Goal: Book appointment/travel/reservation

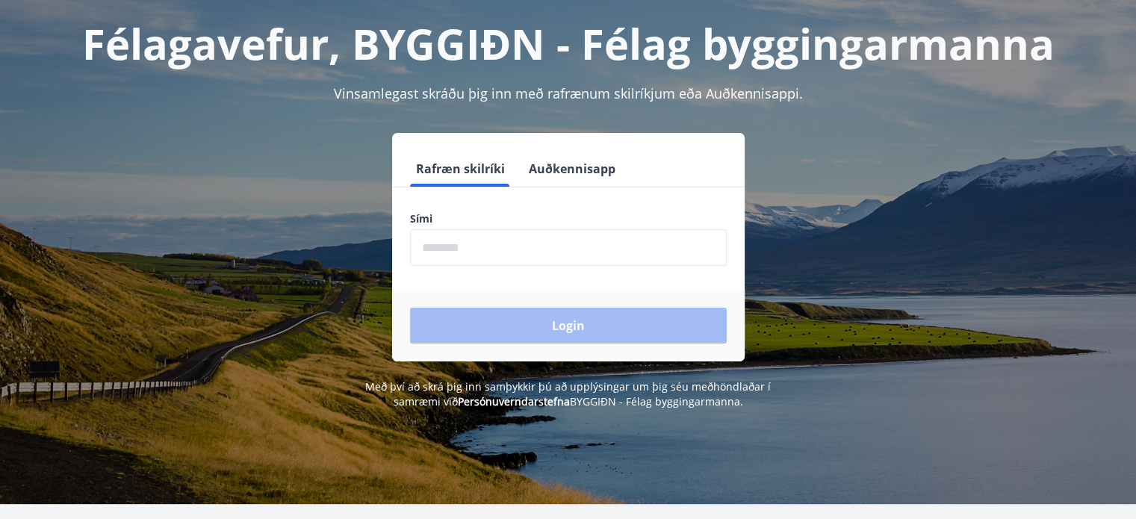
scroll to position [149, 0]
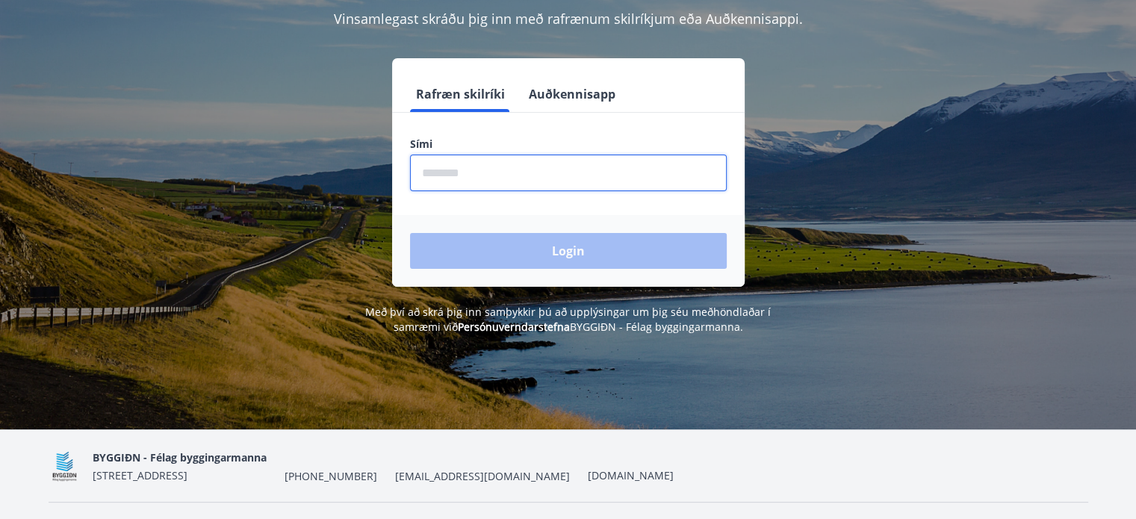
click at [483, 163] on input "phone" at bounding box center [568, 173] width 317 height 37
type input "********"
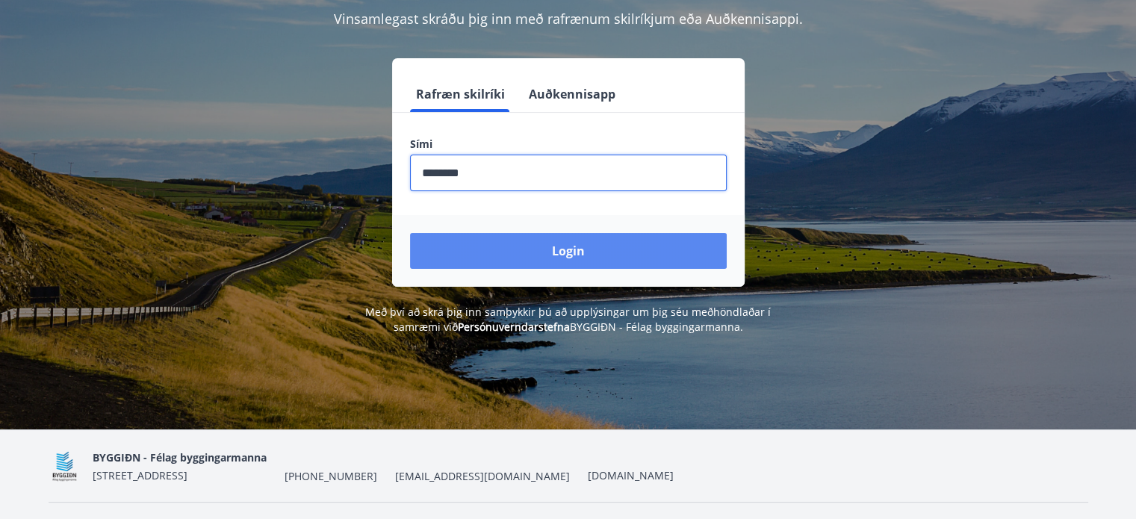
click at [574, 246] on button "Login" at bounding box center [568, 251] width 317 height 36
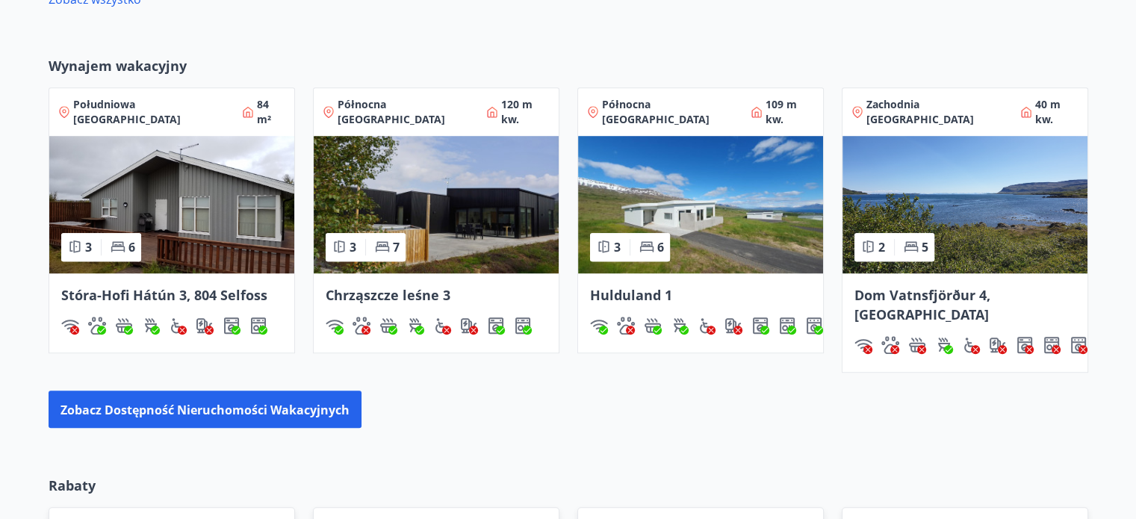
scroll to position [1163, 0]
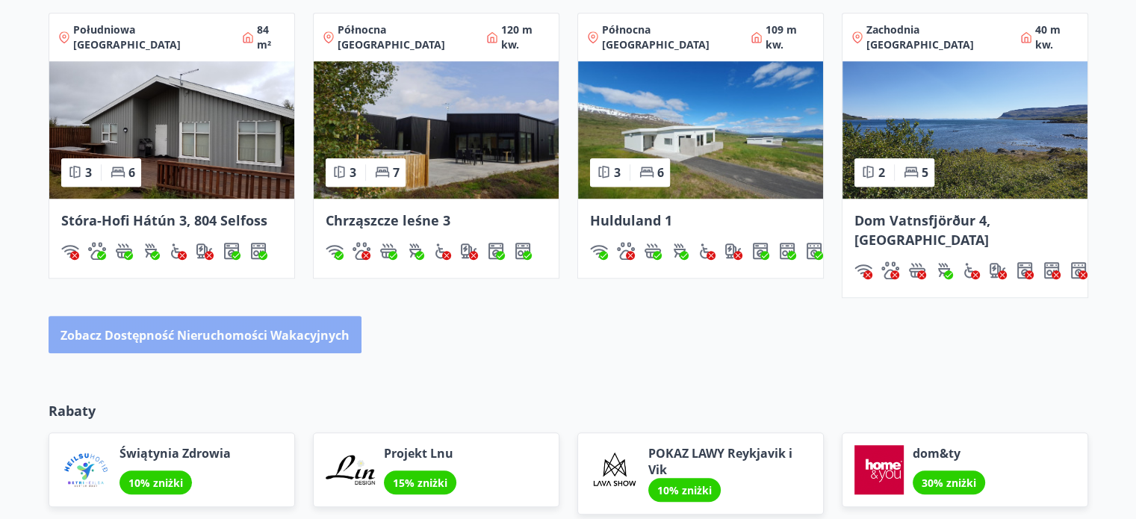
click at [182, 327] on font "Zobacz dostępność nieruchomości wakacyjnych" at bounding box center [205, 335] width 289 height 16
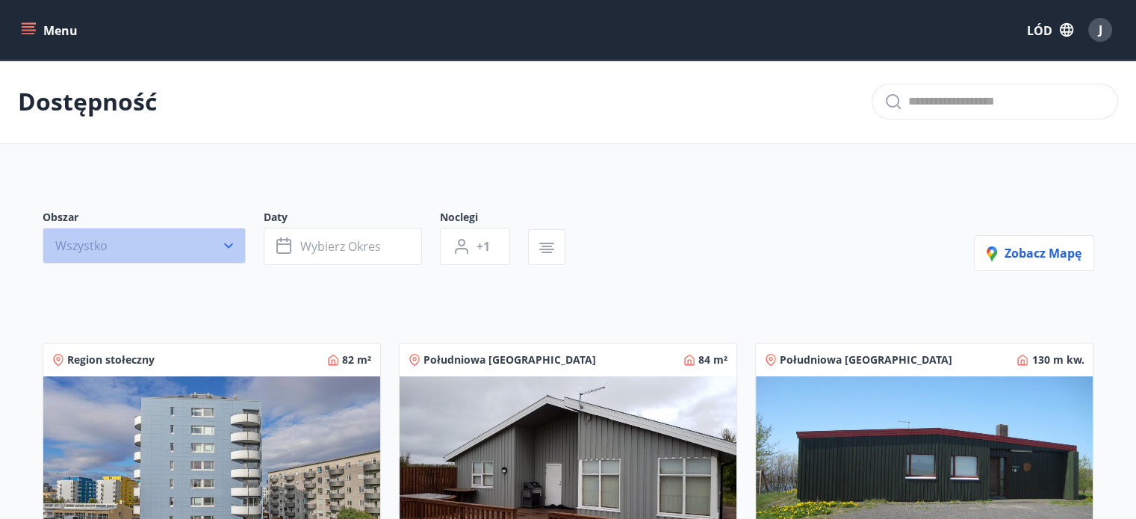
click at [226, 243] on icon "button" at bounding box center [228, 245] width 15 height 15
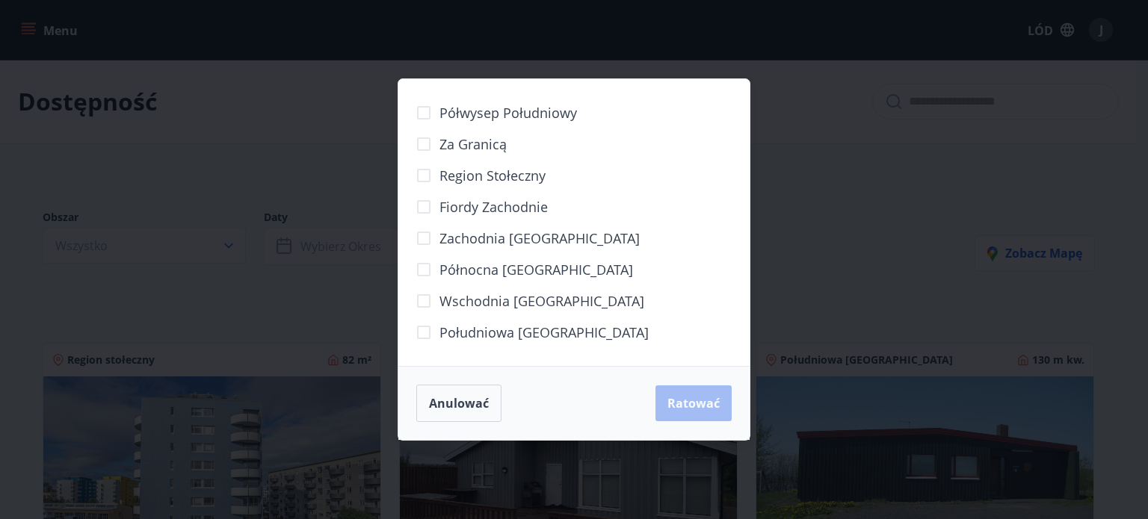
click at [452, 110] on font "Półwysep Południowy" at bounding box center [507, 113] width 137 height 18
click at [681, 397] on font "Ratować" at bounding box center [693, 403] width 52 height 16
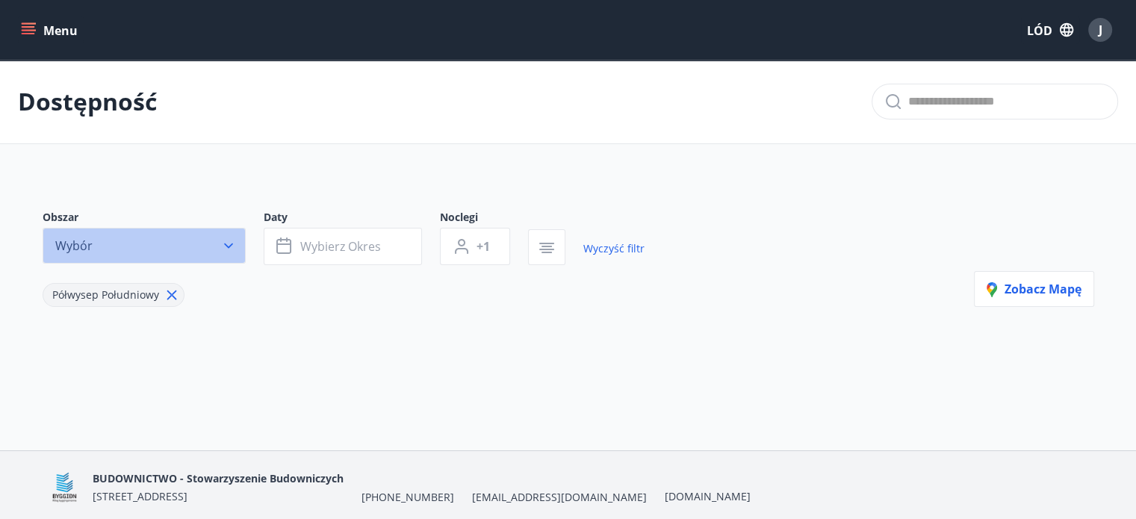
click at [223, 241] on icon "button" at bounding box center [228, 245] width 15 height 15
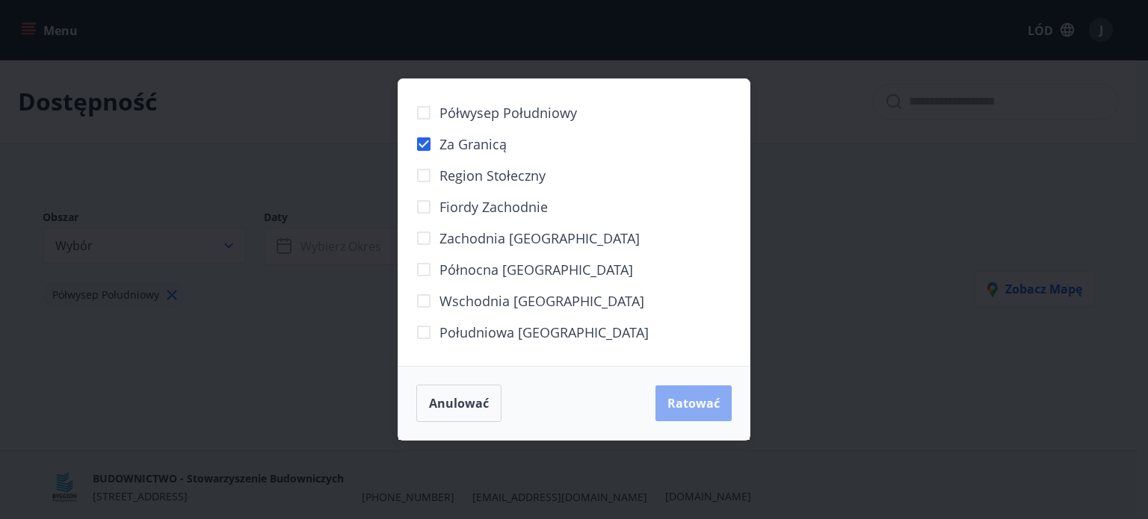
click at [681, 397] on font "Ratować" at bounding box center [693, 403] width 52 height 16
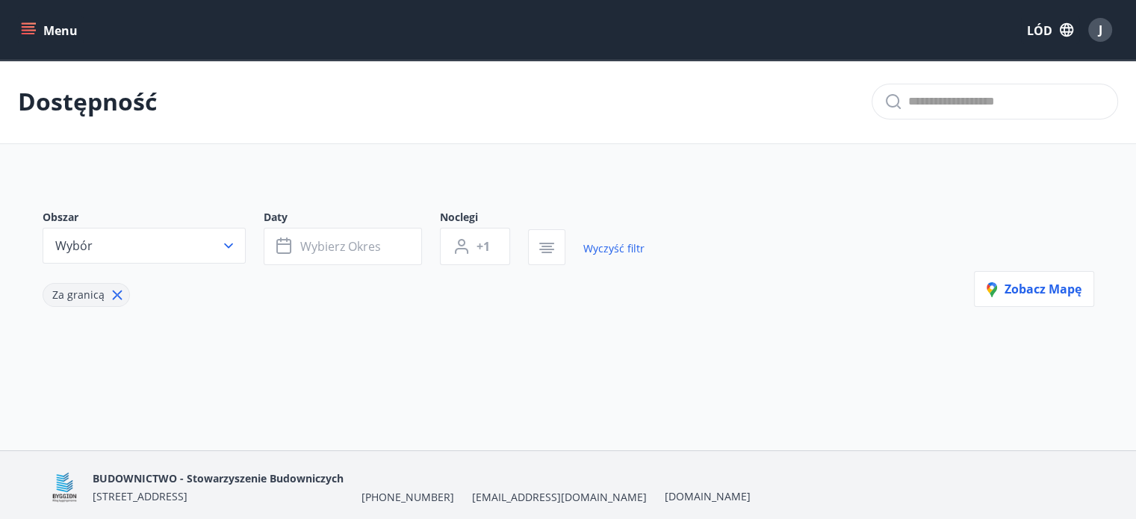
click at [114, 292] on icon at bounding box center [117, 295] width 16 height 16
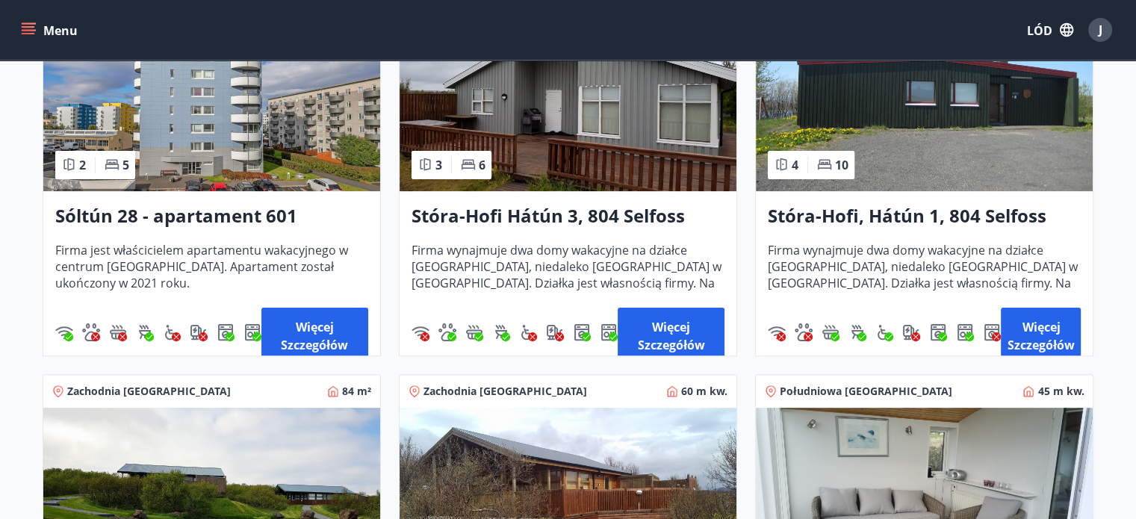
scroll to position [299, 0]
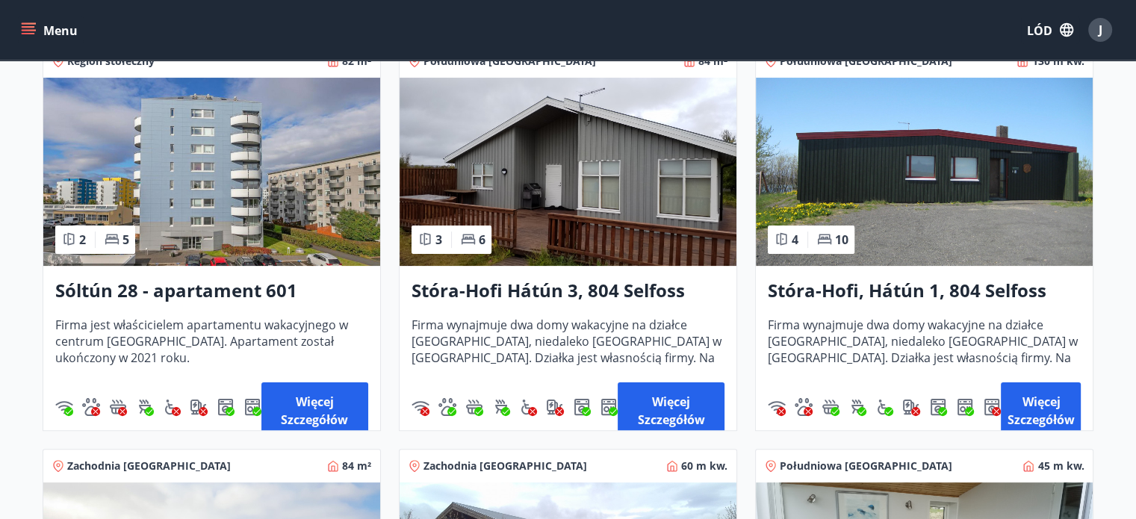
click at [533, 182] on img at bounding box center [568, 172] width 337 height 188
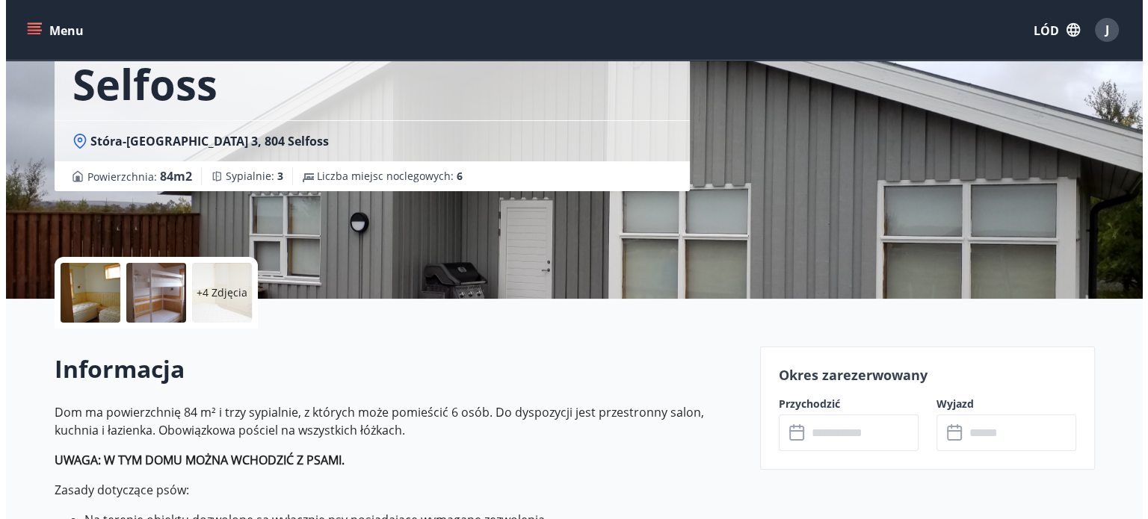
scroll to position [224, 0]
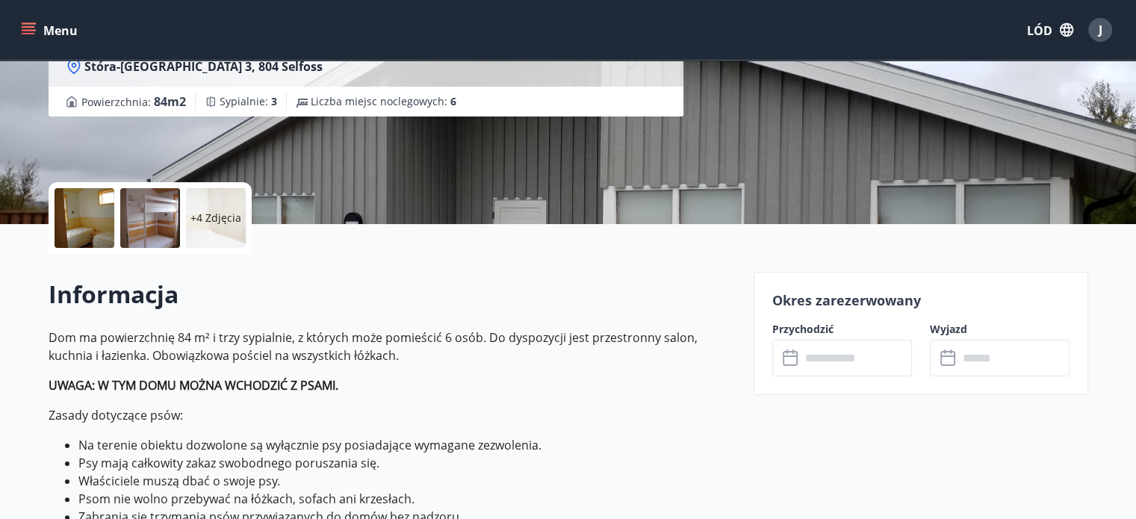
click at [95, 220] on div at bounding box center [85, 218] width 60 height 60
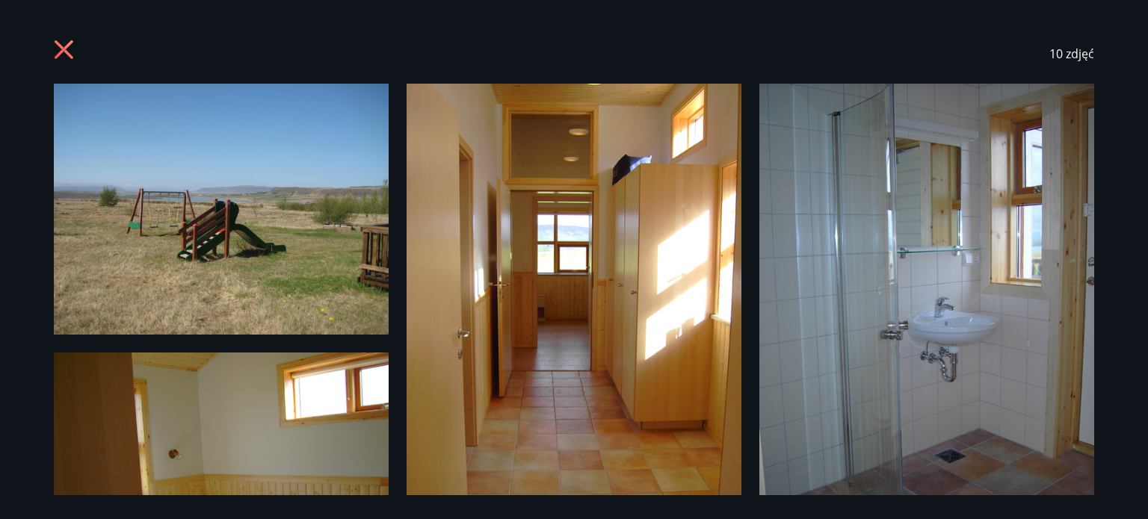
scroll to position [75, 0]
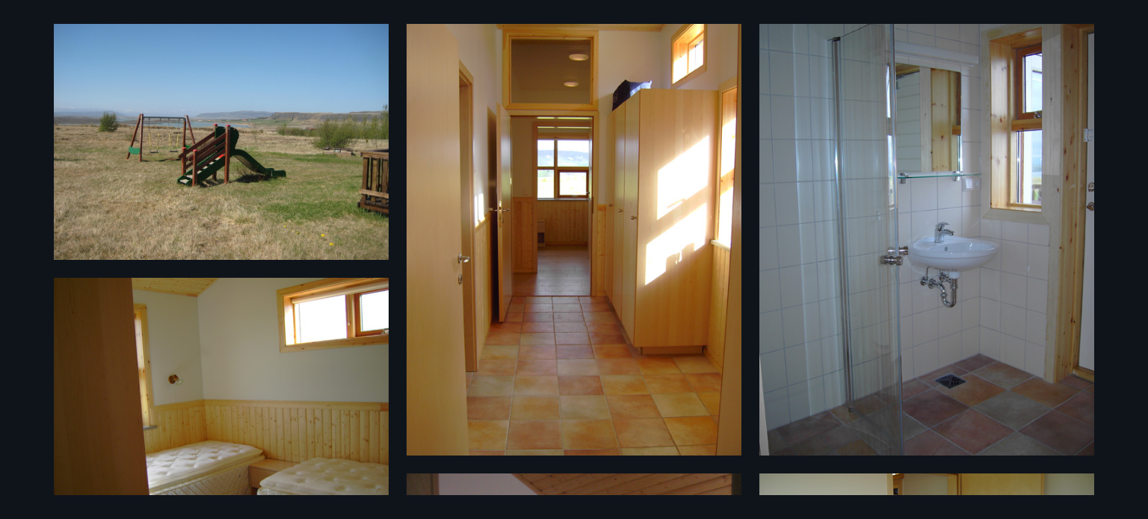
click at [227, 204] on img at bounding box center [221, 134] width 335 height 251
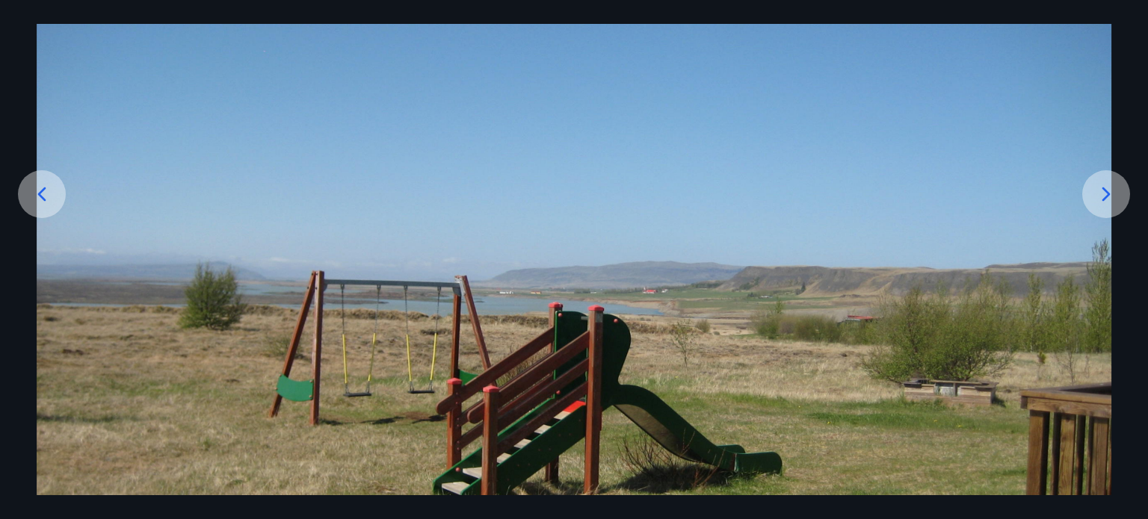
scroll to position [224, 0]
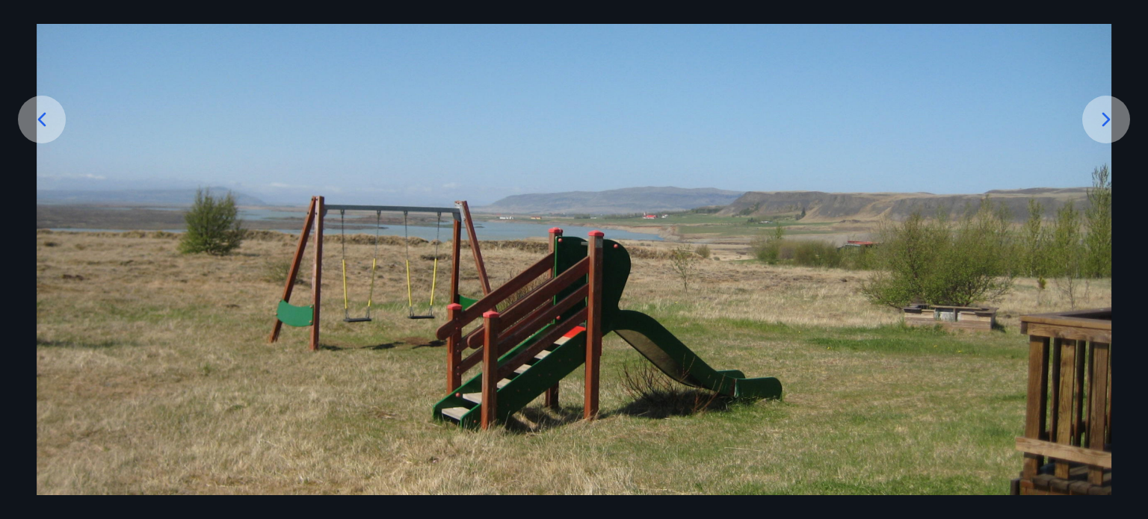
click at [1102, 120] on icon at bounding box center [1106, 120] width 24 height 24
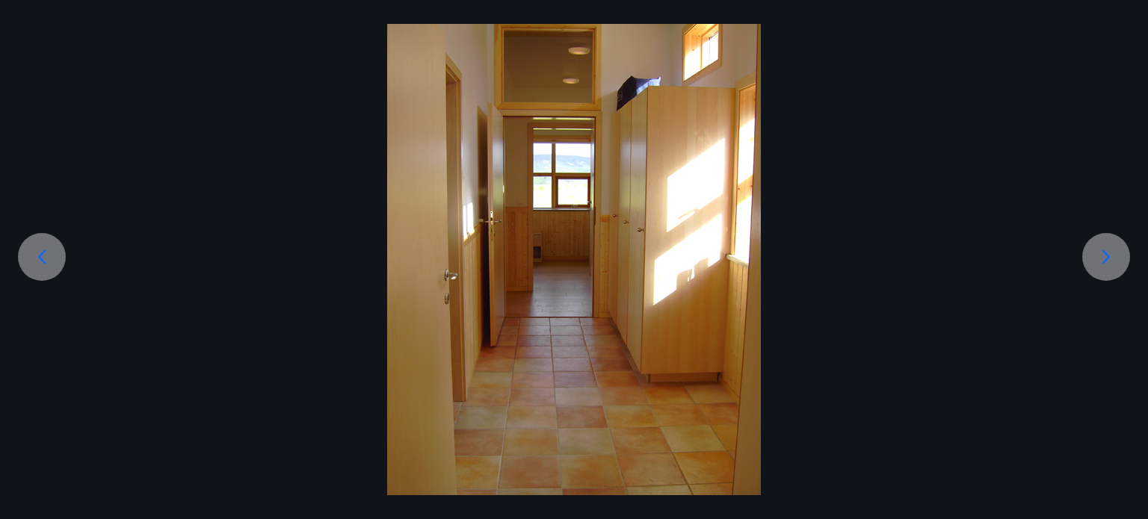
scroll to position [87, 0]
click at [1099, 255] on icon at bounding box center [1106, 257] width 24 height 24
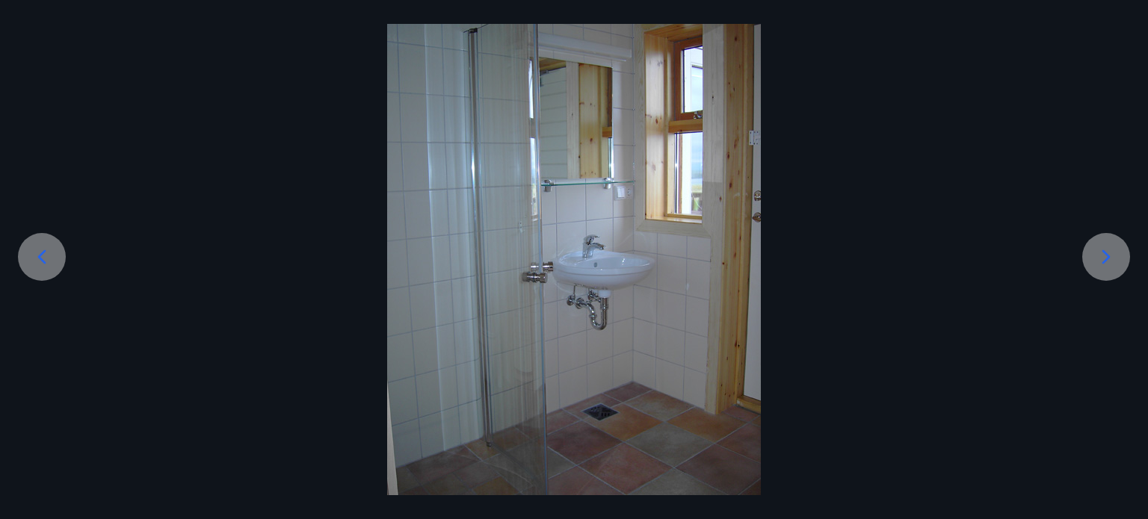
click at [1102, 252] on icon at bounding box center [1106, 257] width 24 height 24
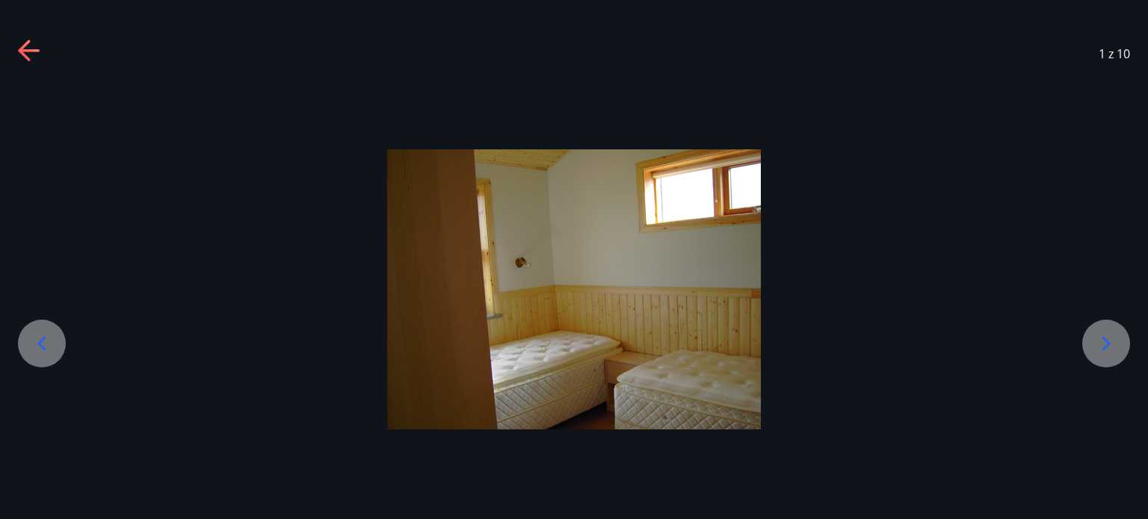
scroll to position [0, 0]
click at [1096, 342] on icon at bounding box center [1106, 344] width 24 height 24
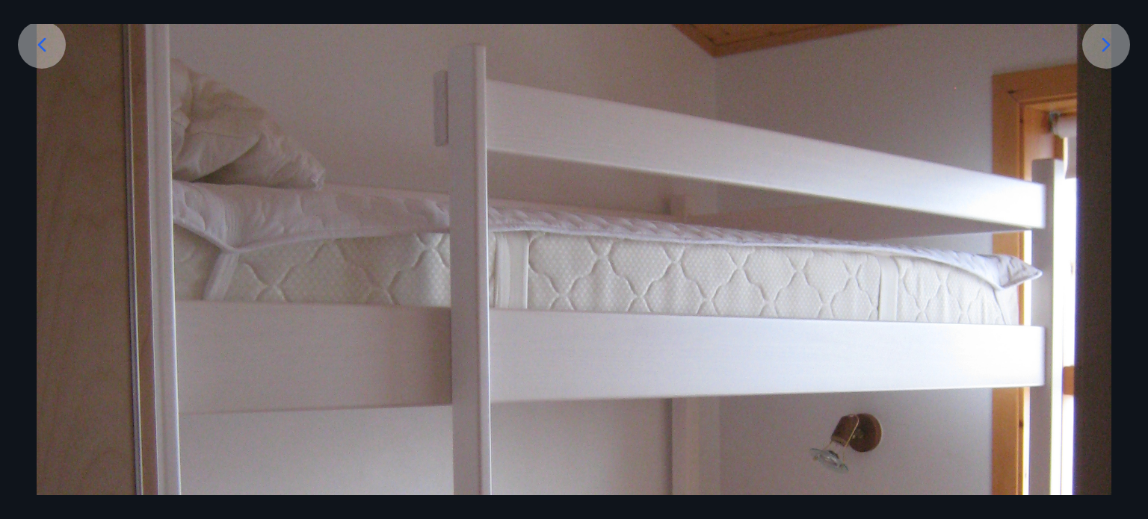
scroll to position [149, 0]
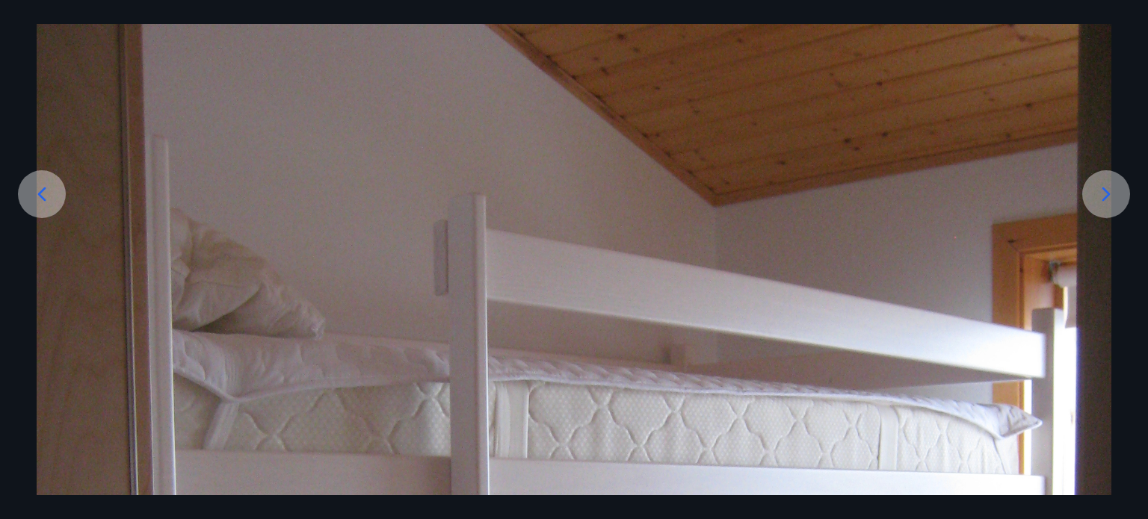
click at [1100, 194] on icon at bounding box center [1106, 194] width 24 height 24
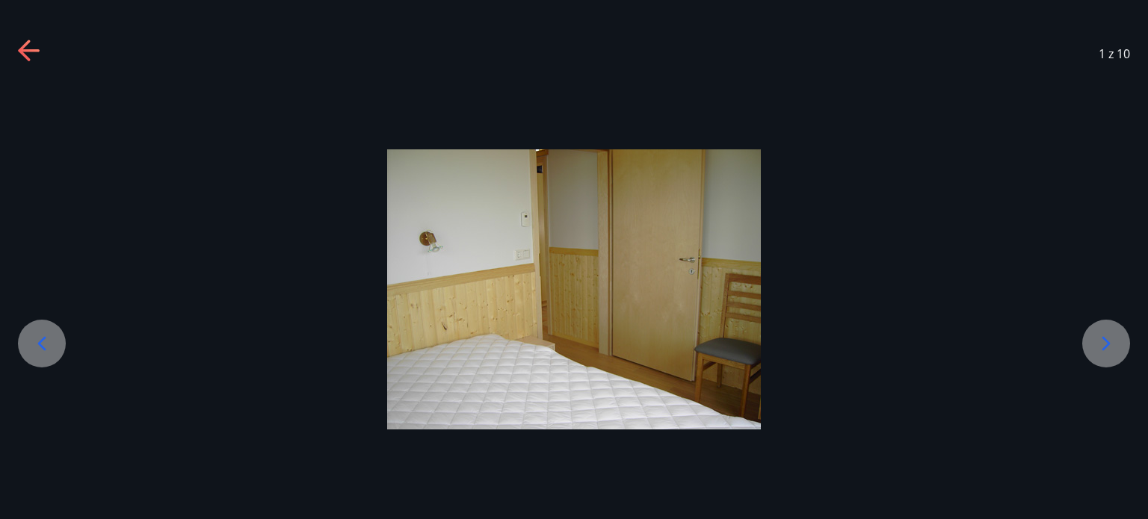
scroll to position [0, 0]
click at [1100, 343] on icon at bounding box center [1106, 344] width 24 height 24
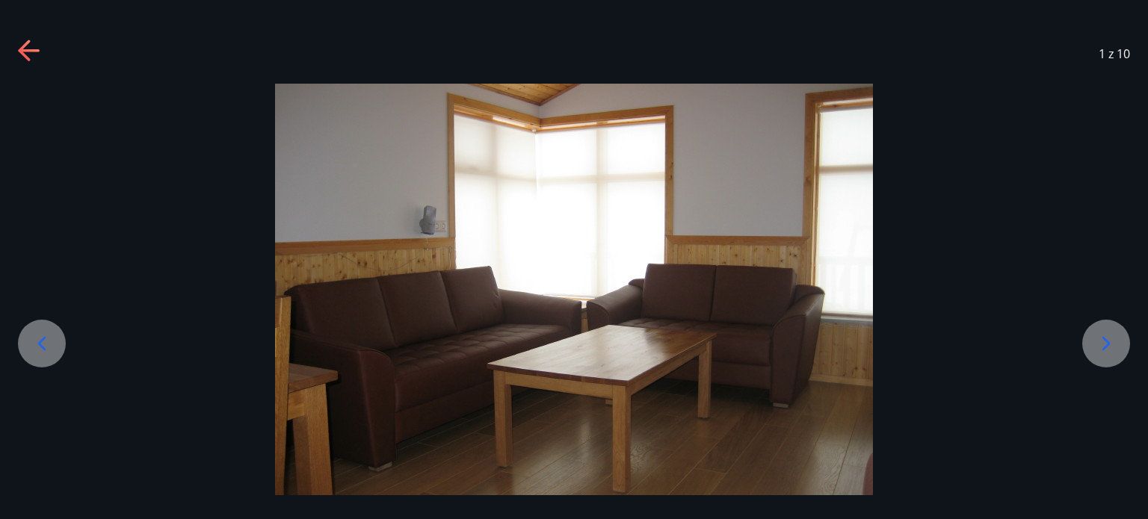
click at [1098, 343] on icon at bounding box center [1106, 344] width 24 height 24
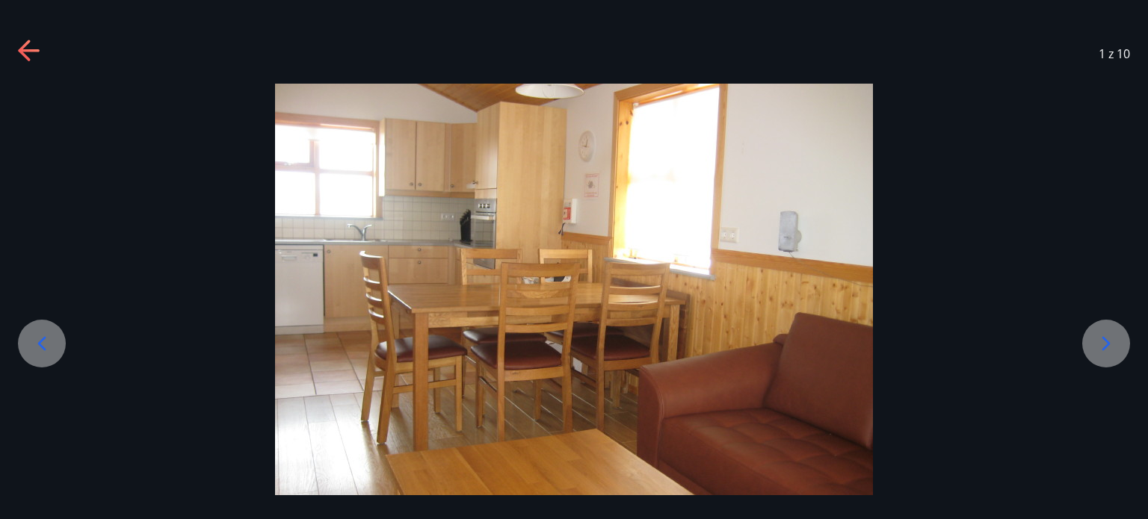
click at [1101, 341] on icon at bounding box center [1106, 344] width 24 height 24
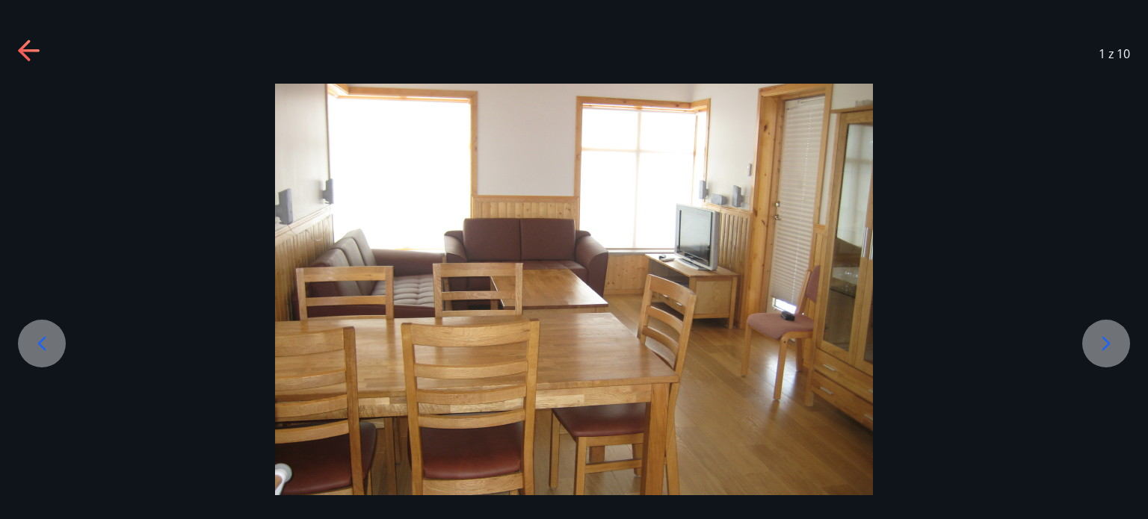
click at [1101, 341] on icon at bounding box center [1106, 344] width 24 height 24
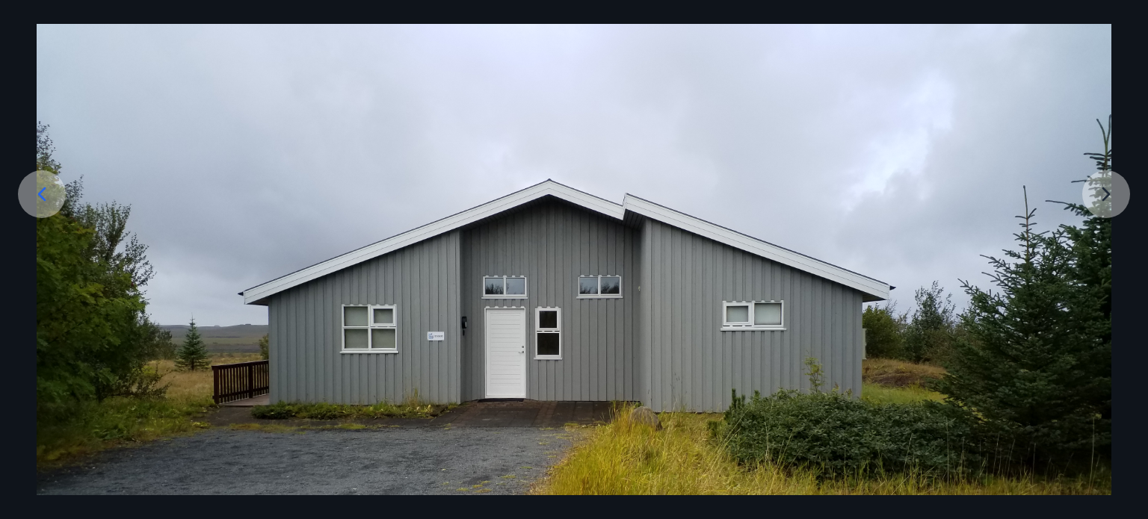
scroll to position [224, 0]
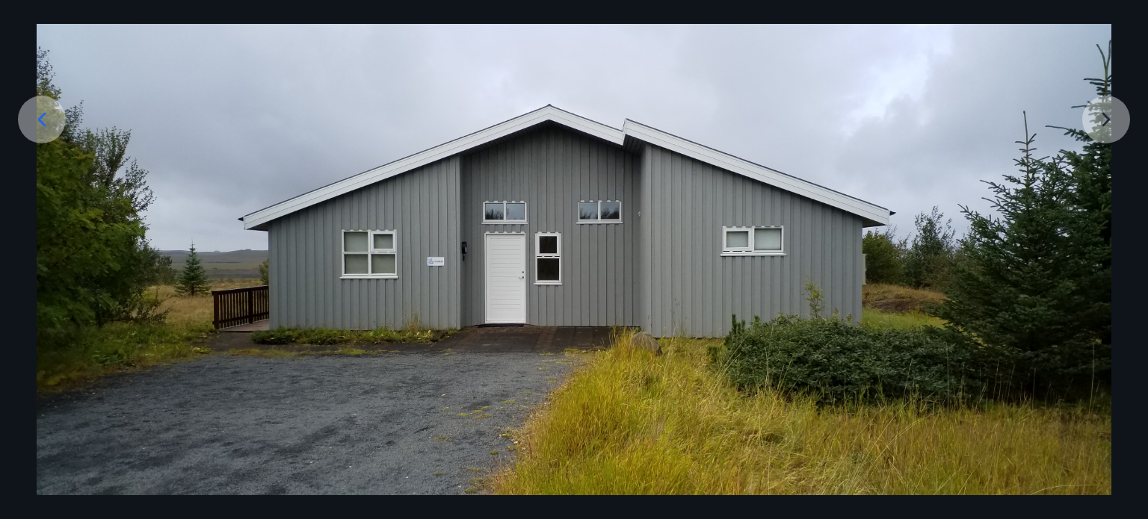
click at [1100, 117] on img at bounding box center [574, 263] width 1074 height 806
click at [1109, 119] on img at bounding box center [574, 263] width 1074 height 806
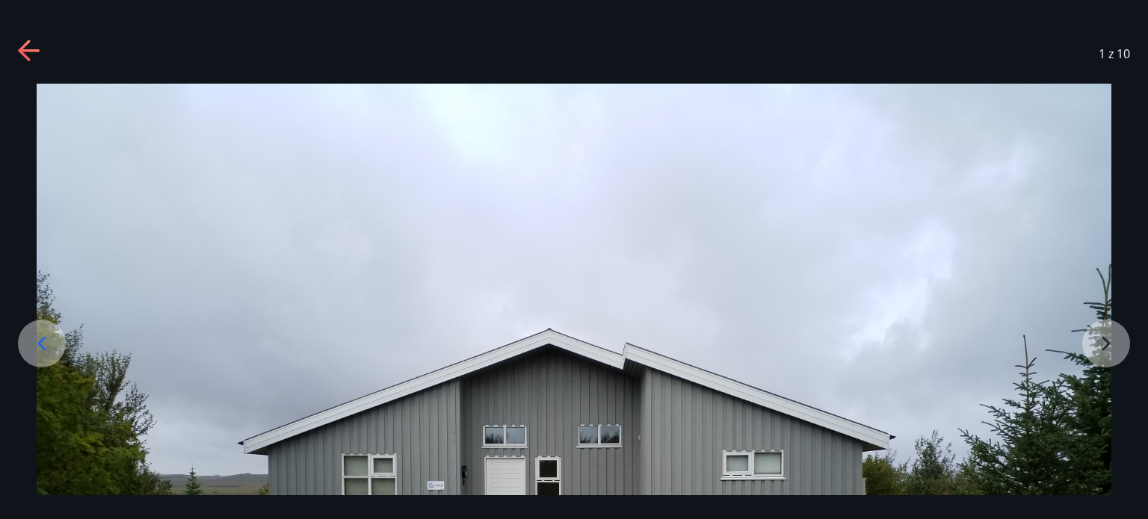
click at [1040, 59] on div "1 z 10" at bounding box center [574, 54] width 1148 height 60
click at [971, 52] on div "1 z 10" at bounding box center [574, 54] width 1148 height 60
click at [729, 42] on div "1 z 10" at bounding box center [574, 54] width 1148 height 60
click at [173, 56] on div "1 z 10" at bounding box center [574, 54] width 1148 height 60
click at [23, 53] on icon at bounding box center [24, 50] width 12 height 21
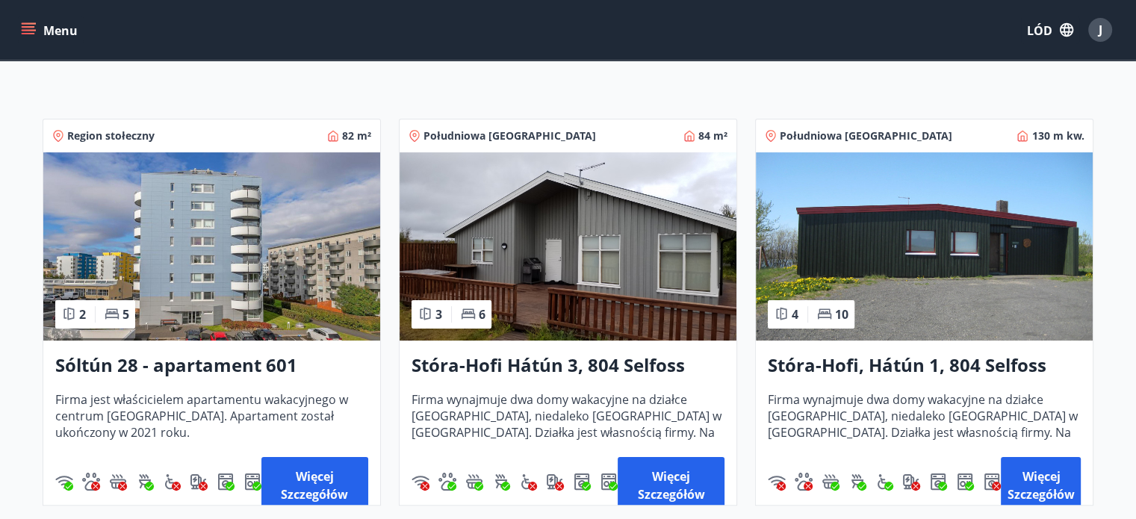
scroll to position [299, 0]
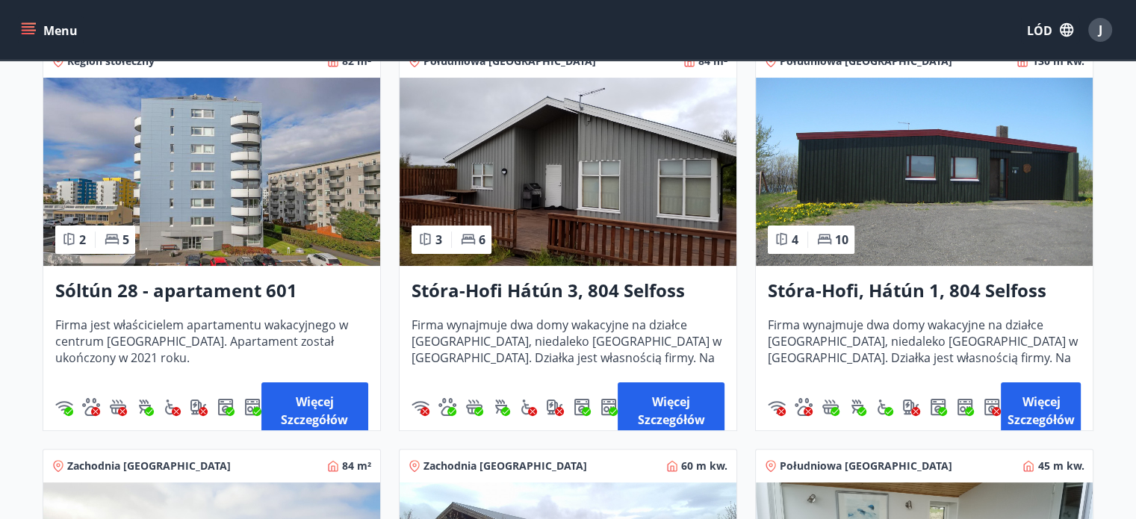
click at [604, 334] on font "Firma wynajmuje dwa domy wakacyjne na działce [GEOGRAPHIC_DATA], niedaleko [GEO…" at bounding box center [567, 358] width 310 height 82
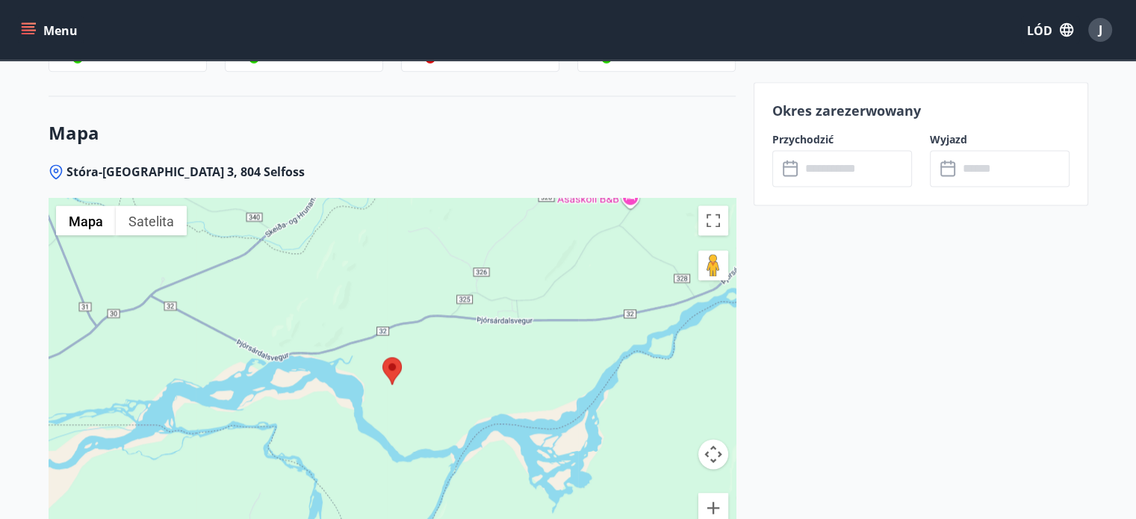
scroll to position [2092, 0]
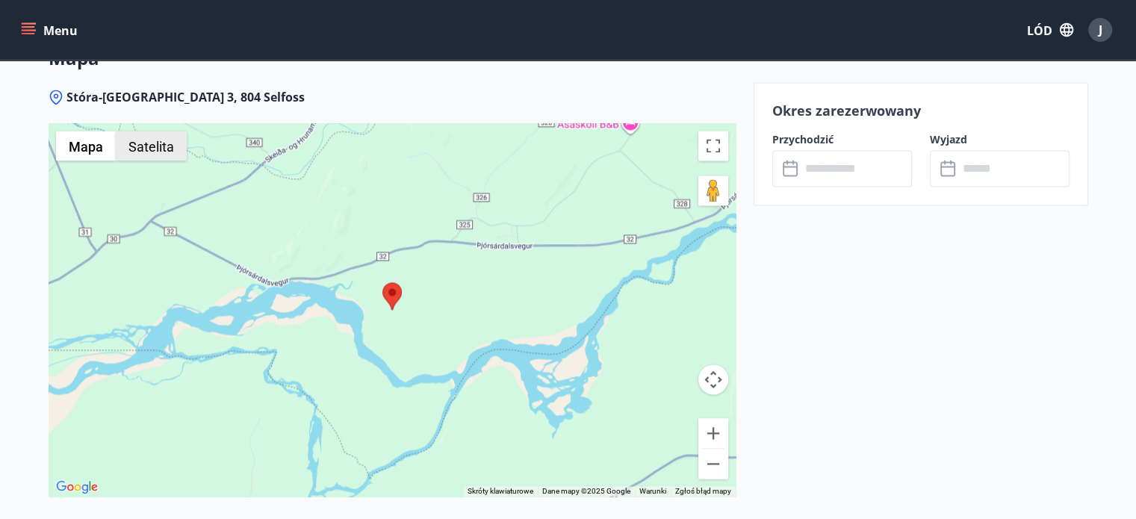
click at [158, 149] on font "Satelita" at bounding box center [151, 147] width 46 height 16
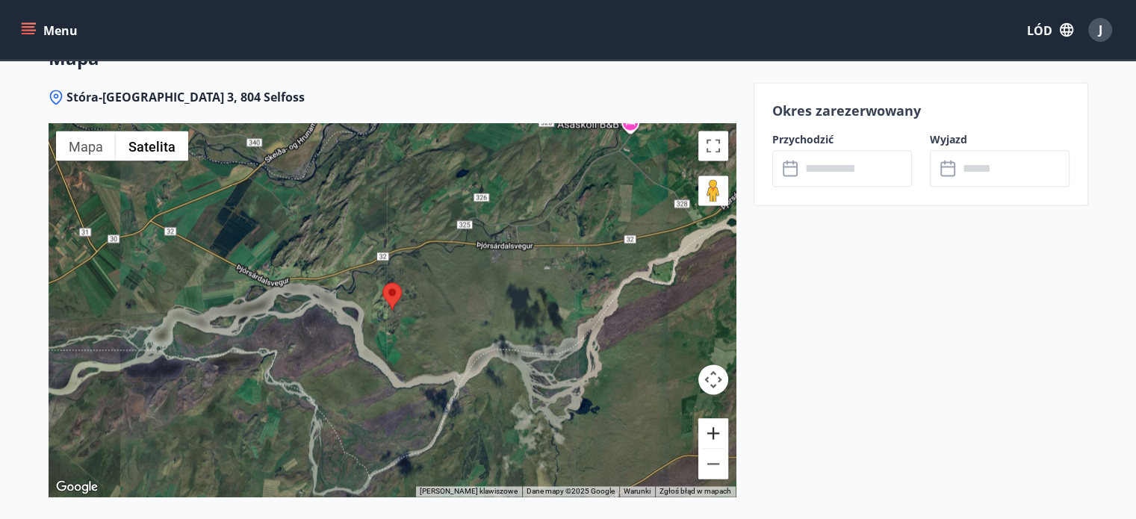
click at [720, 431] on button "Powiększać" at bounding box center [714, 433] width 30 height 30
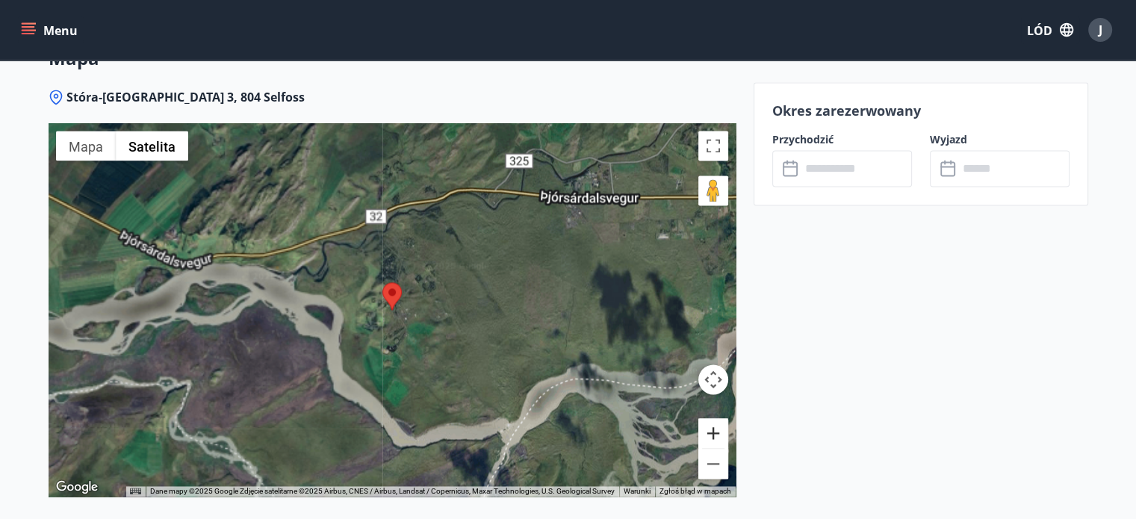
click at [720, 431] on button "Powiększać" at bounding box center [714, 433] width 30 height 30
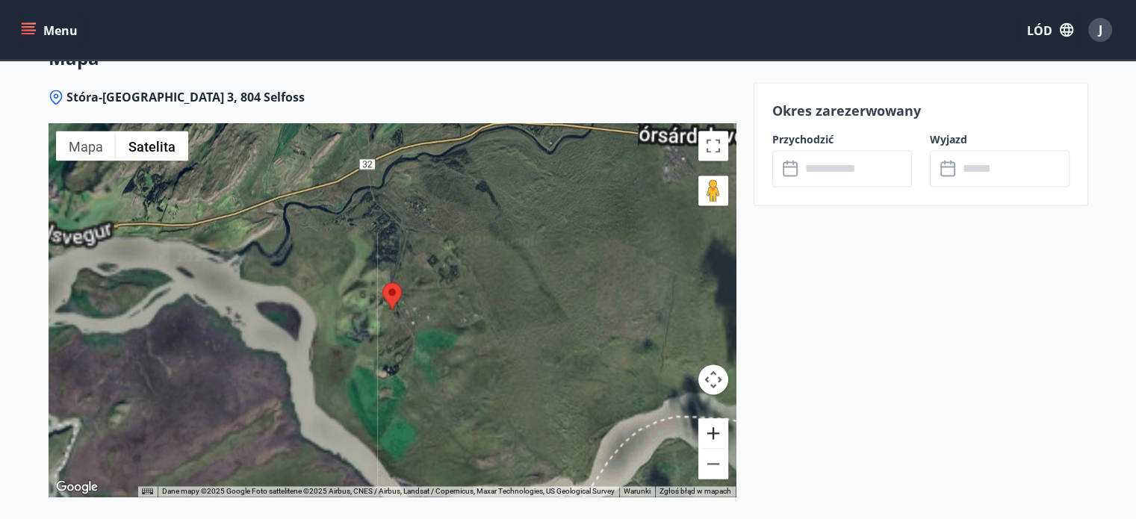
click at [720, 431] on button "Powiększać" at bounding box center [714, 433] width 30 height 30
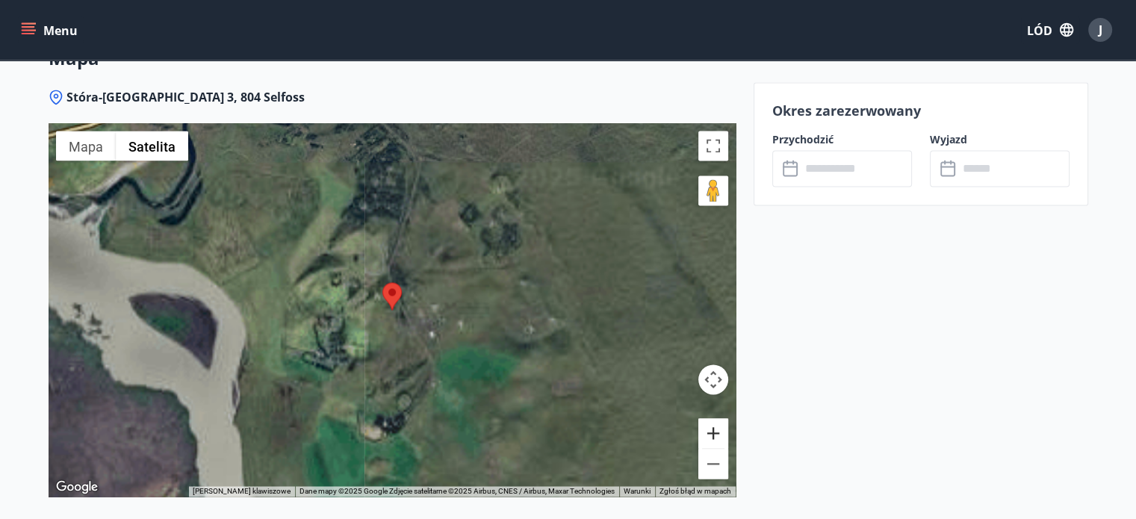
click at [720, 431] on button "Powiększać" at bounding box center [714, 433] width 30 height 30
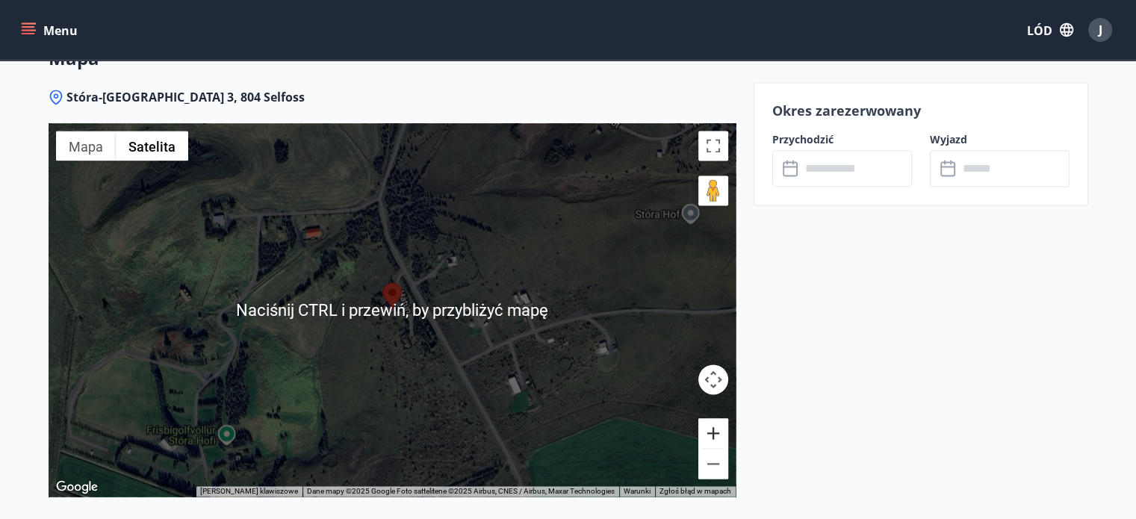
scroll to position [2167, 0]
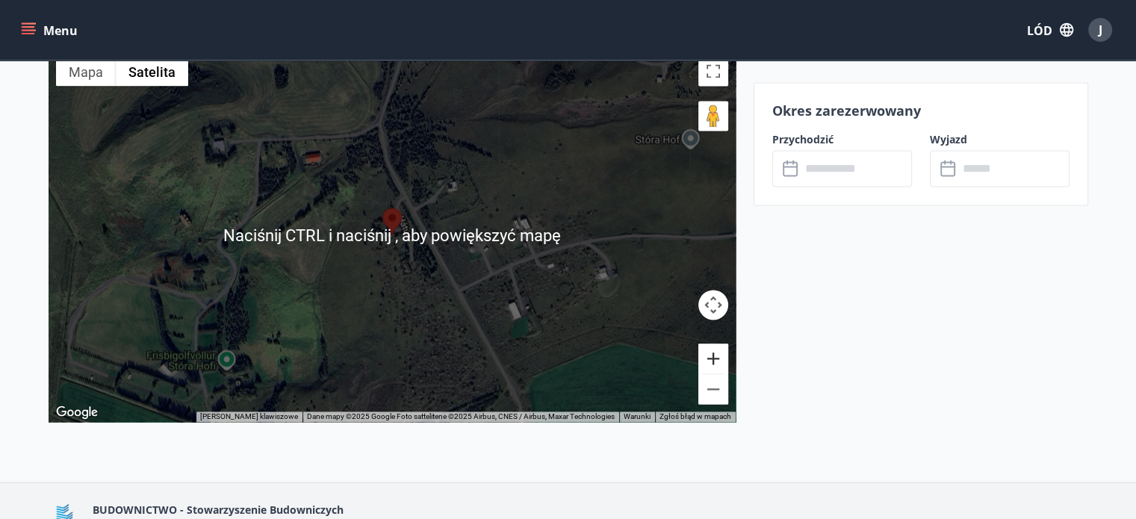
click at [717, 353] on button "Powiększać" at bounding box center [714, 359] width 30 height 30
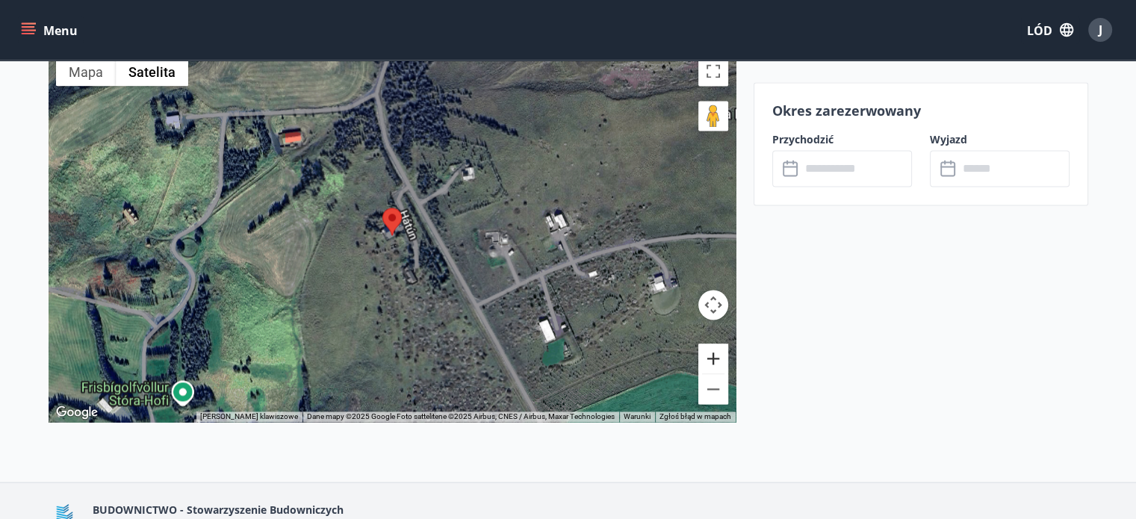
click at [717, 353] on button "Powiększać" at bounding box center [714, 359] width 30 height 30
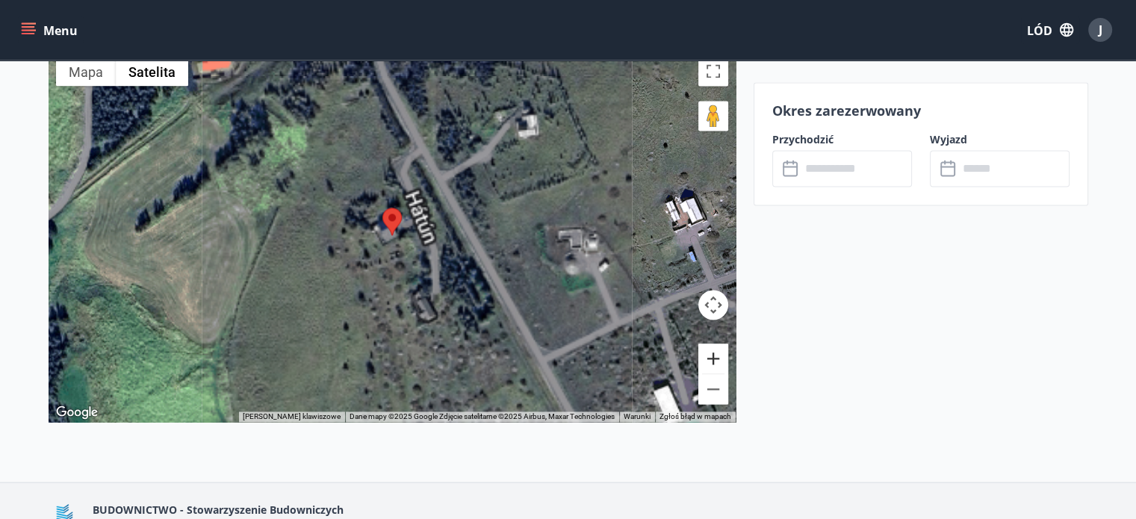
click at [717, 353] on button "Powiększać" at bounding box center [714, 359] width 30 height 30
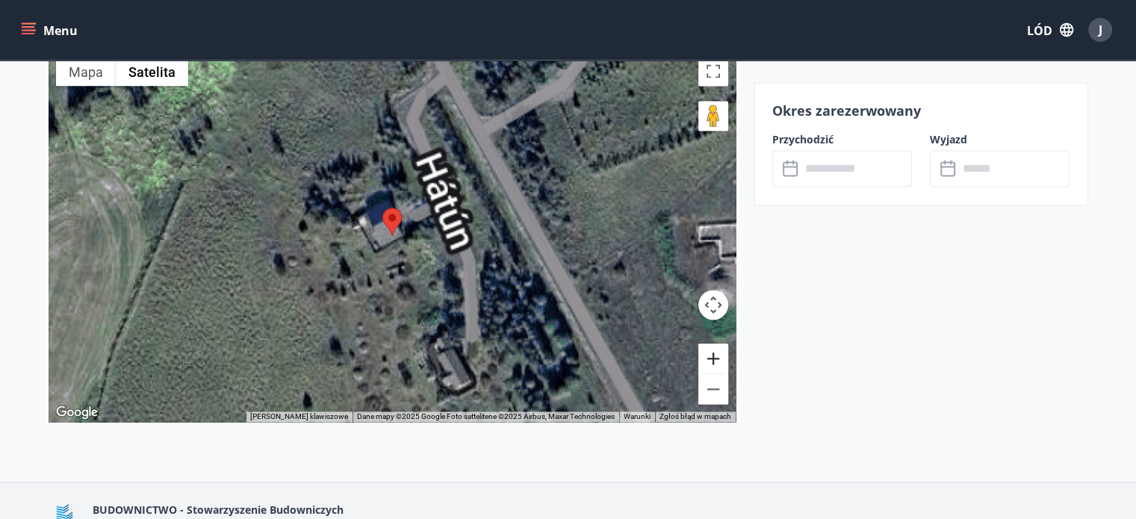
click at [717, 353] on button "Powiększać" at bounding box center [714, 359] width 30 height 30
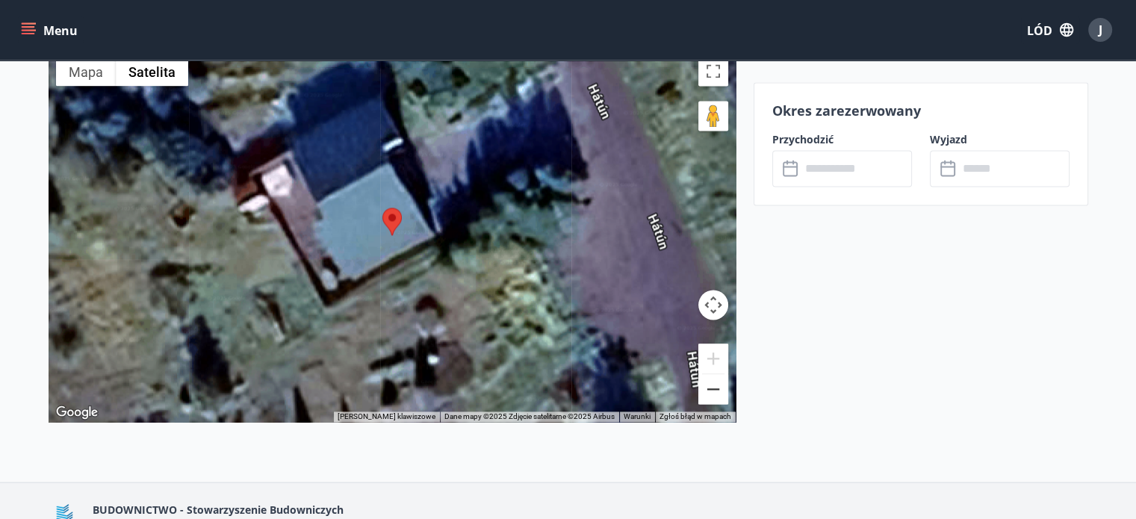
click at [713, 389] on button "Zapraszamy." at bounding box center [714, 389] width 30 height 30
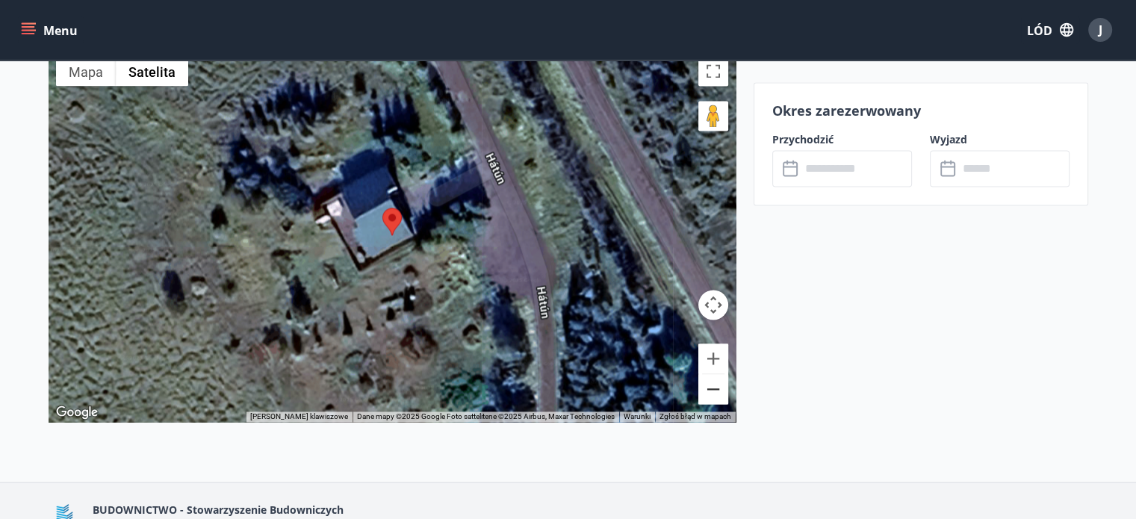
click at [713, 388] on button "Zapraszamy." at bounding box center [714, 389] width 30 height 30
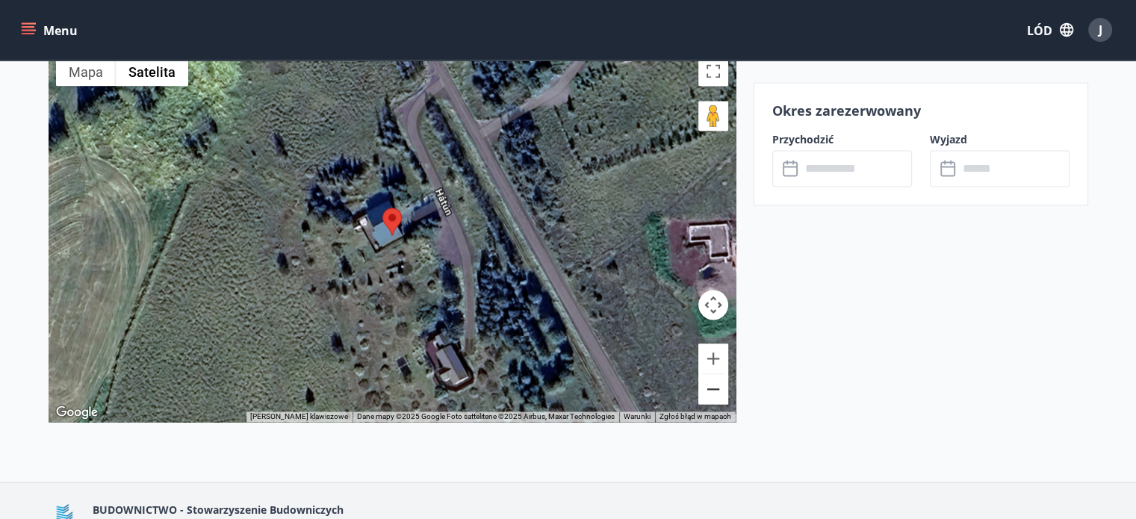
click at [713, 388] on button "Zapraszamy." at bounding box center [714, 389] width 30 height 30
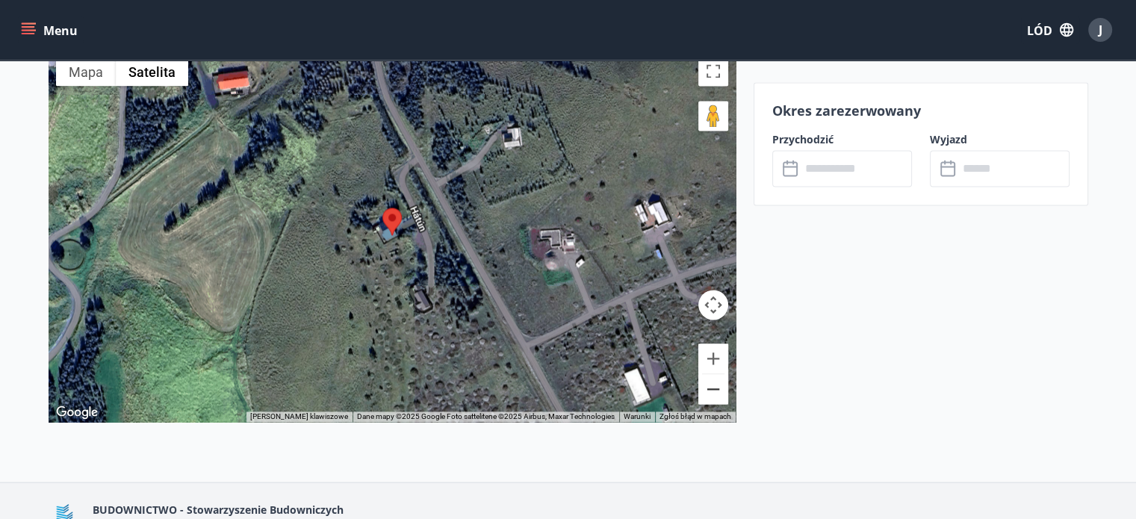
click at [713, 388] on button "Zapraszamy." at bounding box center [714, 389] width 30 height 30
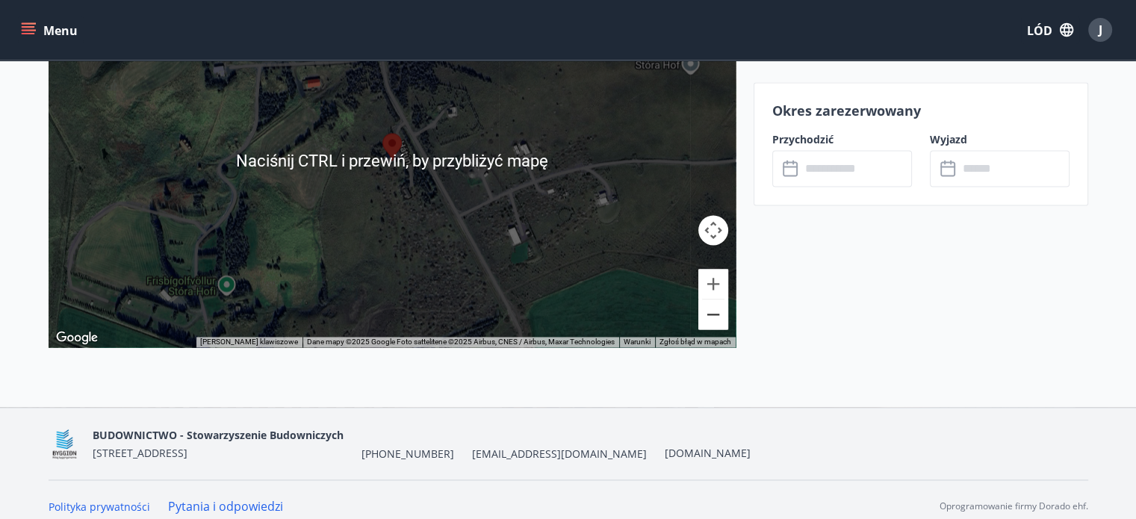
scroll to position [2253, 0]
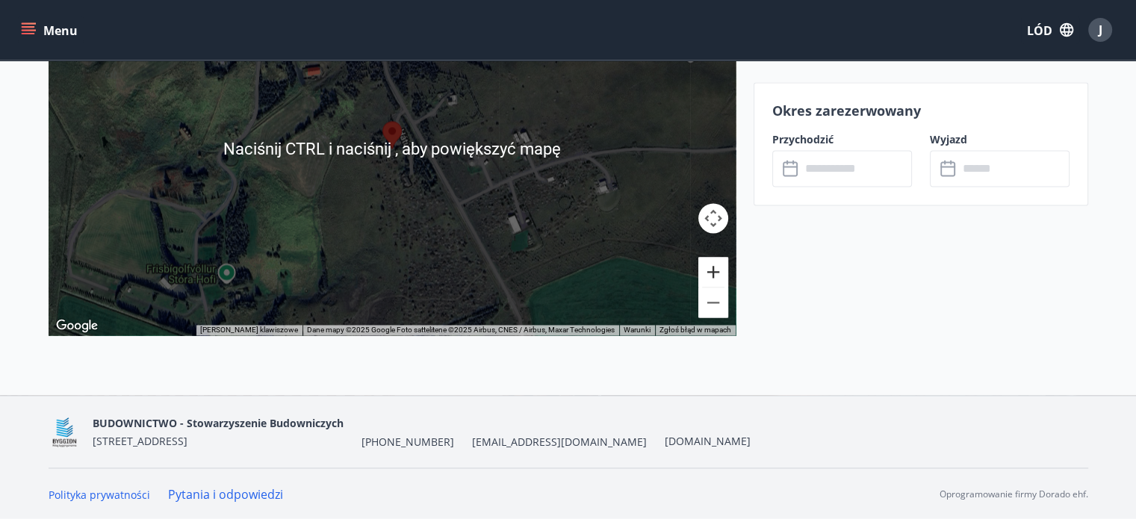
click at [707, 263] on button "Powiększać" at bounding box center [714, 272] width 30 height 30
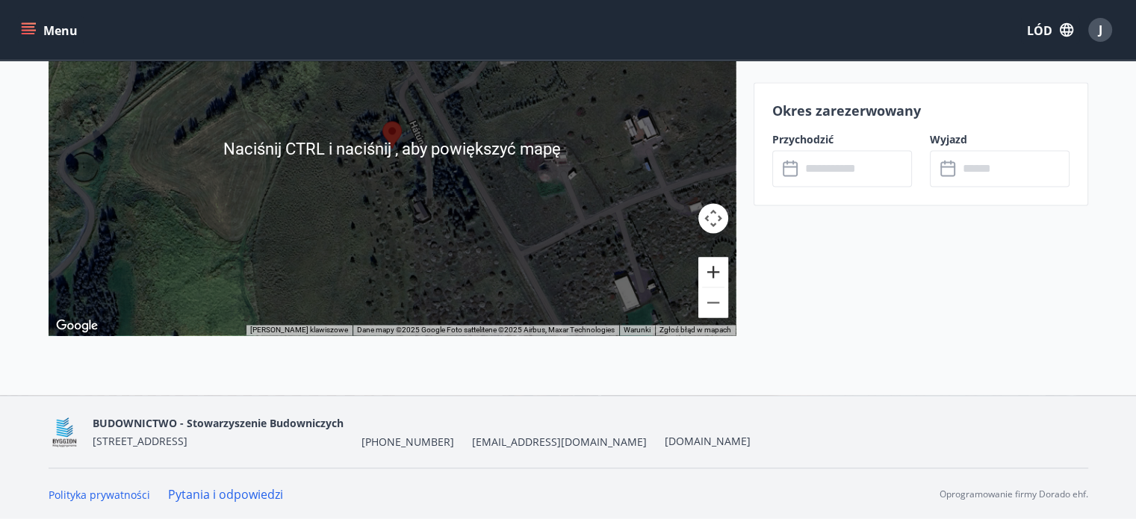
click at [707, 263] on button "Powiększać" at bounding box center [714, 272] width 30 height 30
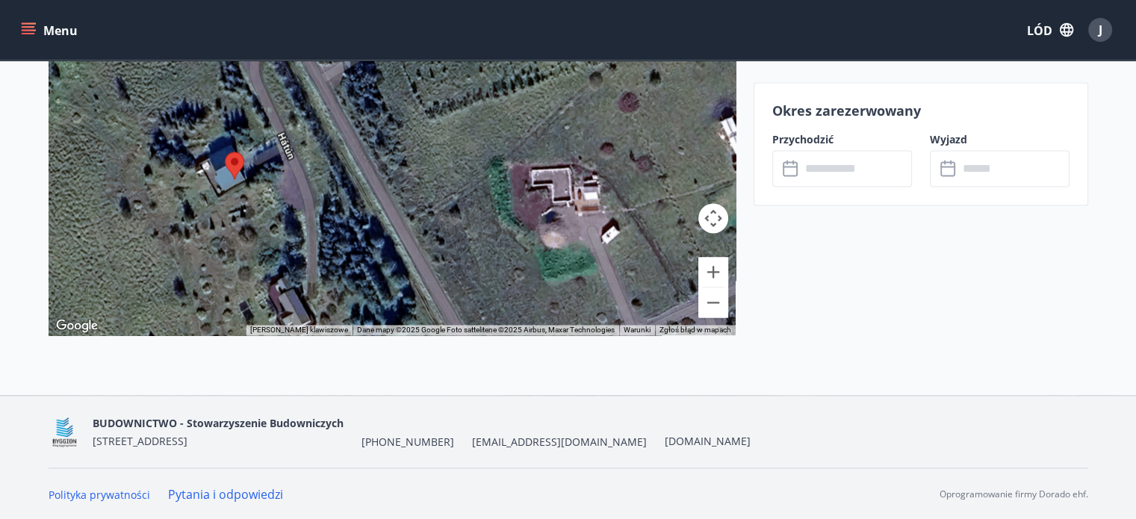
drag, startPoint x: 602, startPoint y: 249, endPoint x: 439, endPoint y: 280, distance: 165.9
click at [439, 280] on div at bounding box center [392, 149] width 687 height 374
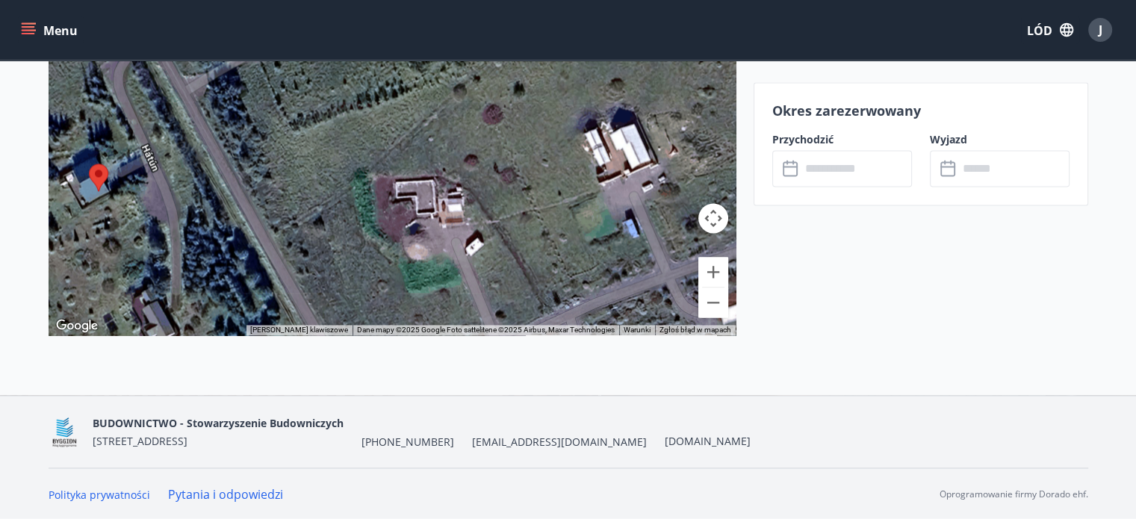
drag, startPoint x: 559, startPoint y: 216, endPoint x: 430, endPoint y: 225, distance: 128.8
click at [430, 225] on div at bounding box center [392, 149] width 687 height 374
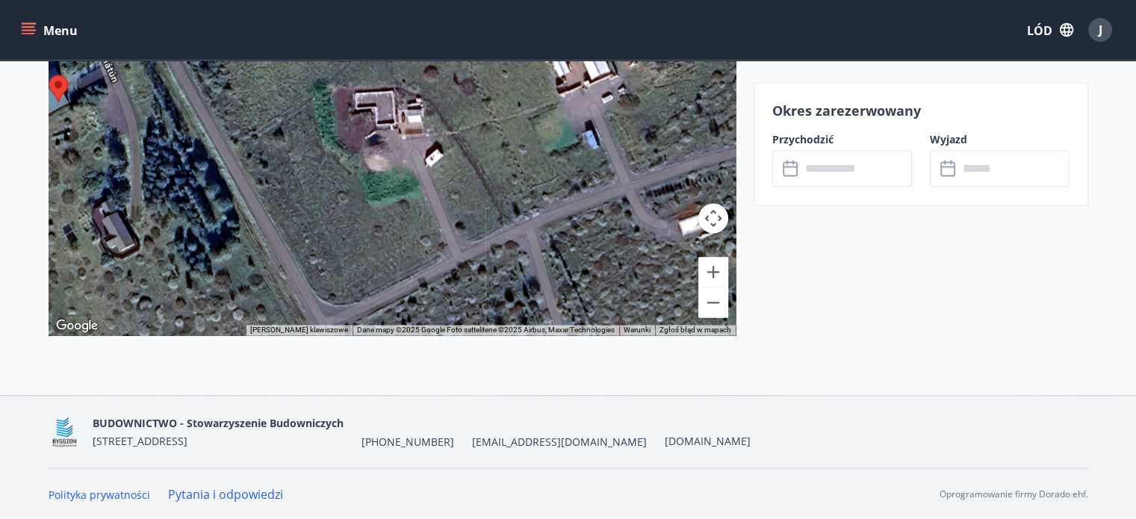
drag, startPoint x: 458, startPoint y: 241, endPoint x: 406, endPoint y: 126, distance: 127.1
click at [406, 126] on div at bounding box center [392, 149] width 687 height 374
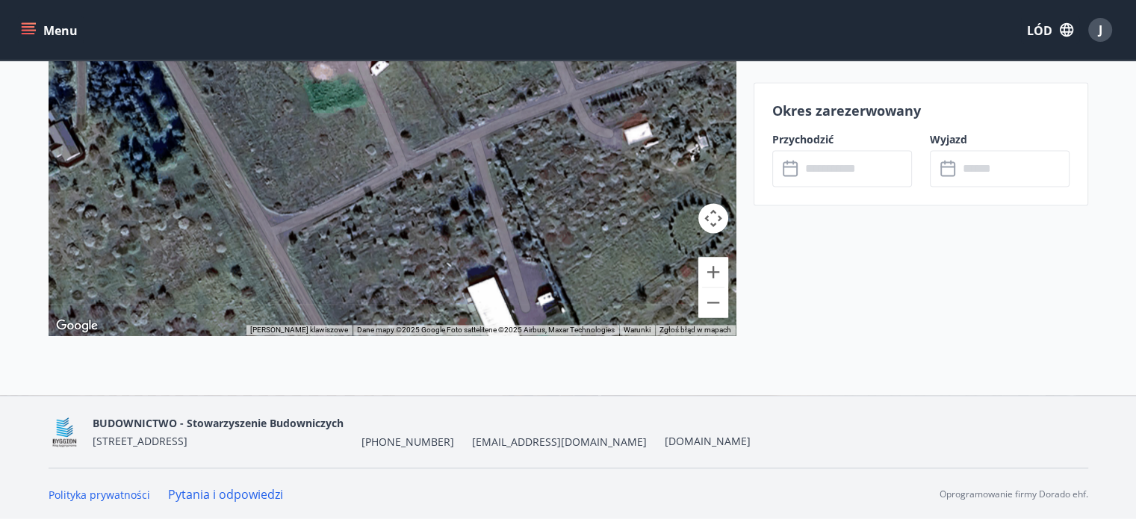
drag, startPoint x: 528, startPoint y: 231, endPoint x: 484, endPoint y: 173, distance: 73.1
click at [484, 173] on div at bounding box center [392, 149] width 687 height 374
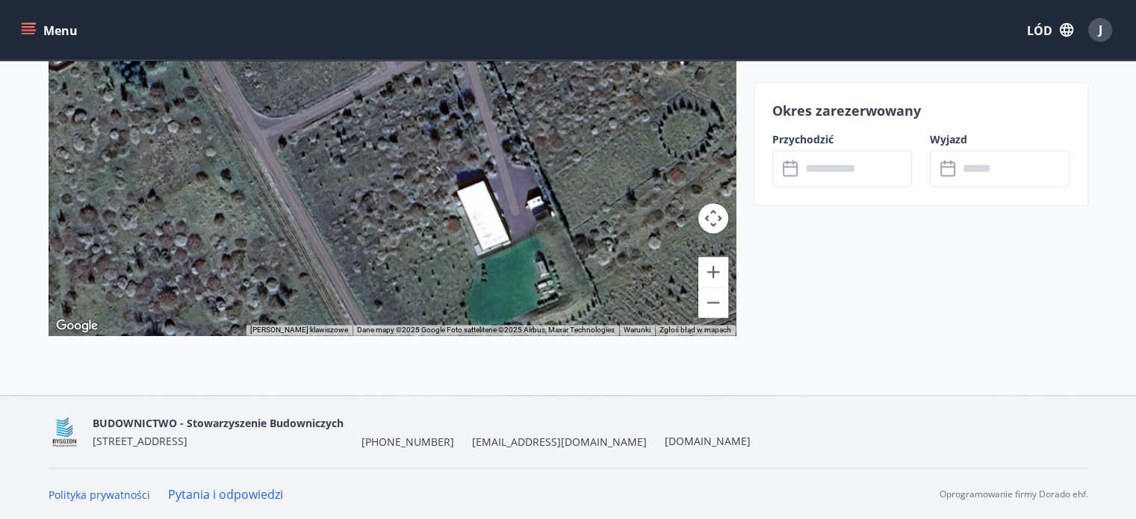
drag, startPoint x: 490, startPoint y: 271, endPoint x: 478, endPoint y: 170, distance: 101.6
click at [478, 170] on div at bounding box center [392, 149] width 687 height 374
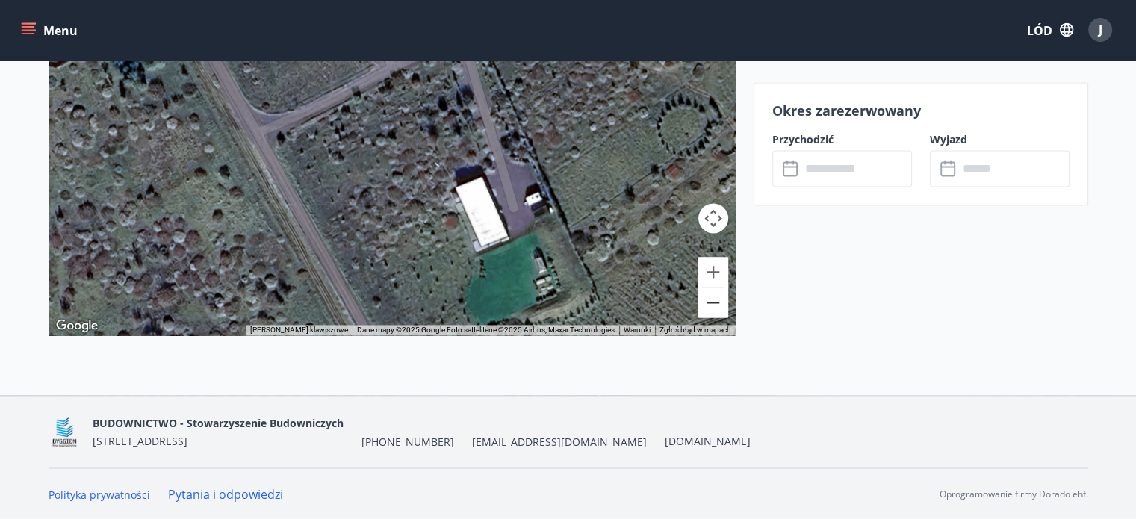
click at [710, 303] on button "Zapraszamy." at bounding box center [714, 303] width 30 height 30
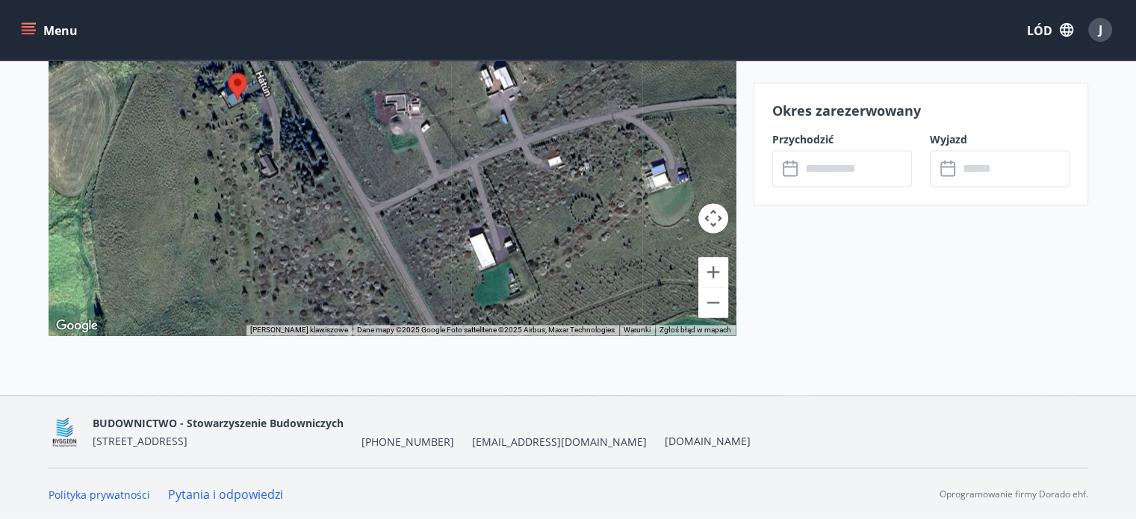
drag, startPoint x: 544, startPoint y: 196, endPoint x: 595, endPoint y: 274, distance: 93.5
click at [595, 274] on div at bounding box center [392, 149] width 687 height 374
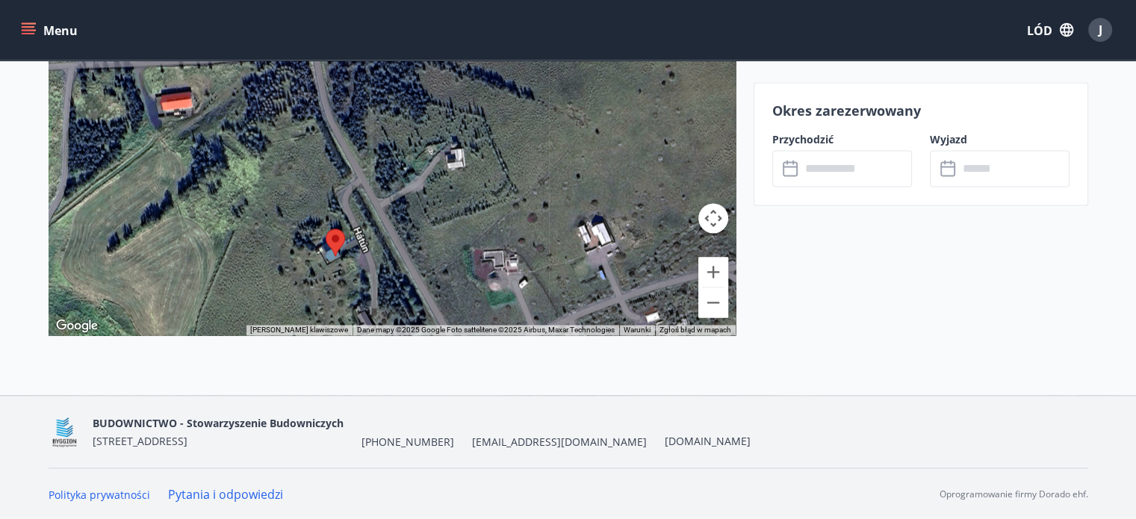
drag, startPoint x: 397, startPoint y: 182, endPoint x: 498, endPoint y: 346, distance: 192.8
click at [498, 345] on div "Stóra-[GEOGRAPHIC_DATA] 3, 804 Selfoss ← Przesuń w lewo → Przesuń w prawo ↑ Pod…" at bounding box center [392, 162] width 687 height 468
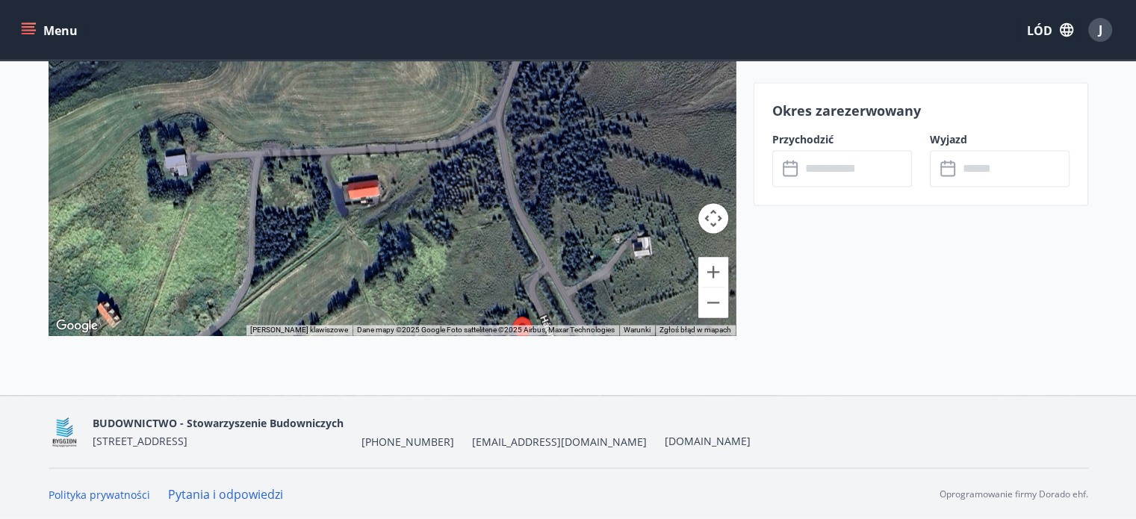
drag, startPoint x: 391, startPoint y: 182, endPoint x: 550, endPoint y: 220, distance: 163.6
click at [550, 220] on div at bounding box center [392, 149] width 687 height 374
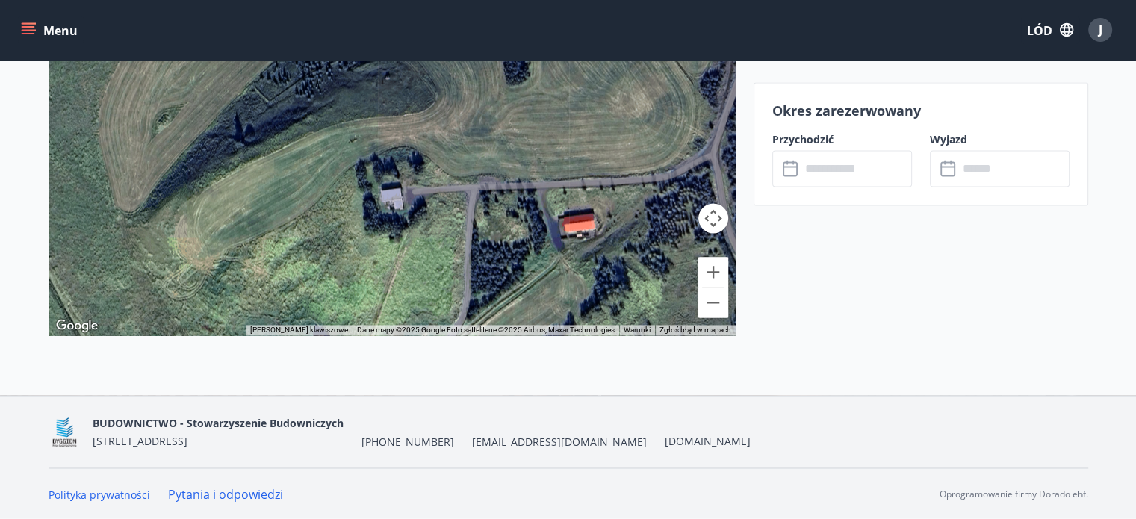
drag, startPoint x: 289, startPoint y: 196, endPoint x: 498, endPoint y: 231, distance: 212.1
click at [498, 231] on div at bounding box center [392, 149] width 687 height 374
click at [714, 271] on button "Powiększać" at bounding box center [714, 272] width 30 height 30
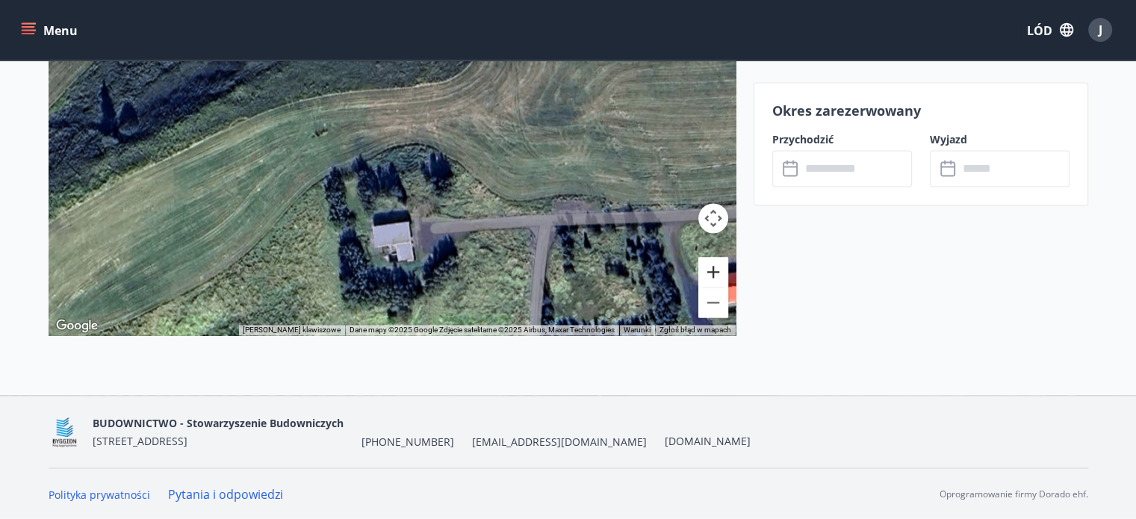
click at [714, 271] on button "Powiększać" at bounding box center [714, 272] width 30 height 30
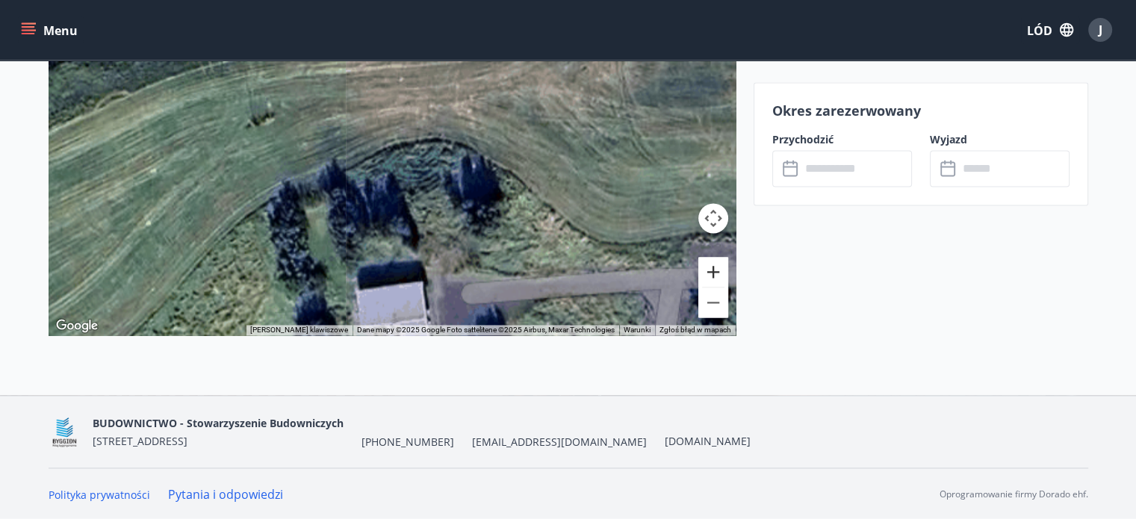
click at [714, 271] on button "Powiększać" at bounding box center [714, 272] width 30 height 30
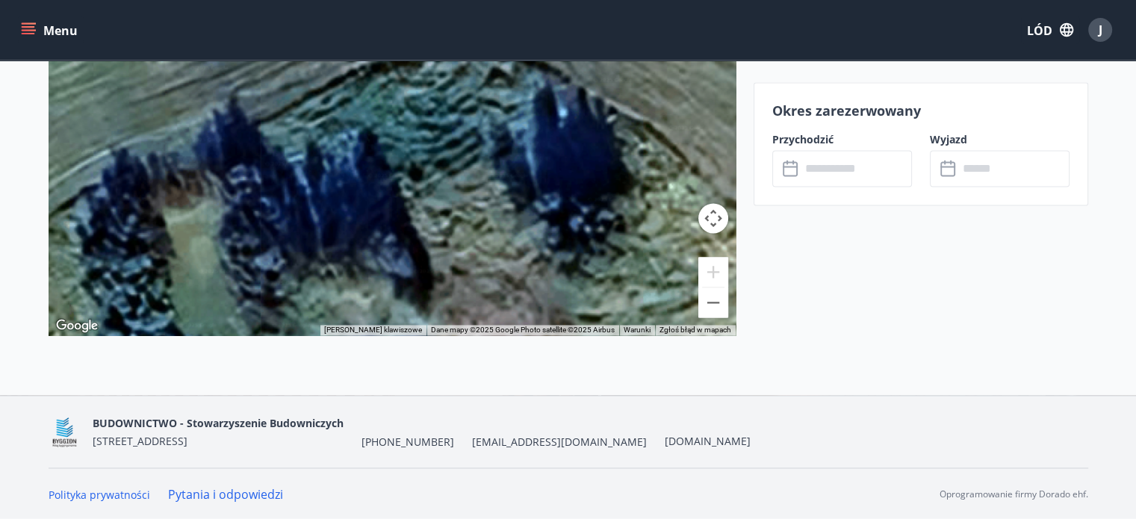
drag, startPoint x: 521, startPoint y: 247, endPoint x: 512, endPoint y: 158, distance: 89.4
click at [508, 167] on div at bounding box center [392, 149] width 687 height 374
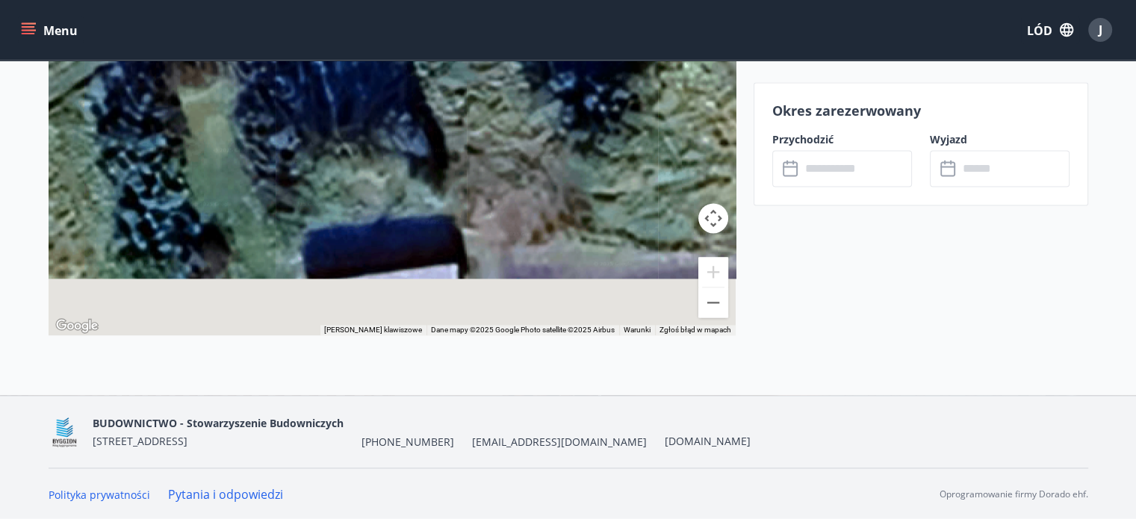
drag, startPoint x: 499, startPoint y: 244, endPoint x: 531, endPoint y: 143, distance: 105.8
click at [524, 157] on div at bounding box center [392, 149] width 687 height 374
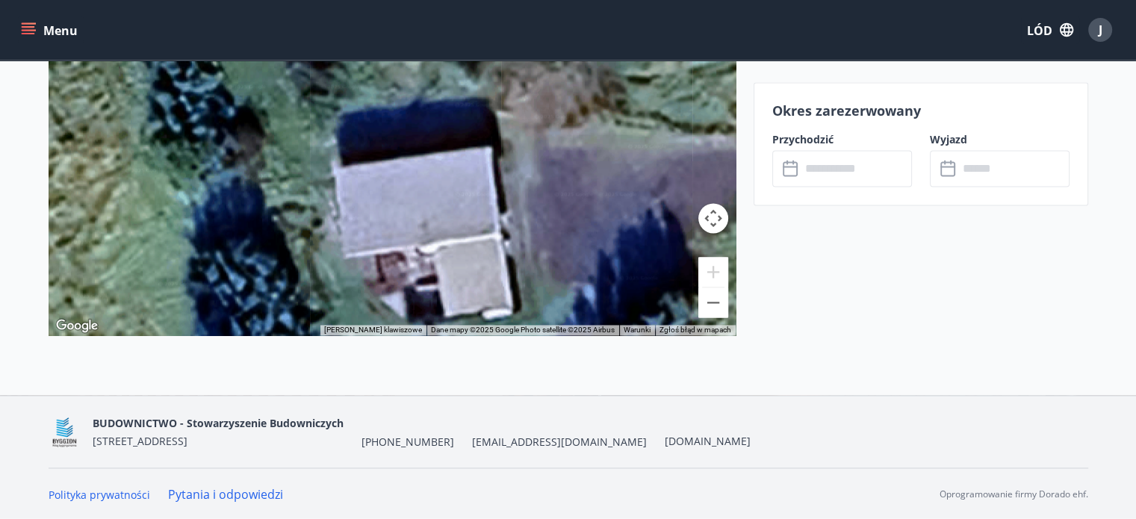
drag, startPoint x: 512, startPoint y: 250, endPoint x: 517, endPoint y: 205, distance: 45.0
click at [515, 218] on div at bounding box center [392, 149] width 687 height 374
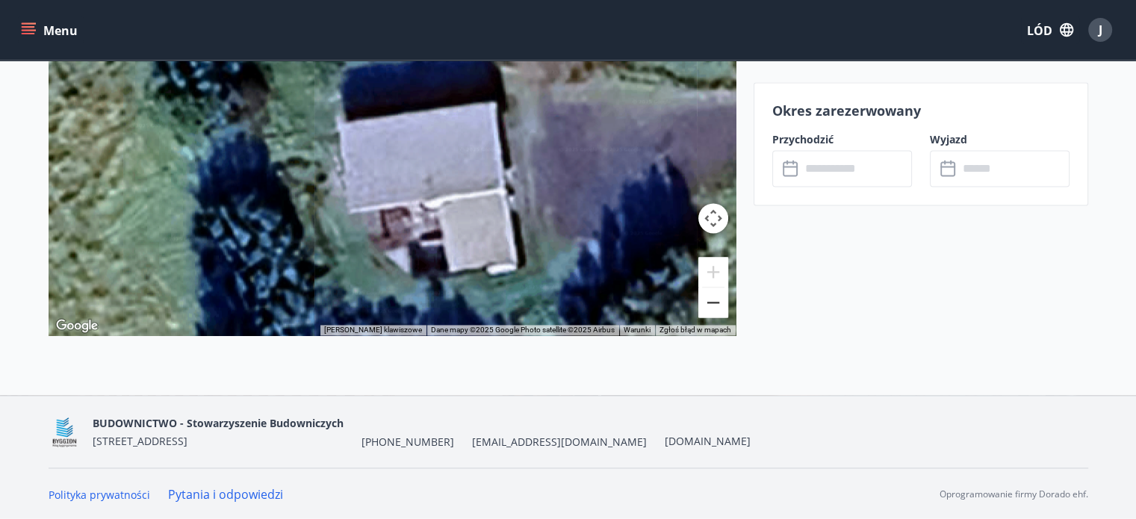
click at [706, 299] on button "Zapraszamy." at bounding box center [714, 303] width 30 height 30
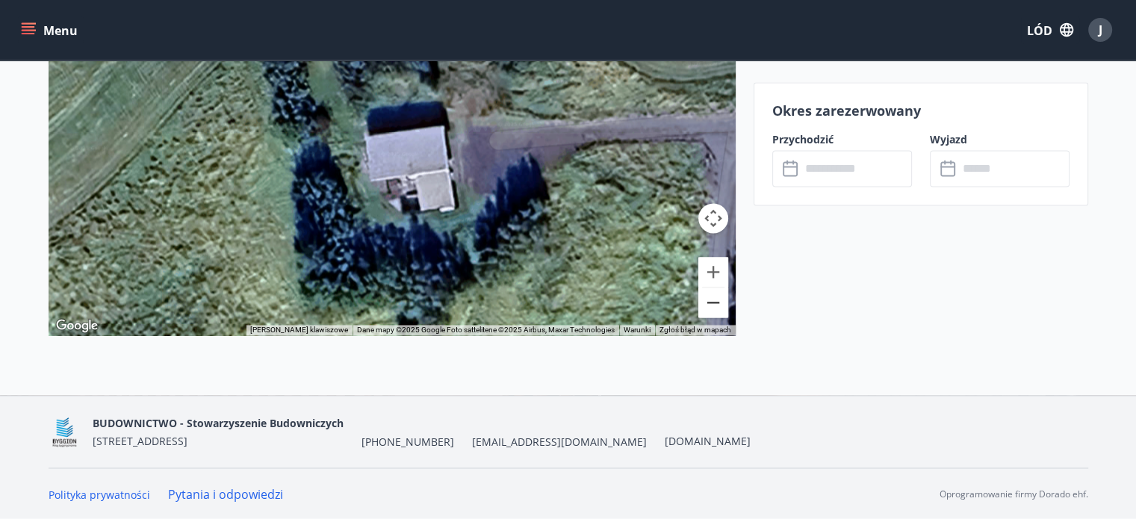
click at [706, 299] on button "Zapraszamy." at bounding box center [714, 303] width 30 height 30
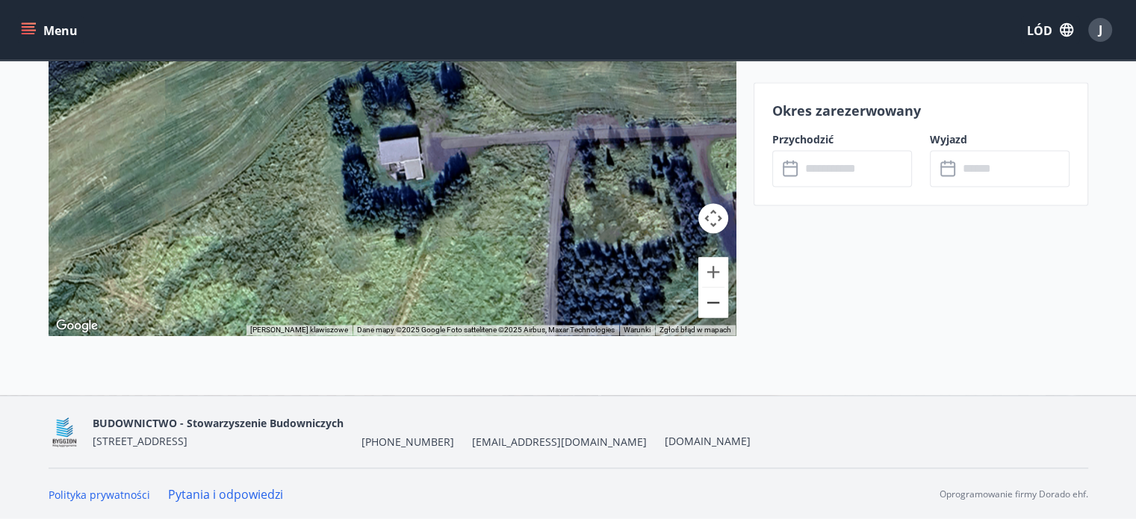
click at [706, 299] on button "Zapraszamy." at bounding box center [714, 303] width 30 height 30
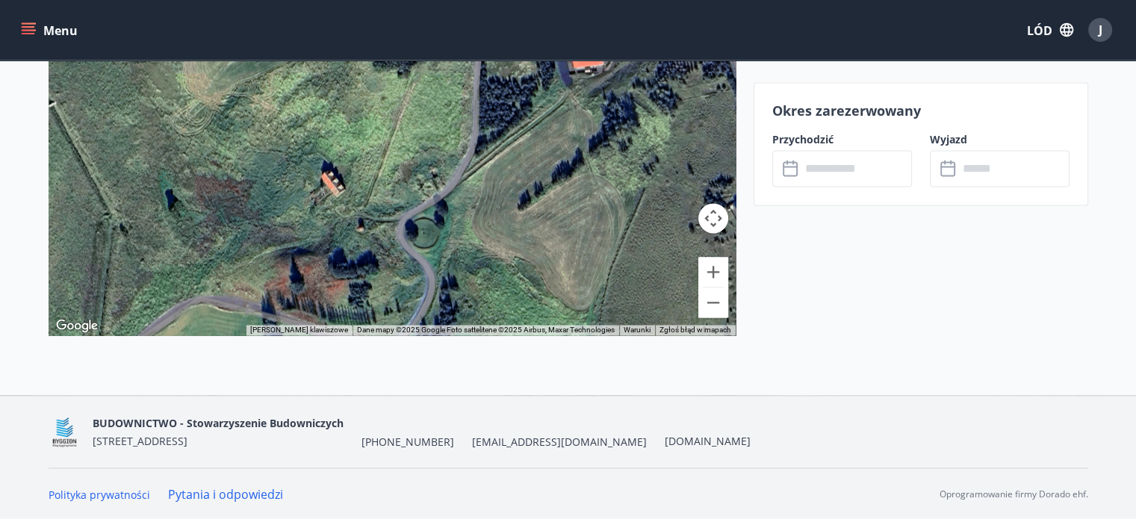
drag, startPoint x: 541, startPoint y: 268, endPoint x: 545, endPoint y: 149, distance: 119.6
click at [545, 149] on div at bounding box center [392, 149] width 687 height 374
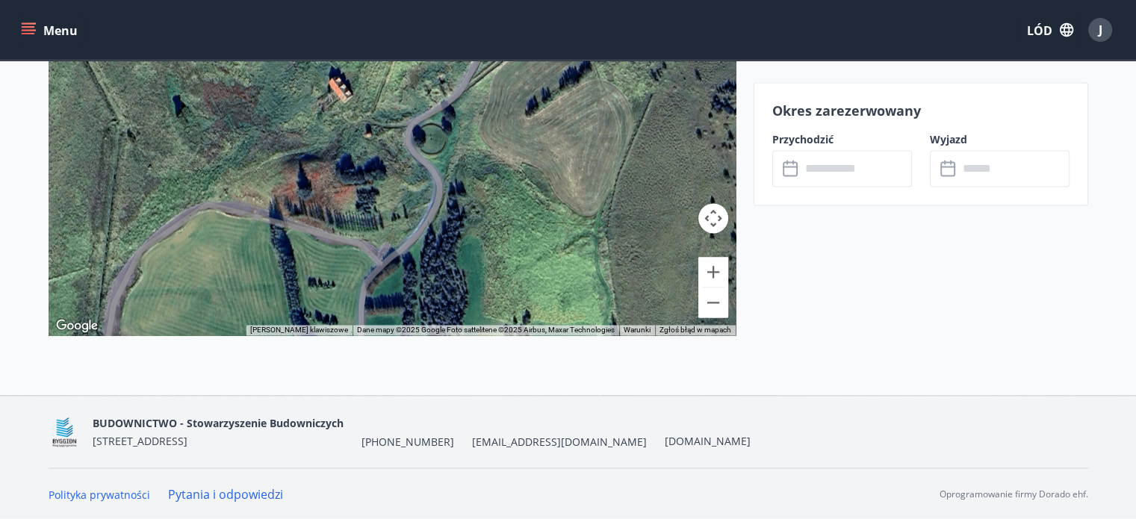
drag, startPoint x: 501, startPoint y: 277, endPoint x: 509, endPoint y: 179, distance: 98.2
click at [509, 181] on div at bounding box center [392, 149] width 687 height 374
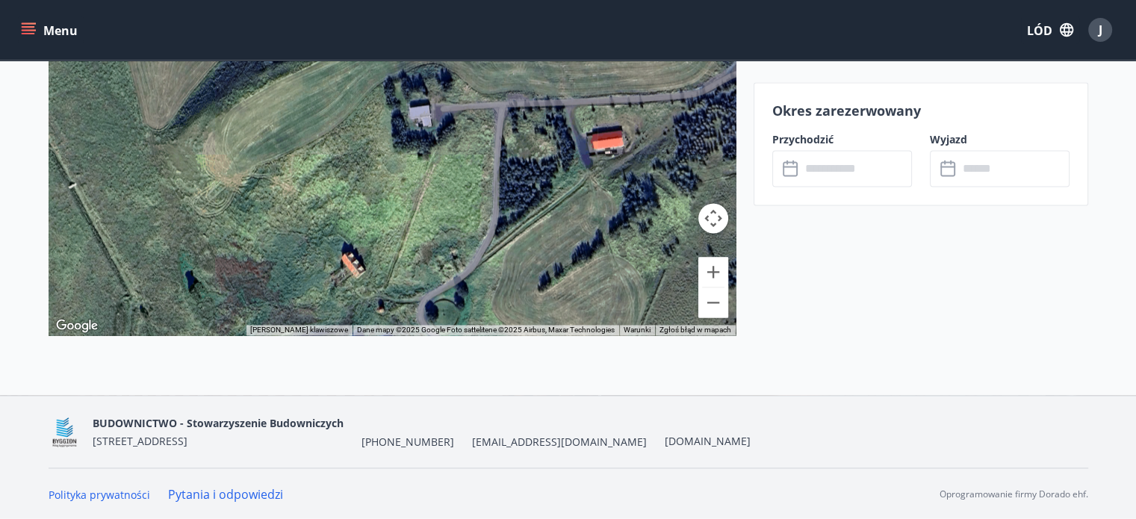
drag, startPoint x: 512, startPoint y: 205, endPoint x: 523, endPoint y: 361, distance: 155.8
click at [523, 362] on div "Stóra-[GEOGRAPHIC_DATA] 3, 804 Selfoss ← Przesuń w lewo → Przesuń w prawo ↑ Pod…" at bounding box center [392, 162] width 687 height 468
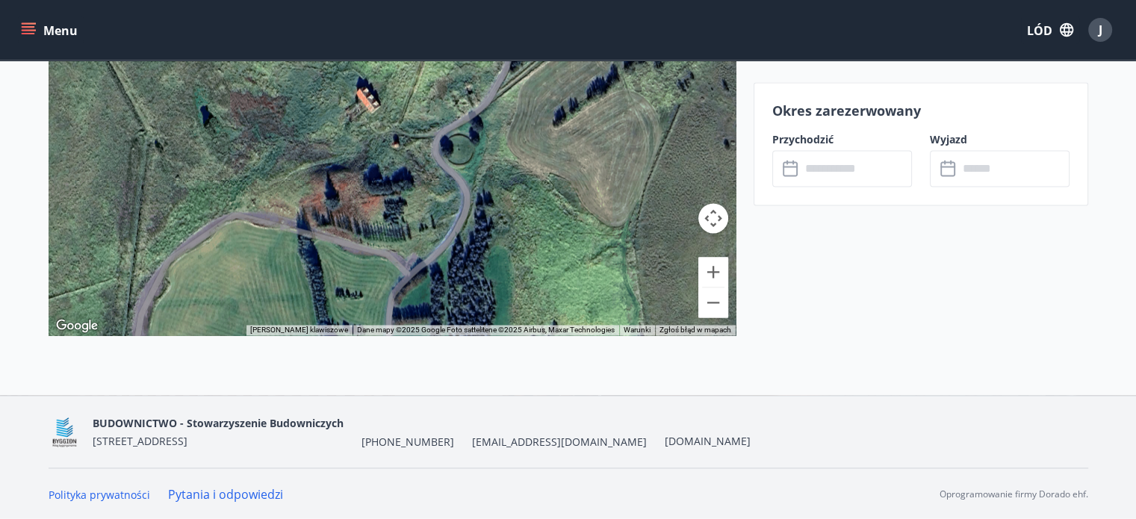
drag, startPoint x: 492, startPoint y: 314, endPoint x: 505, endPoint y: 133, distance: 181.3
click at [505, 143] on div at bounding box center [392, 149] width 687 height 374
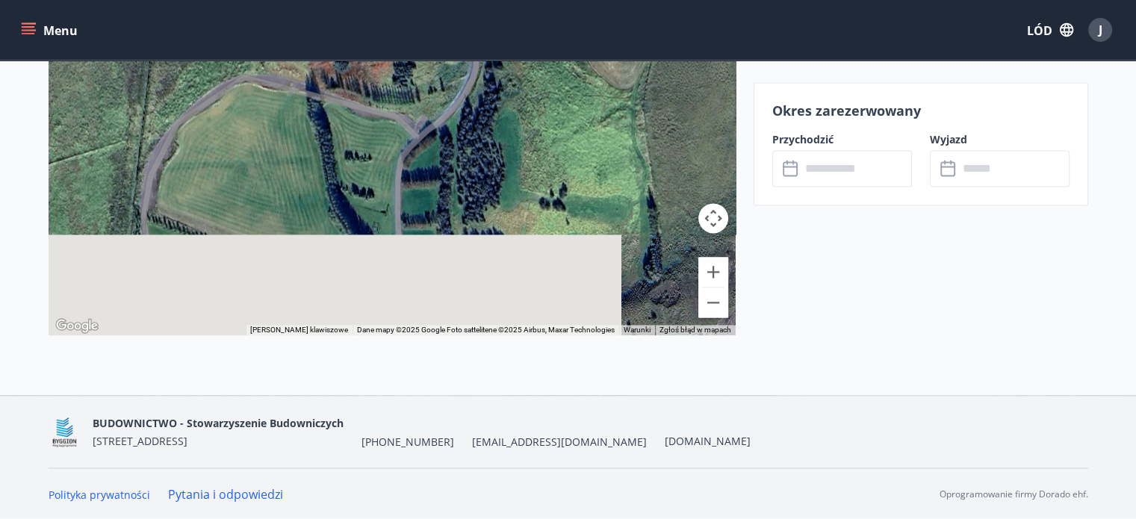
drag, startPoint x: 532, startPoint y: 268, endPoint x: 542, endPoint y: 107, distance: 161.7
click at [542, 102] on div at bounding box center [392, 149] width 687 height 374
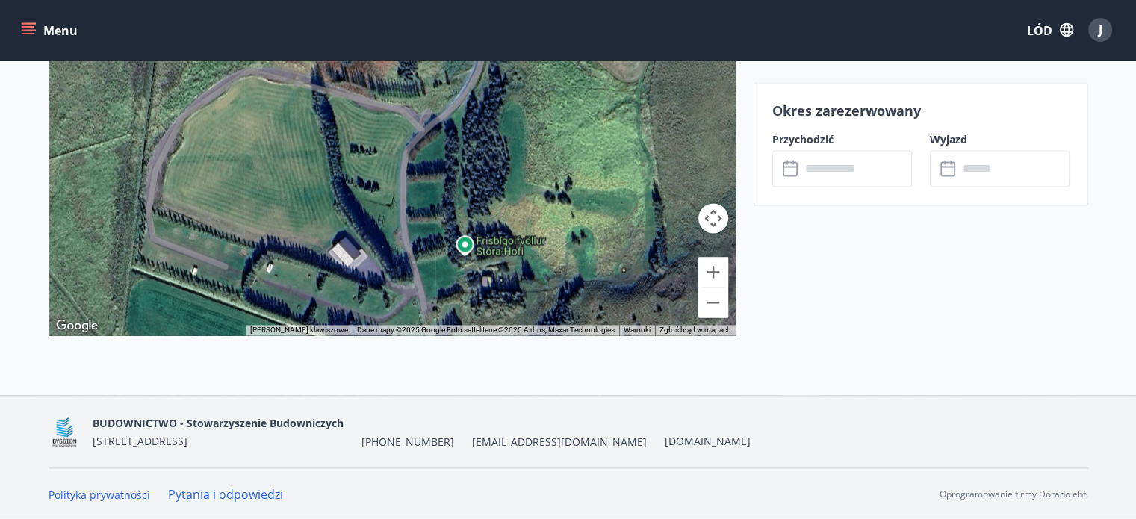
drag, startPoint x: 544, startPoint y: 280, endPoint x: 548, endPoint y: 317, distance: 36.8
click at [548, 317] on div at bounding box center [392, 149] width 687 height 374
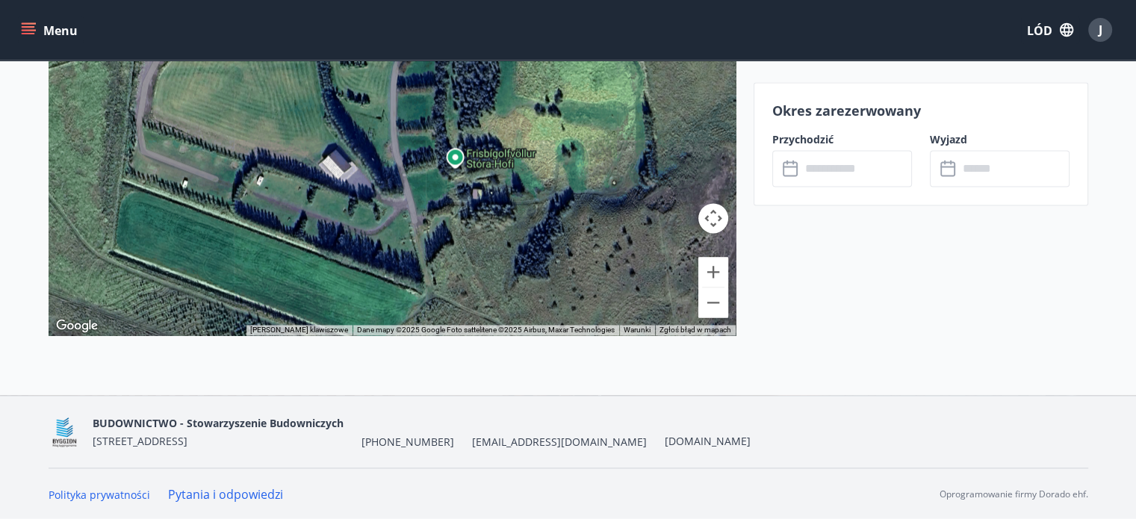
drag, startPoint x: 415, startPoint y: 302, endPoint x: 403, endPoint y: 211, distance: 91.1
click at [403, 211] on div at bounding box center [392, 149] width 687 height 374
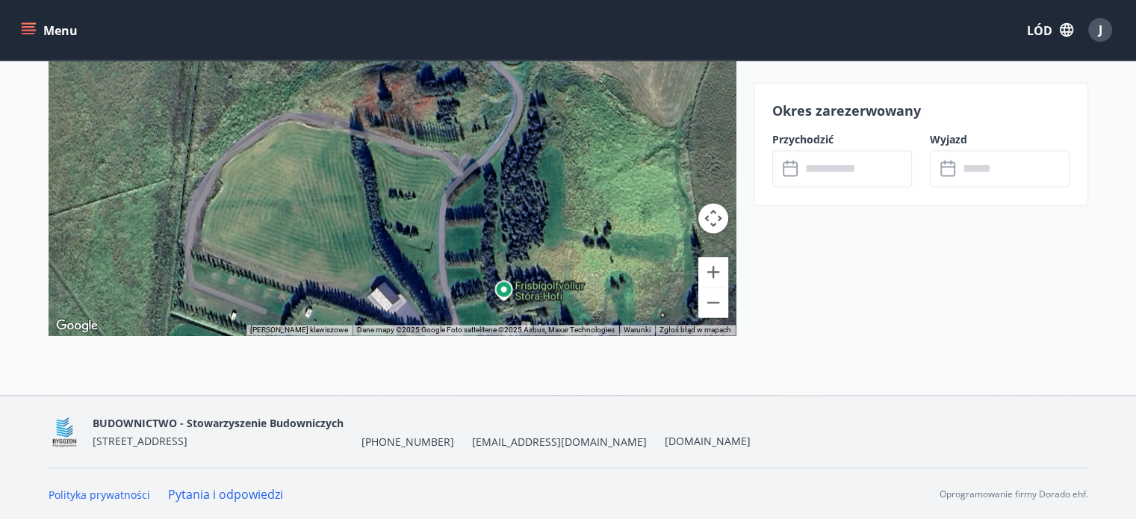
drag, startPoint x: 320, startPoint y: 199, endPoint x: 368, endPoint y: 334, distance: 143.0
click at [368, 334] on div "Stóra-[GEOGRAPHIC_DATA] 3, 804 Selfoss ← Przesuń w lewo → Przesuń w prawo ↑ Pod…" at bounding box center [392, 162] width 687 height 468
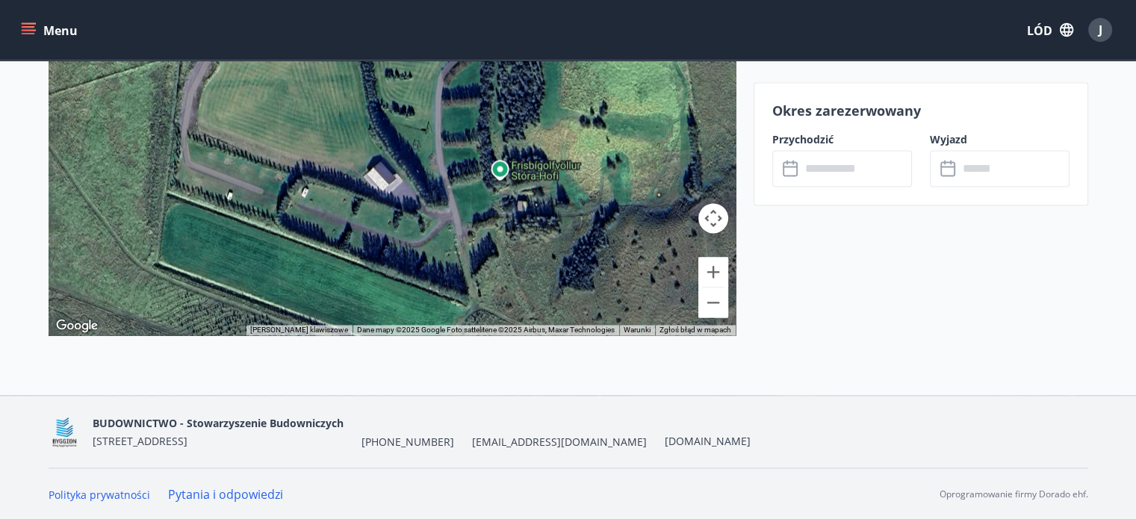
drag, startPoint x: 468, startPoint y: 297, endPoint x: 465, endPoint y: 126, distance: 170.4
click at [465, 126] on div at bounding box center [392, 149] width 687 height 374
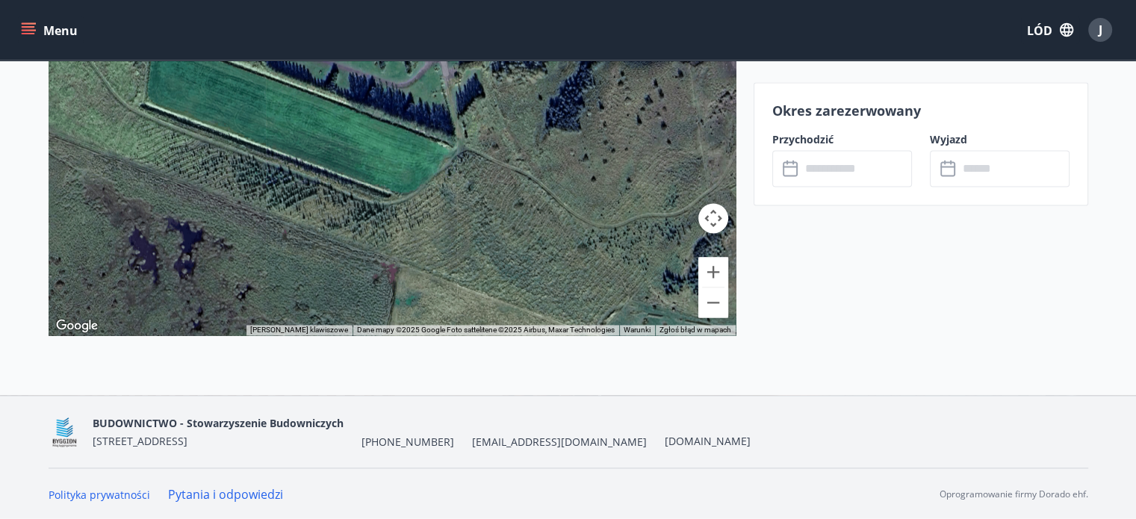
drag, startPoint x: 439, startPoint y: 231, endPoint x: 423, endPoint y: 111, distance: 121.3
click at [424, 113] on div at bounding box center [392, 149] width 687 height 374
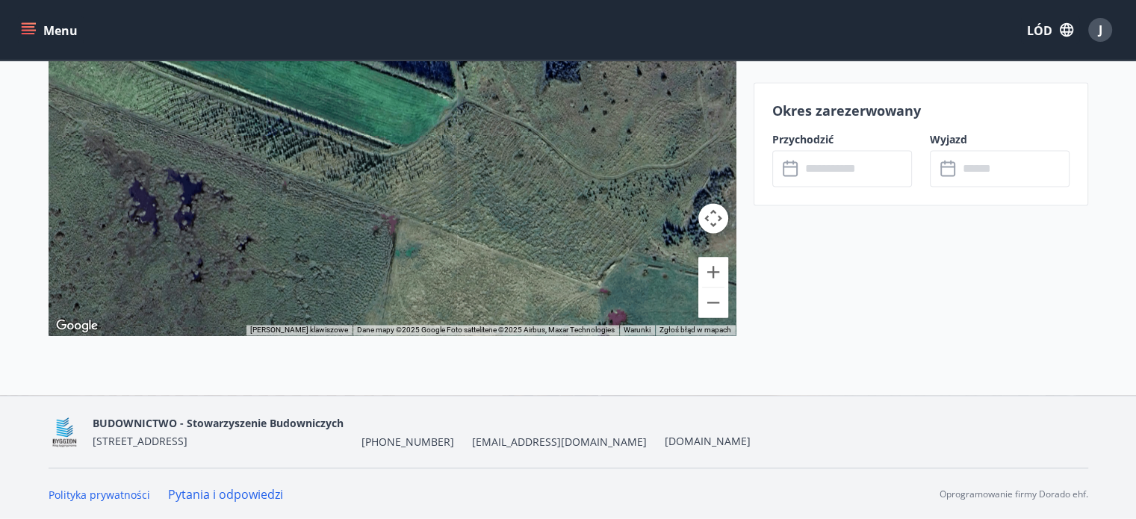
drag, startPoint x: 453, startPoint y: 260, endPoint x: 432, endPoint y: 193, distance: 69.7
click at [432, 195] on div at bounding box center [392, 149] width 687 height 374
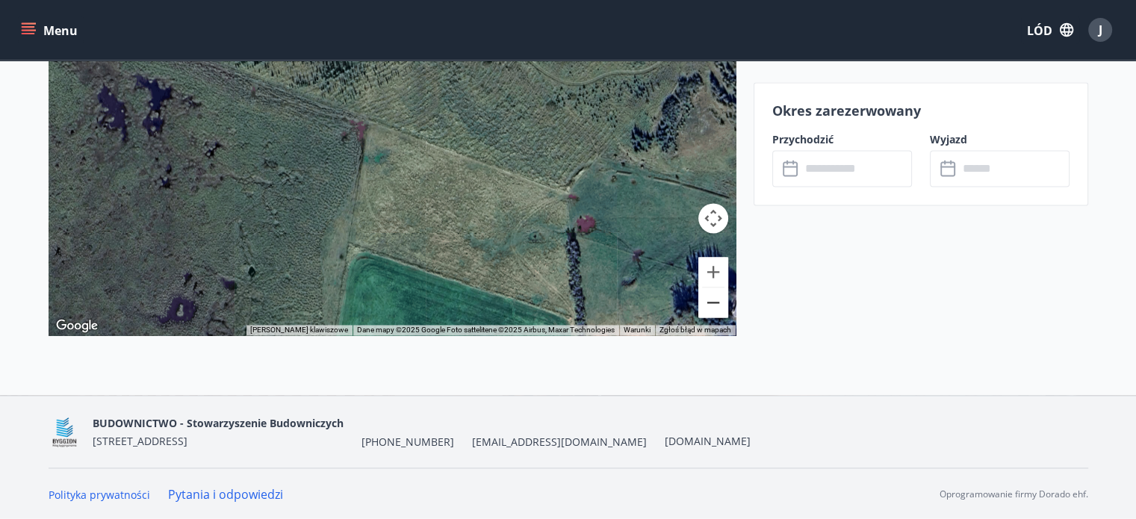
click at [714, 307] on button "Zapraszamy." at bounding box center [714, 303] width 30 height 30
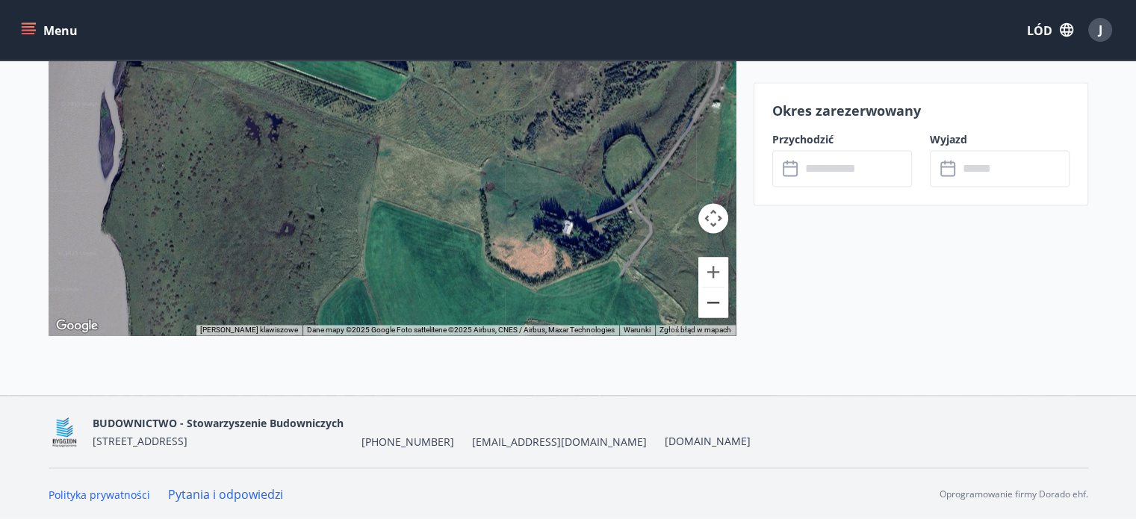
click at [715, 301] on button "Zapraszamy." at bounding box center [714, 303] width 30 height 30
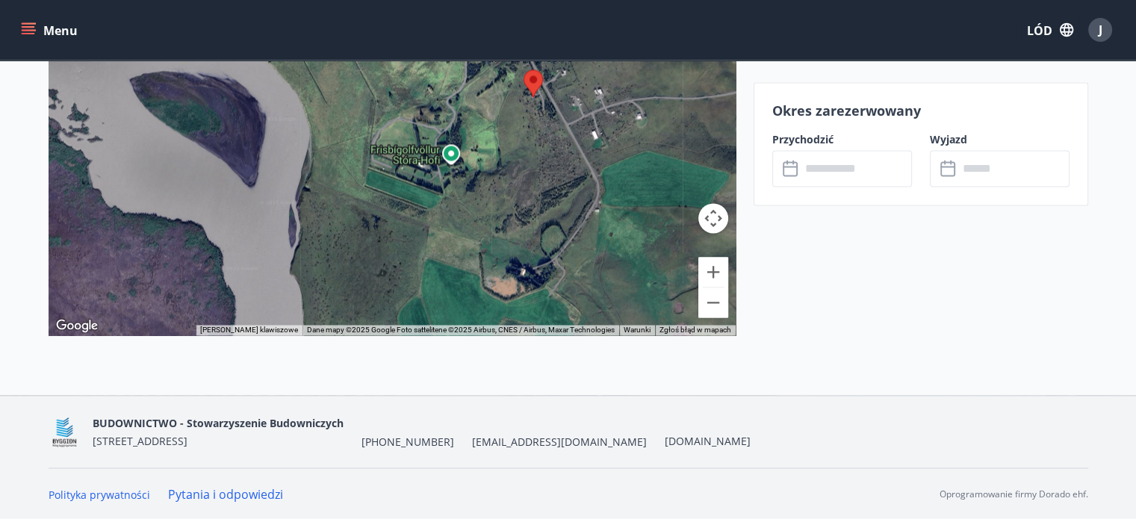
drag, startPoint x: 487, startPoint y: 232, endPoint x: 524, endPoint y: 300, distance: 77.2
click at [527, 306] on div at bounding box center [392, 149] width 687 height 374
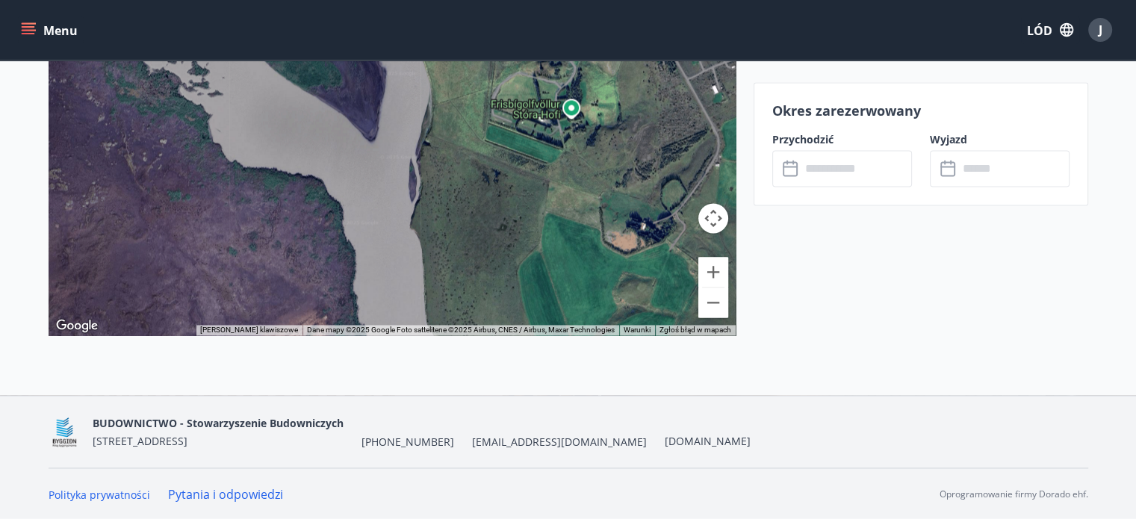
drag, startPoint x: 321, startPoint y: 193, endPoint x: 447, endPoint y: 142, distance: 136.4
click at [448, 149] on div at bounding box center [392, 149] width 687 height 374
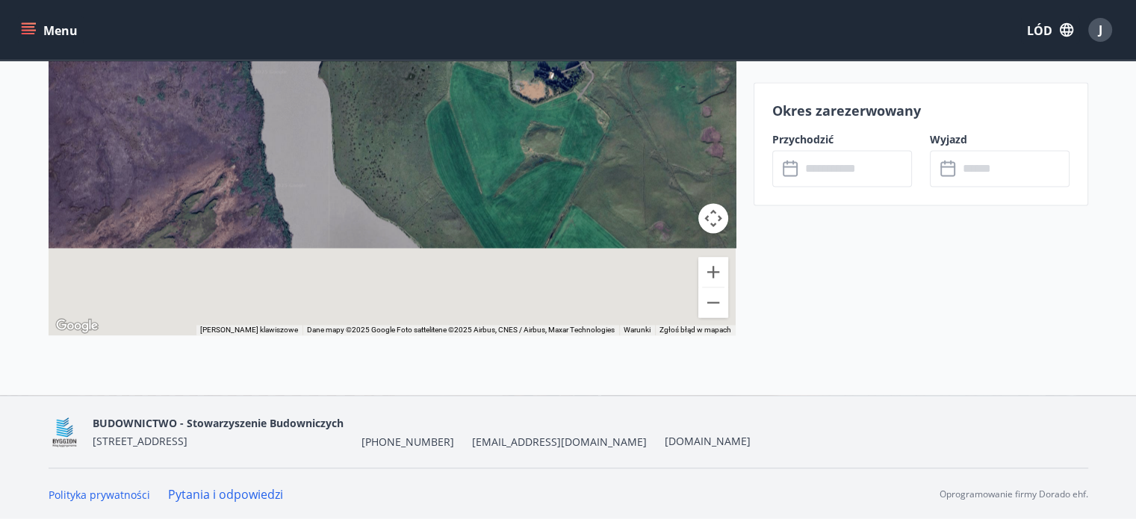
drag, startPoint x: 547, startPoint y: 277, endPoint x: 453, endPoint y: 155, distance: 154.5
click at [453, 155] on div at bounding box center [392, 149] width 687 height 374
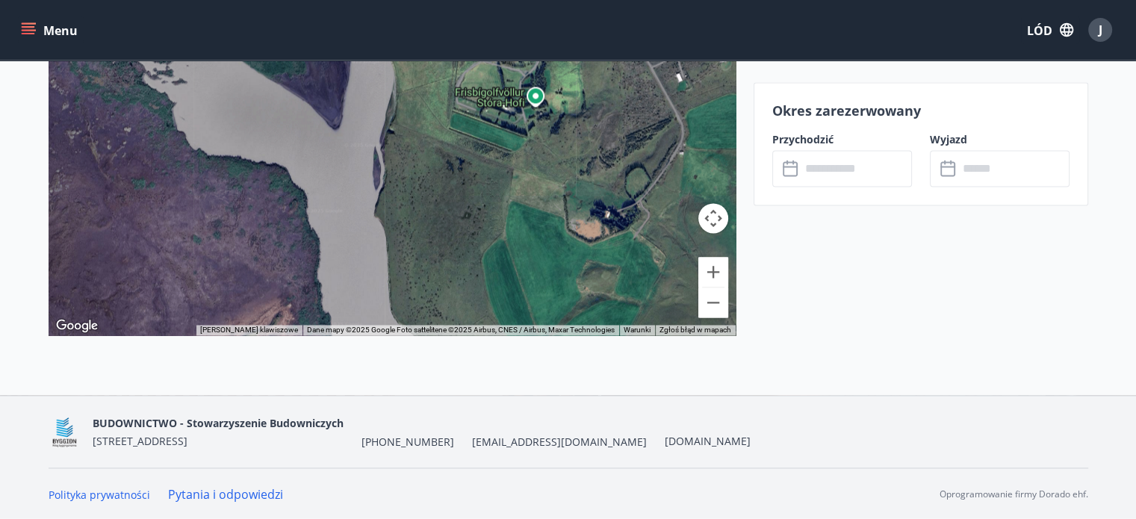
drag, startPoint x: 435, startPoint y: 167, endPoint x: 508, endPoint y: 330, distance: 179.2
click at [509, 333] on div "Naciśnij CTRL i naciśnij , aby powiększyć mapę Mapa Teren Satelita Etykiety Skr…" at bounding box center [392, 149] width 687 height 374
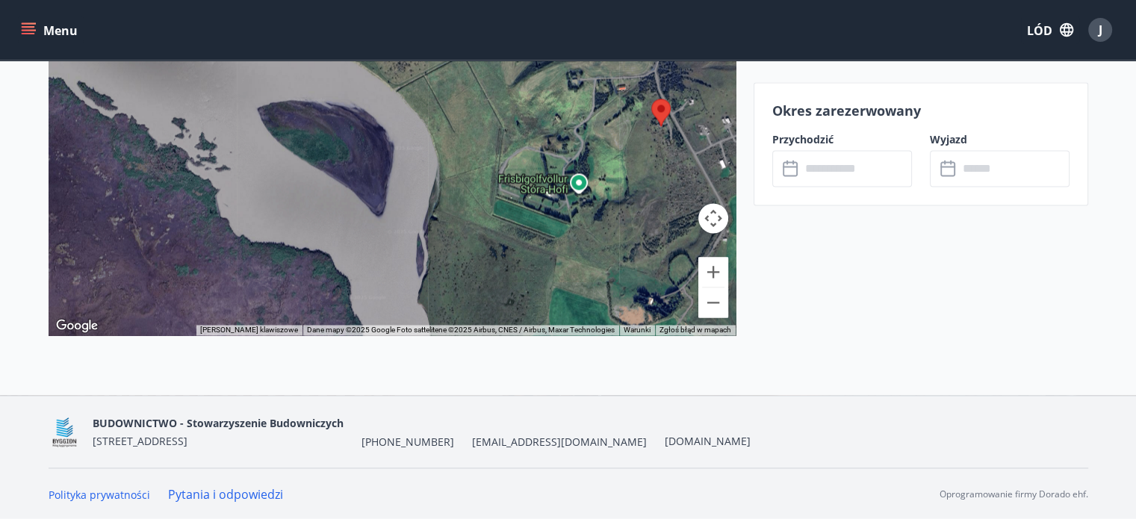
drag, startPoint x: 457, startPoint y: 208, endPoint x: 490, endPoint y: 279, distance: 78.2
click at [490, 279] on div at bounding box center [392, 149] width 687 height 374
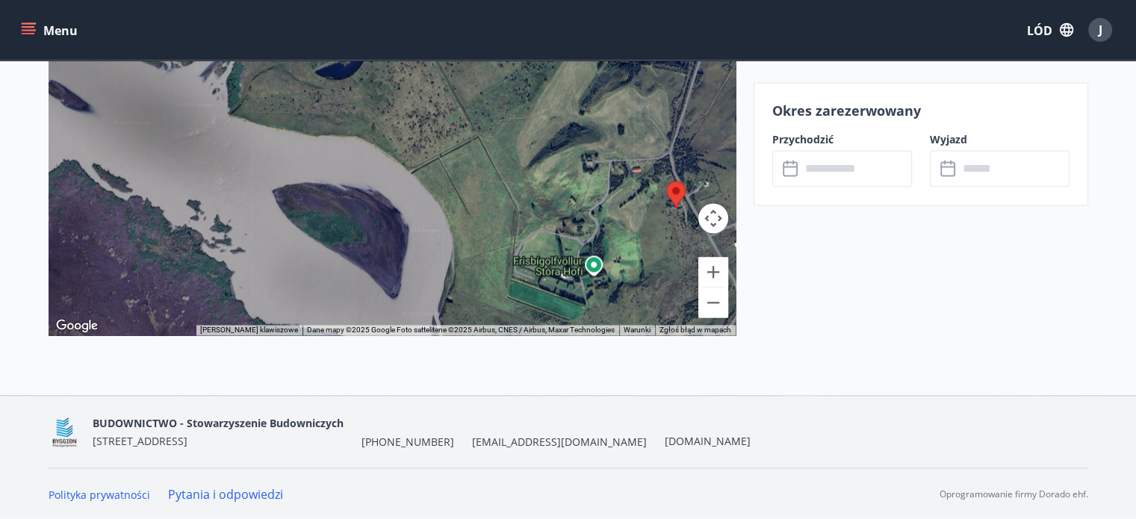
drag, startPoint x: 481, startPoint y: 228, endPoint x: 496, endPoint y: 312, distance: 85.0
click at [496, 312] on div at bounding box center [392, 149] width 687 height 374
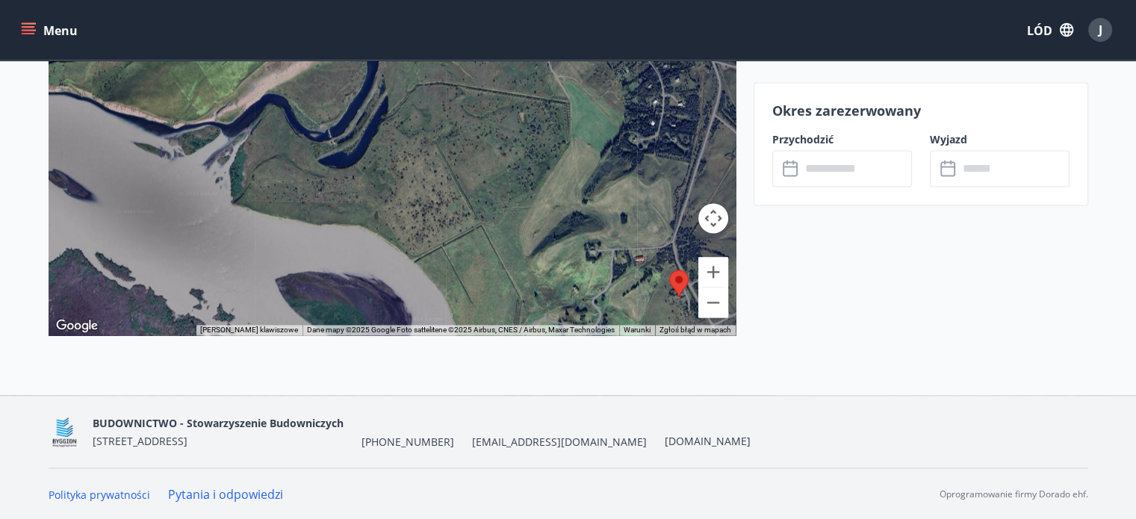
drag, startPoint x: 472, startPoint y: 177, endPoint x: 463, endPoint y: 376, distance: 198.9
click at [463, 378] on div "Stóra-[GEOGRAPHIC_DATA] 3, 804 Selfoss ← Przesuń w lewo → Przesuń w prawo ↑ Pod…" at bounding box center [392, 162] width 687 height 468
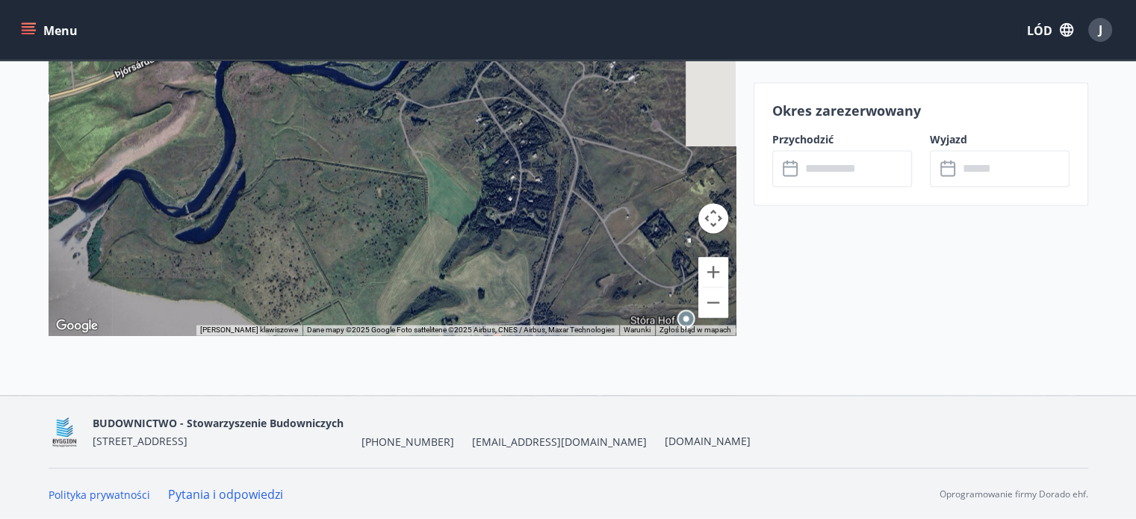
drag, startPoint x: 493, startPoint y: 265, endPoint x: 357, endPoint y: 198, distance: 151.7
click at [357, 198] on div at bounding box center [392, 149] width 687 height 374
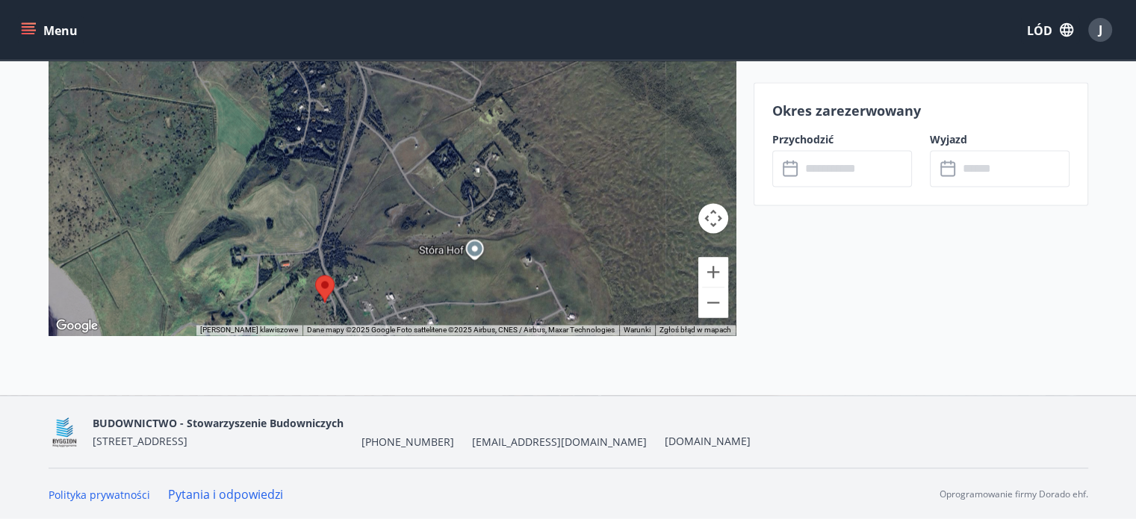
drag, startPoint x: 583, startPoint y: 249, endPoint x: 383, endPoint y: 179, distance: 212.2
click at [383, 179] on div at bounding box center [392, 149] width 687 height 374
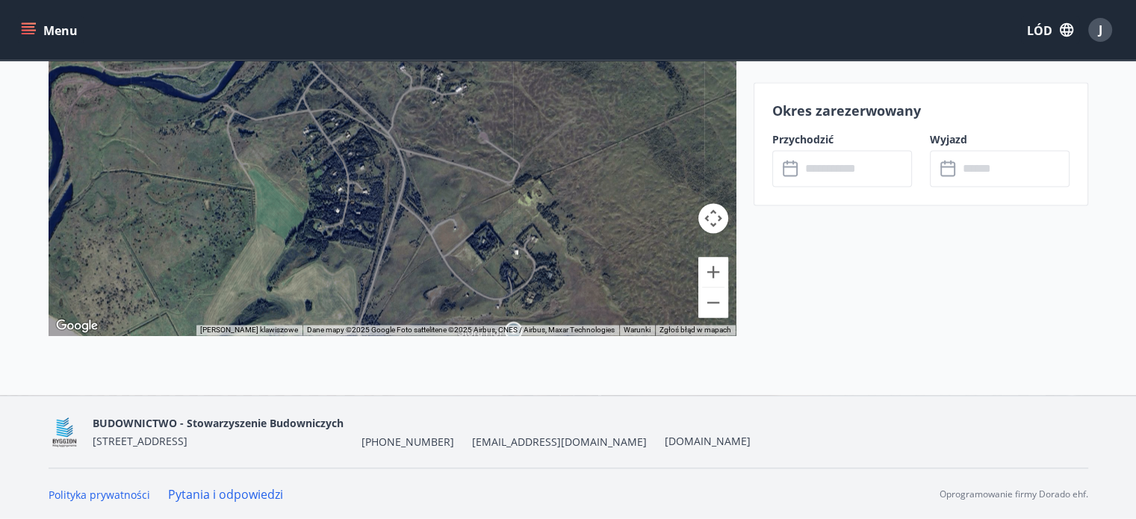
drag, startPoint x: 401, startPoint y: 274, endPoint x: 448, endPoint y: 400, distance: 134.0
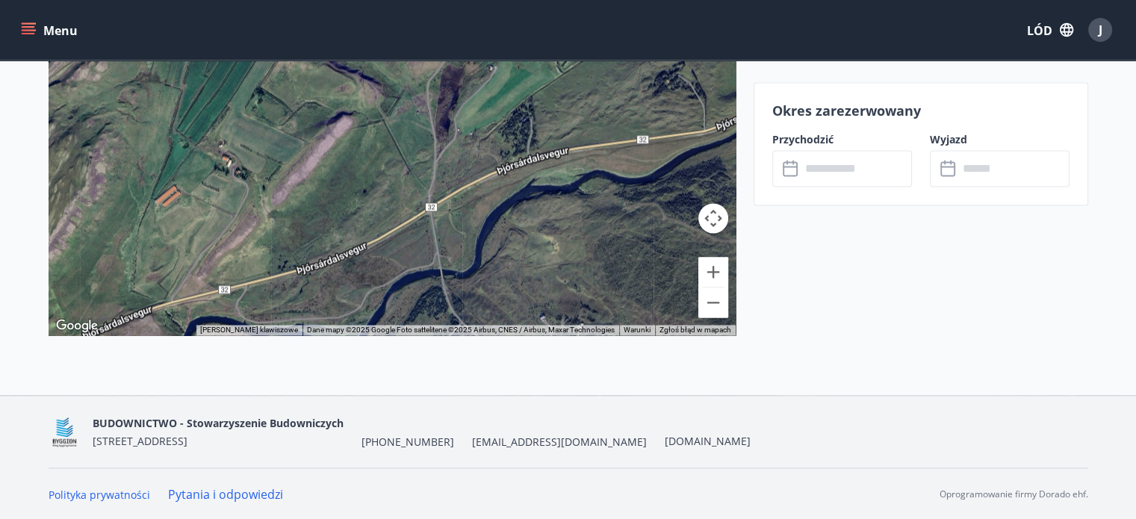
drag, startPoint x: 454, startPoint y: 242, endPoint x: 569, endPoint y: 408, distance: 201.4
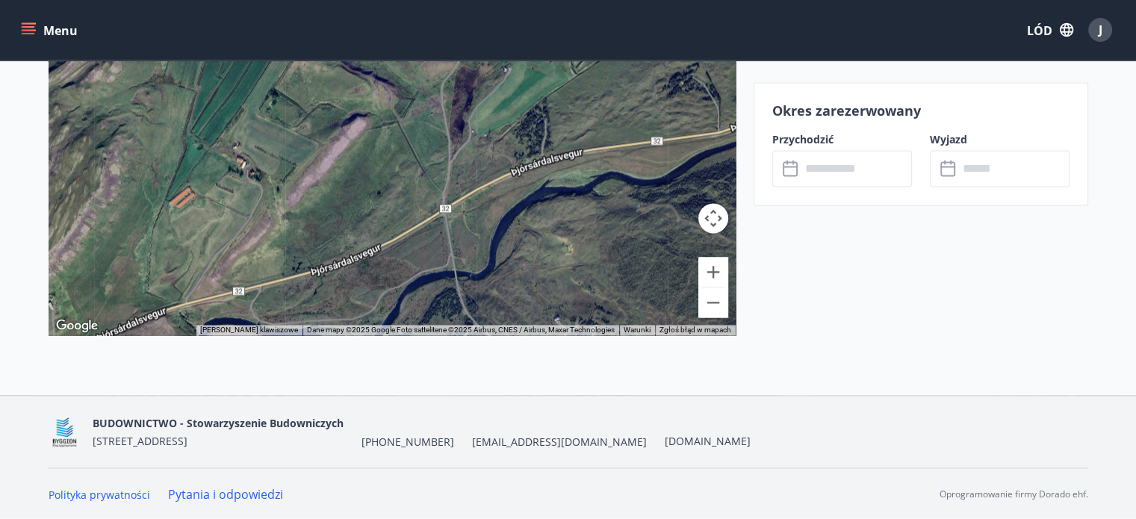
drag, startPoint x: 518, startPoint y: 253, endPoint x: 522, endPoint y: 214, distance: 38.4
click at [521, 214] on div at bounding box center [392, 149] width 687 height 374
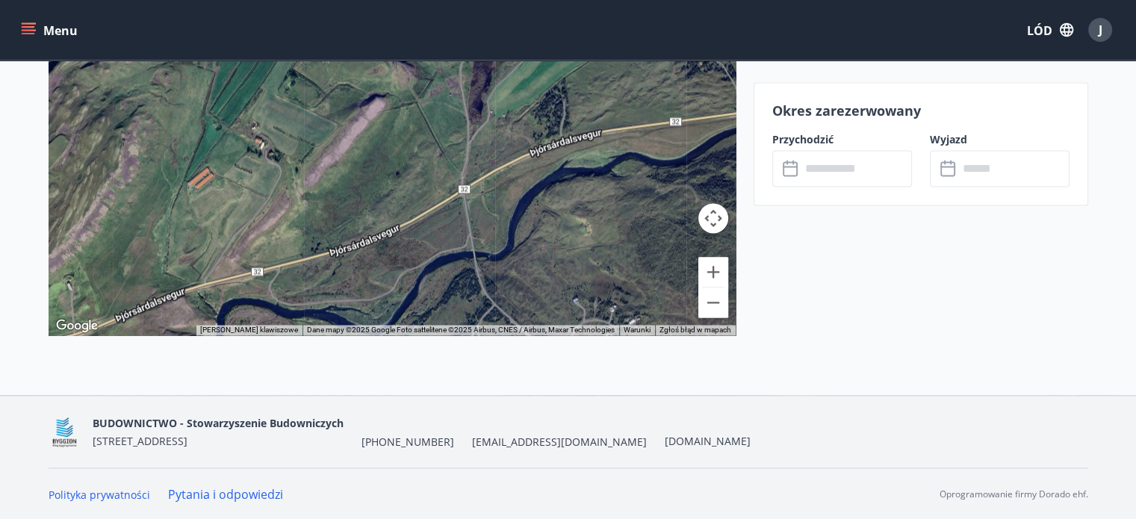
drag, startPoint x: 511, startPoint y: 229, endPoint x: 556, endPoint y: 191, distance: 59.3
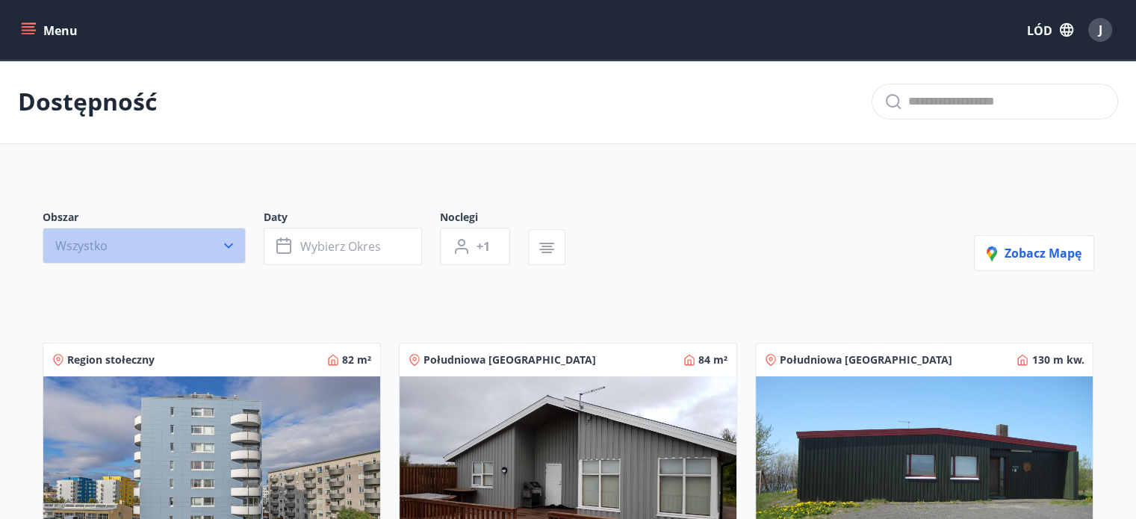
click at [229, 244] on icon "button" at bounding box center [228, 245] width 15 height 15
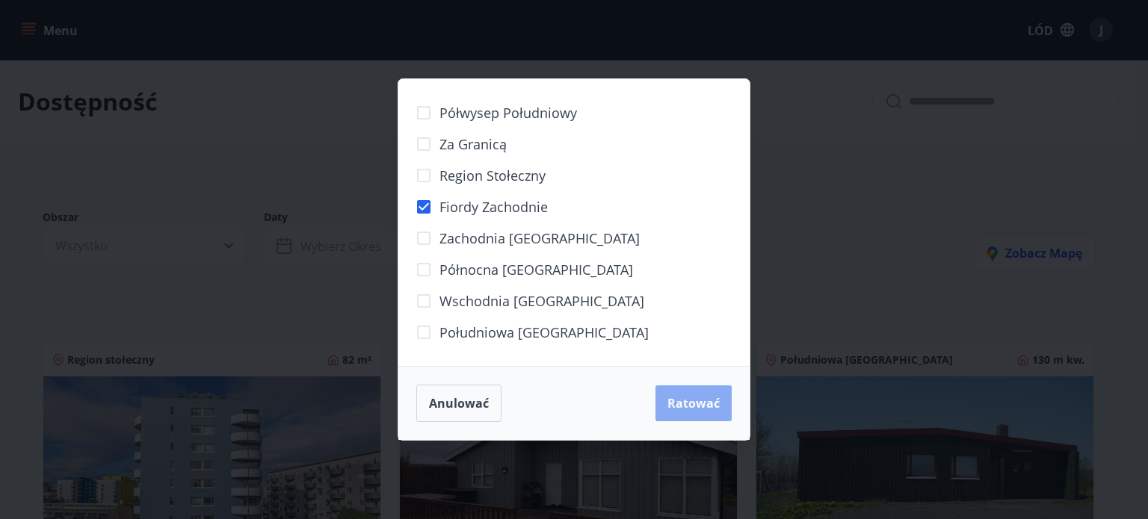
click at [673, 406] on font "Ratować" at bounding box center [693, 403] width 52 height 16
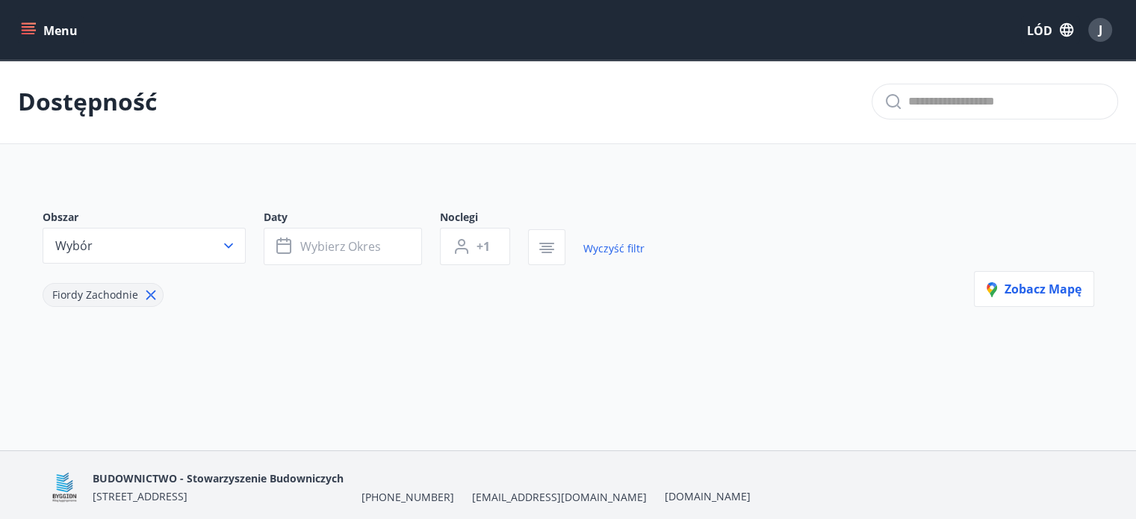
click at [151, 295] on icon at bounding box center [151, 295] width 16 height 16
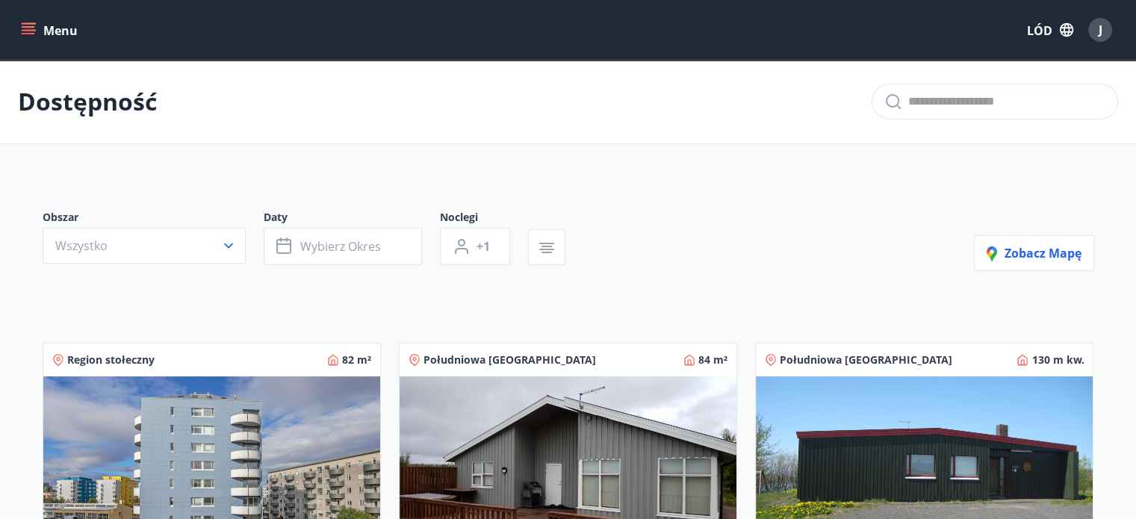
scroll to position [75, 0]
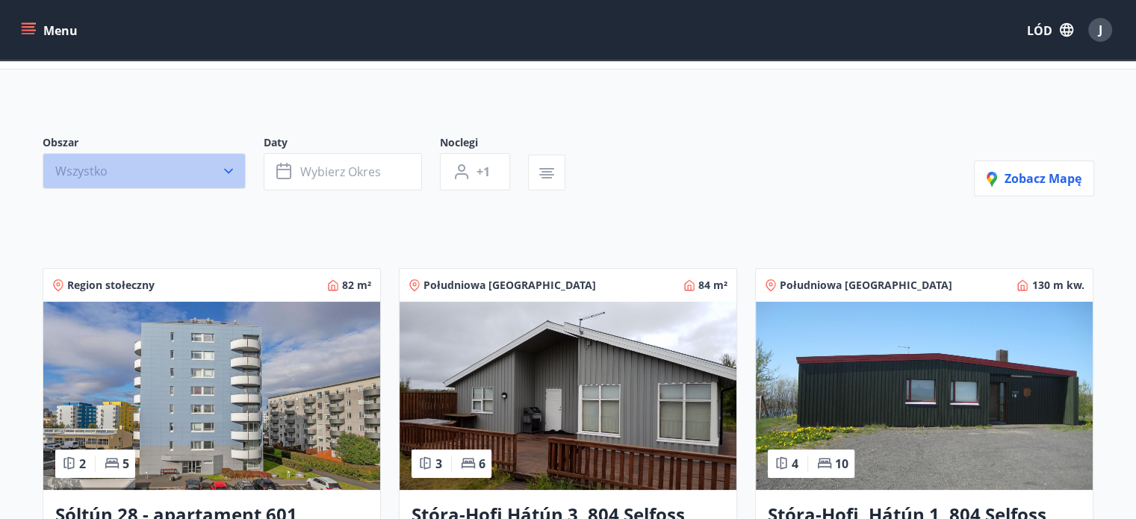
click at [227, 170] on icon "button" at bounding box center [228, 171] width 15 height 15
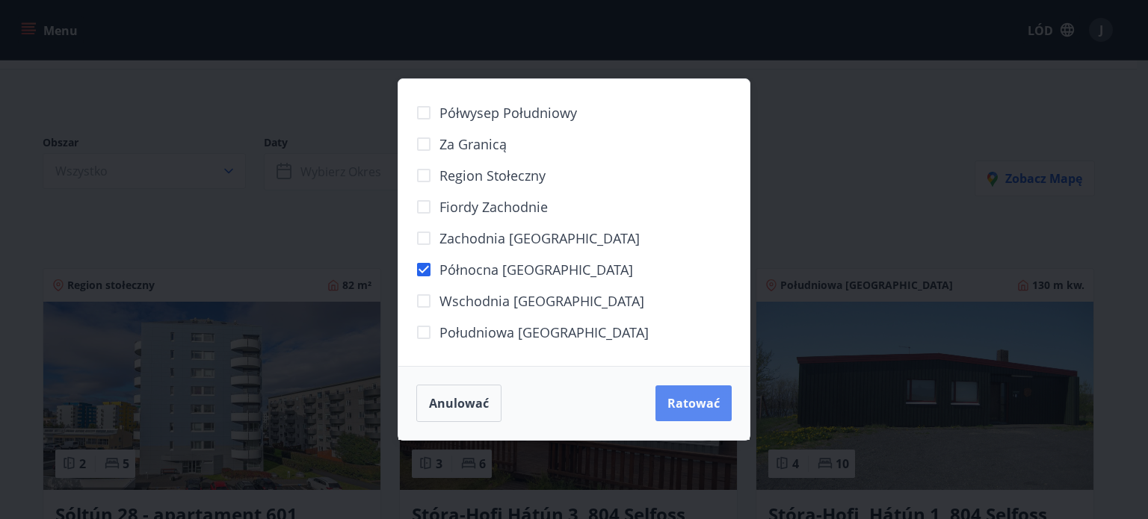
click at [685, 401] on font "Ratować" at bounding box center [693, 403] width 52 height 16
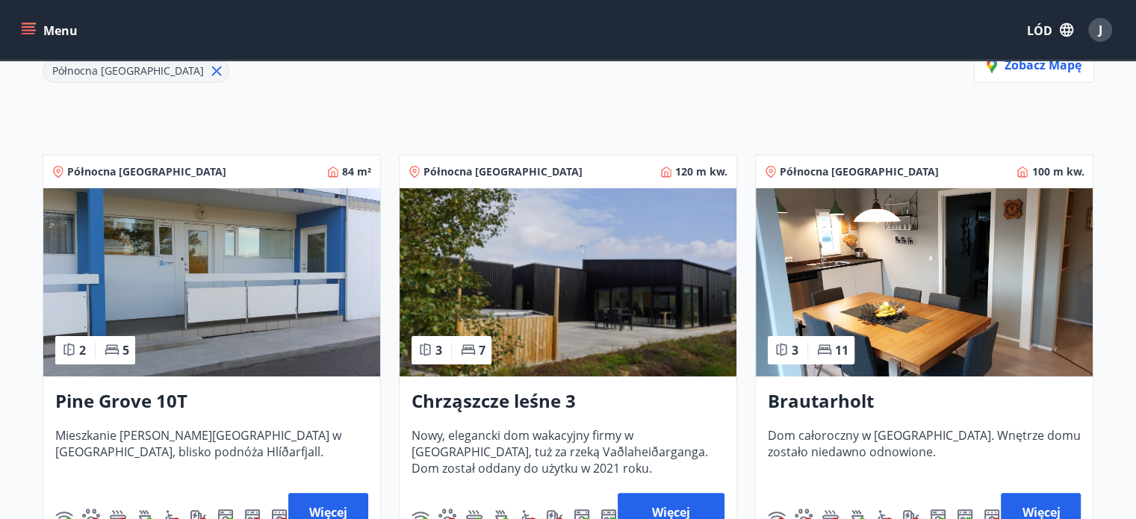
scroll to position [75, 0]
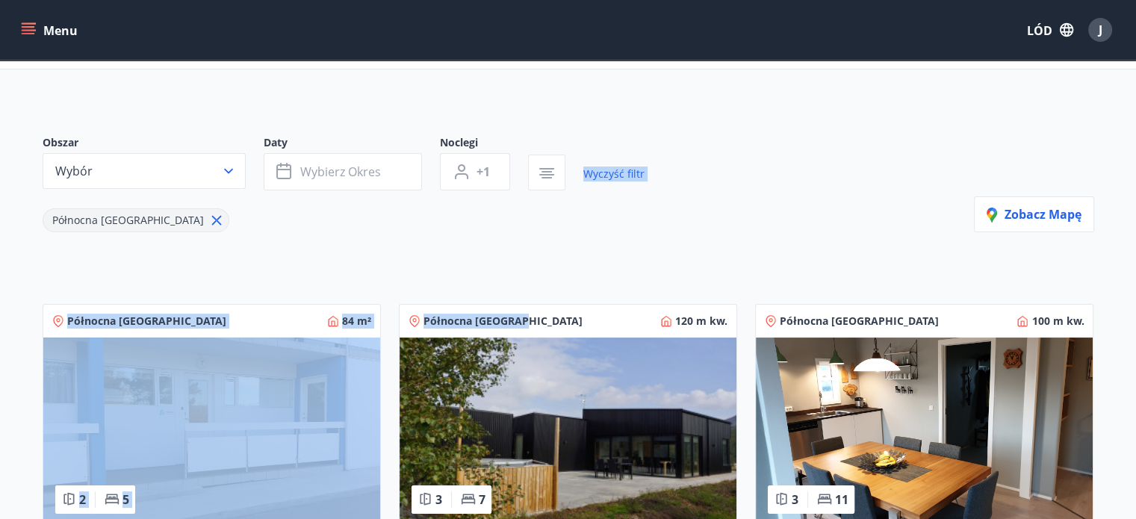
drag, startPoint x: 578, startPoint y: 269, endPoint x: 580, endPoint y: 136, distance: 133.0
click at [545, 220] on div "Północna [GEOGRAPHIC_DATA]" at bounding box center [344, 212] width 602 height 42
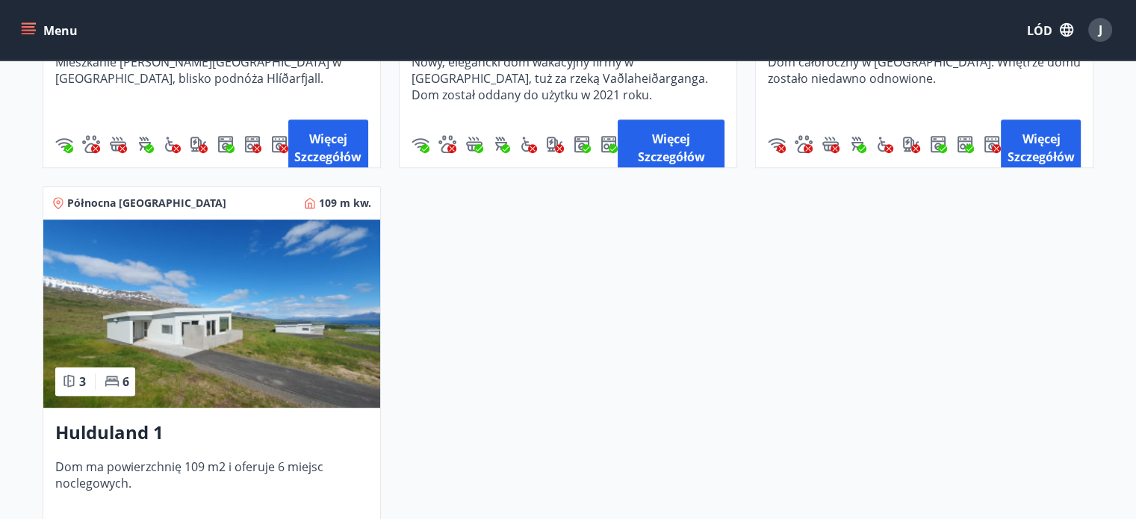
scroll to position [672, 0]
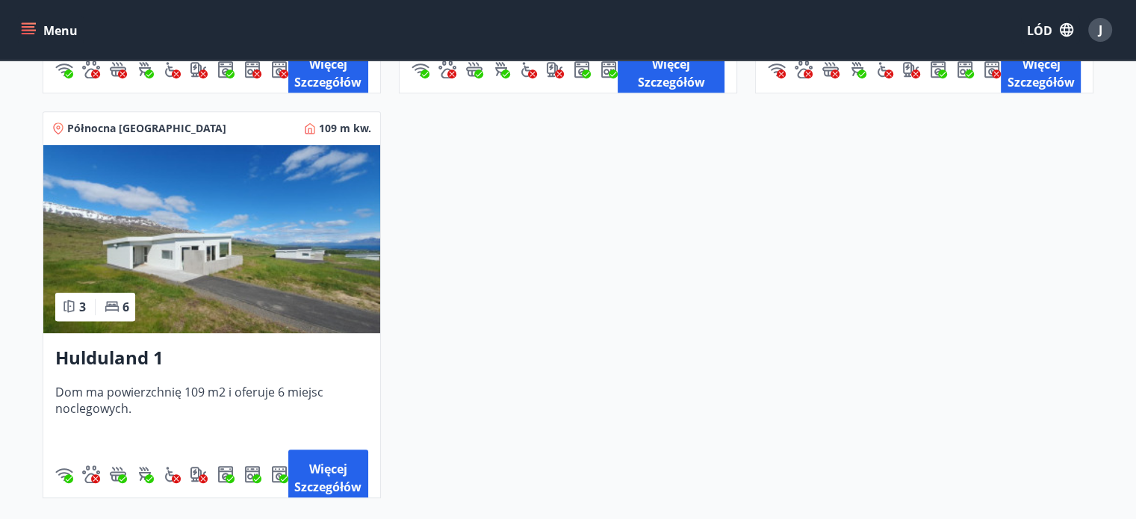
click at [208, 260] on img at bounding box center [211, 239] width 337 height 188
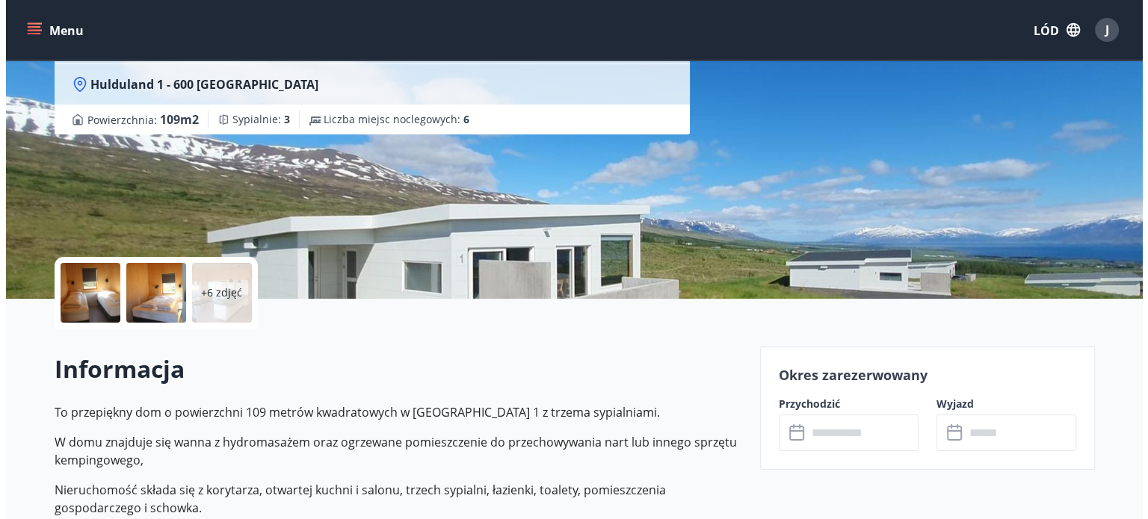
scroll to position [75, 0]
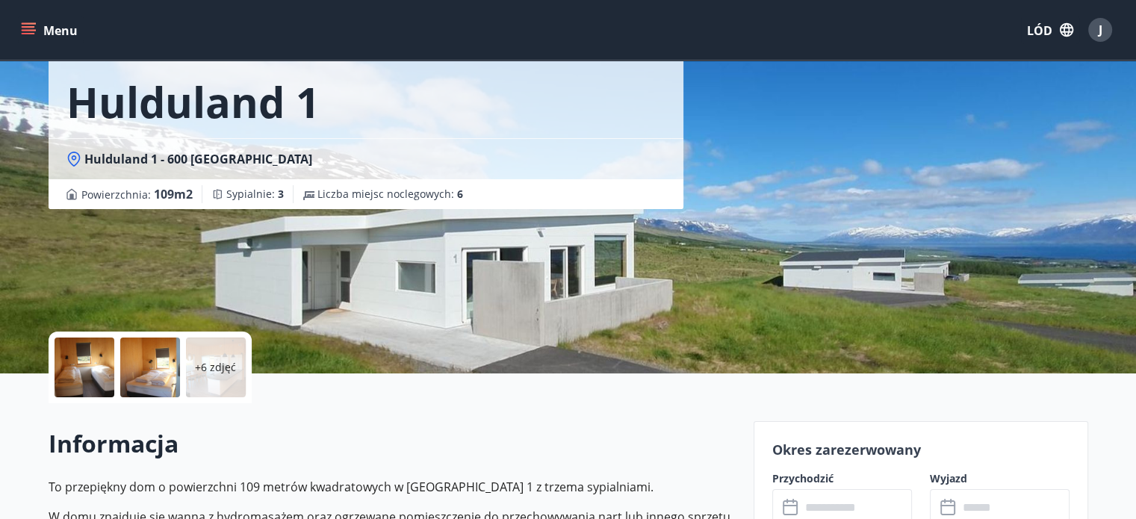
click at [83, 368] on div at bounding box center [85, 368] width 60 height 60
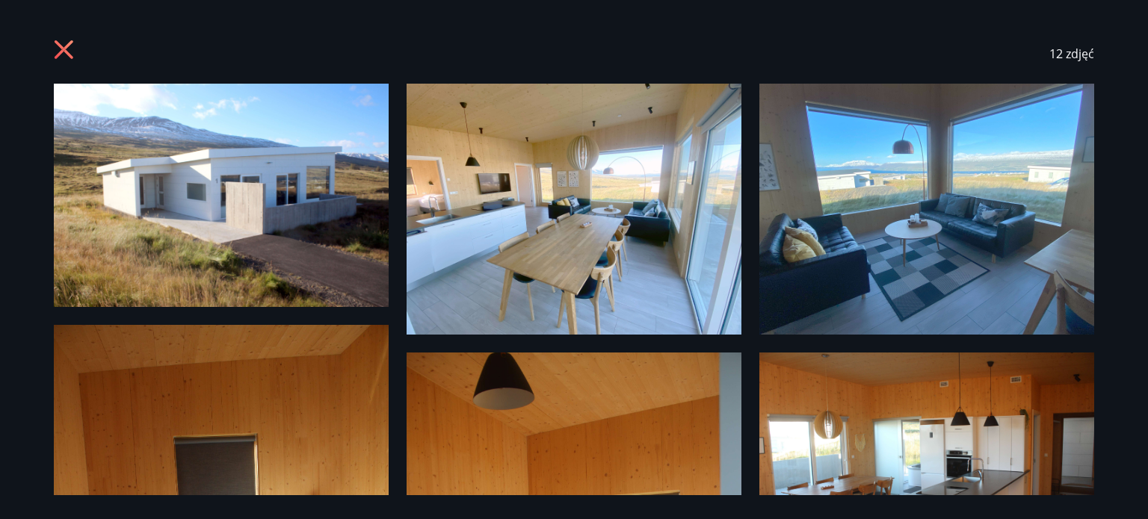
click at [250, 244] on img at bounding box center [221, 195] width 335 height 223
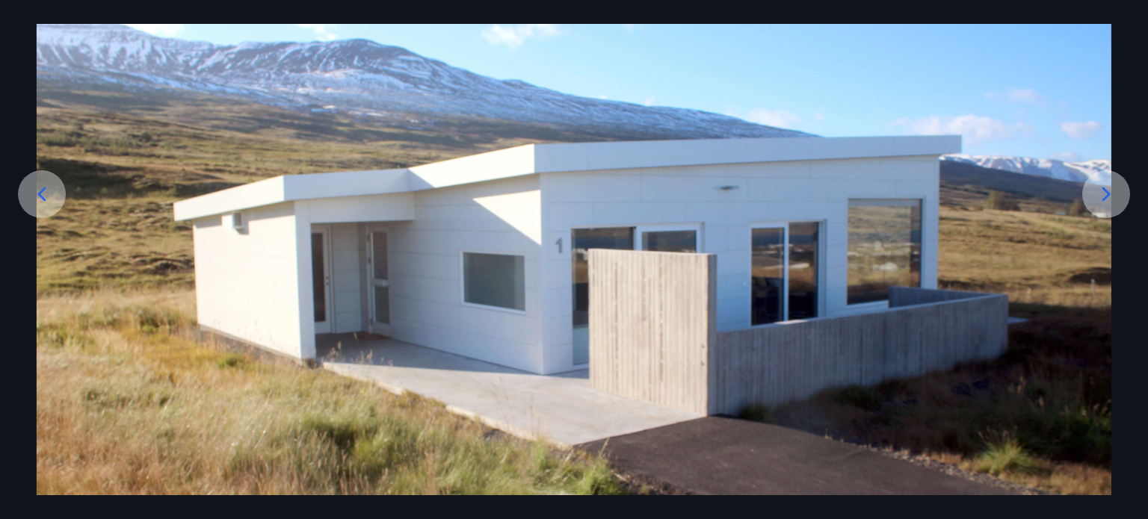
scroll to position [224, 0]
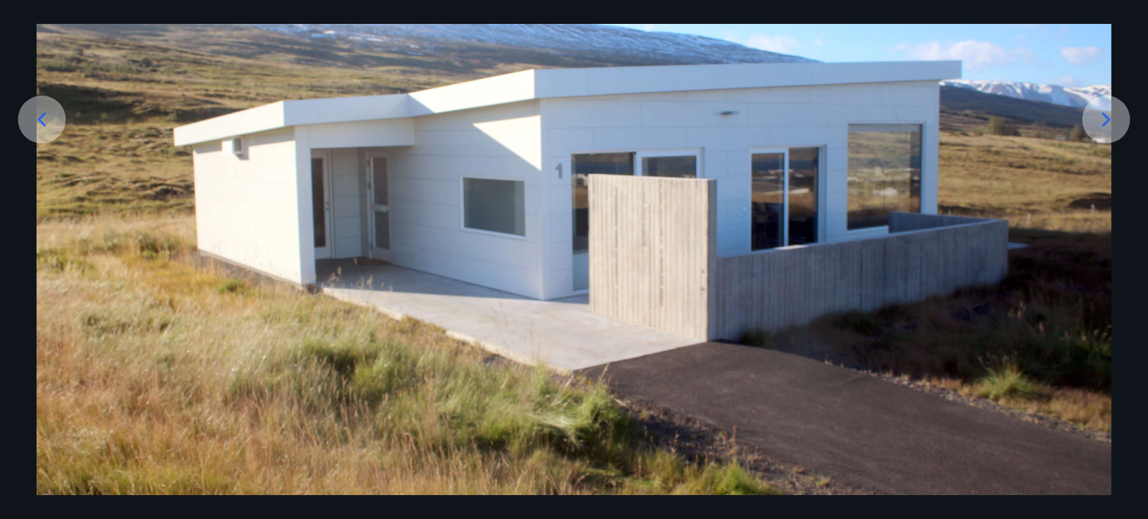
click at [1107, 125] on icon at bounding box center [1106, 120] width 24 height 24
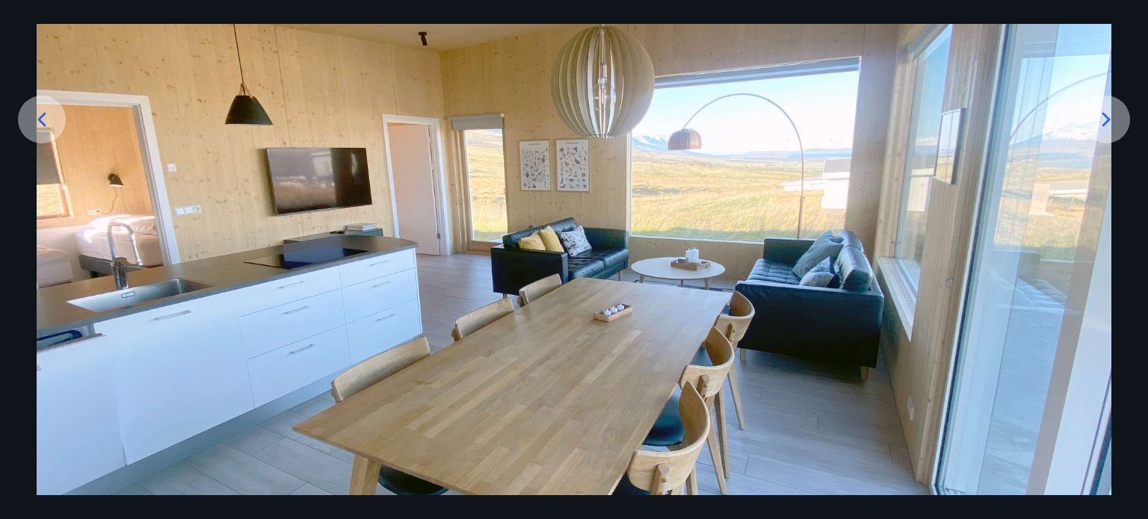
click at [1106, 125] on icon at bounding box center [1106, 120] width 24 height 24
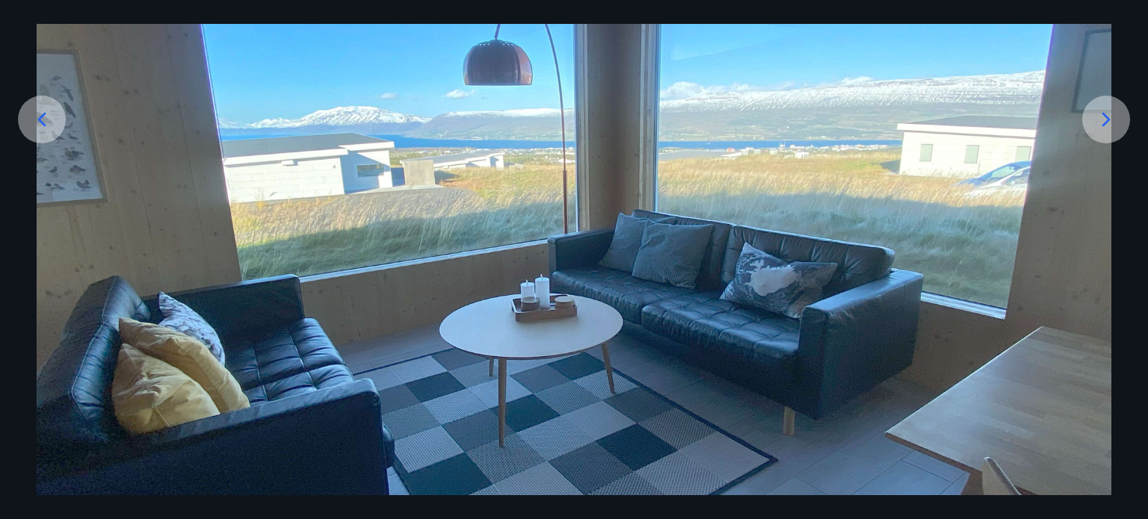
click at [1106, 125] on icon at bounding box center [1106, 120] width 24 height 24
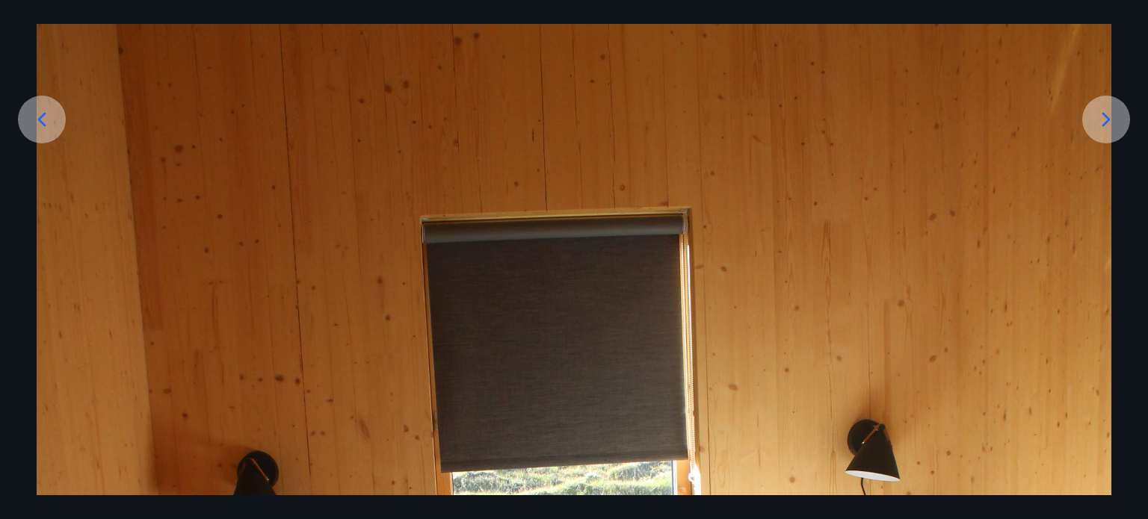
click at [1099, 116] on icon at bounding box center [1106, 120] width 24 height 24
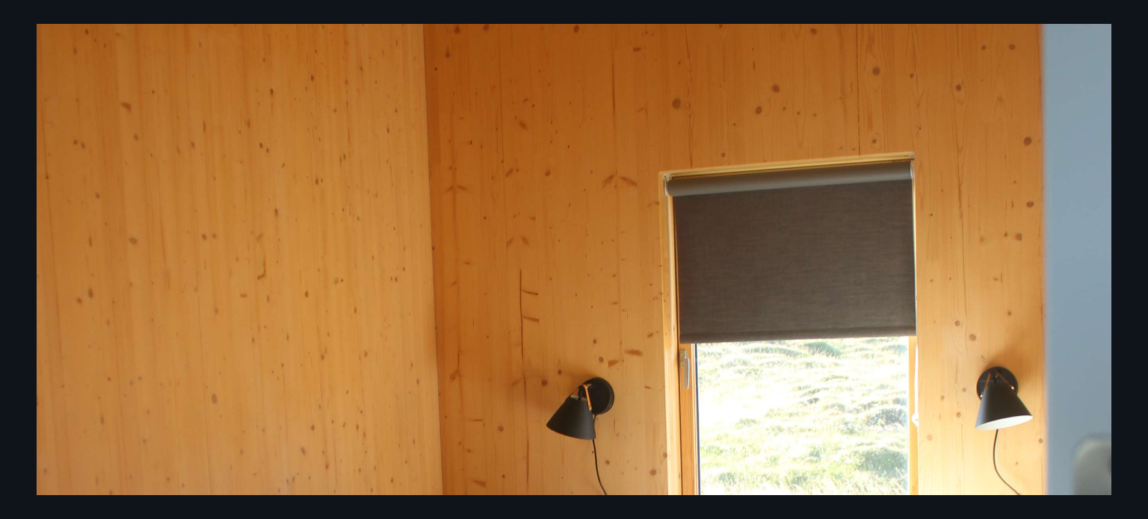
scroll to position [149, 0]
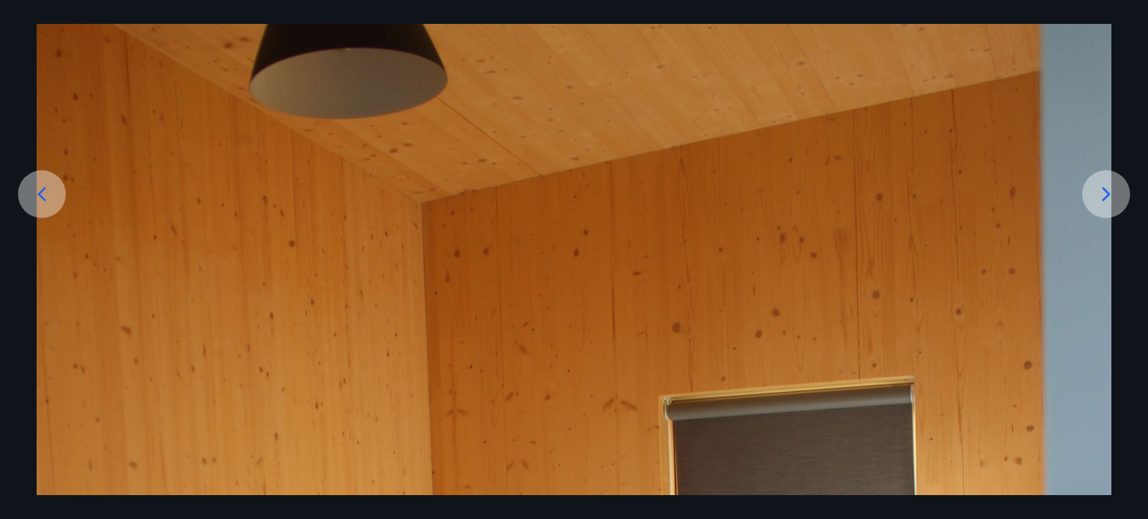
click at [1097, 194] on icon at bounding box center [1106, 194] width 24 height 24
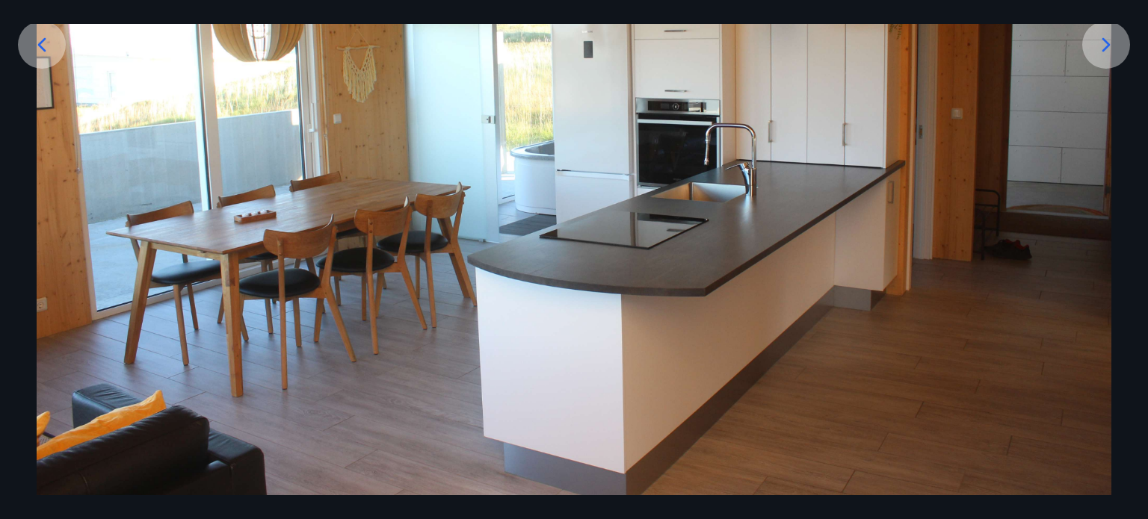
scroll to position [224, 0]
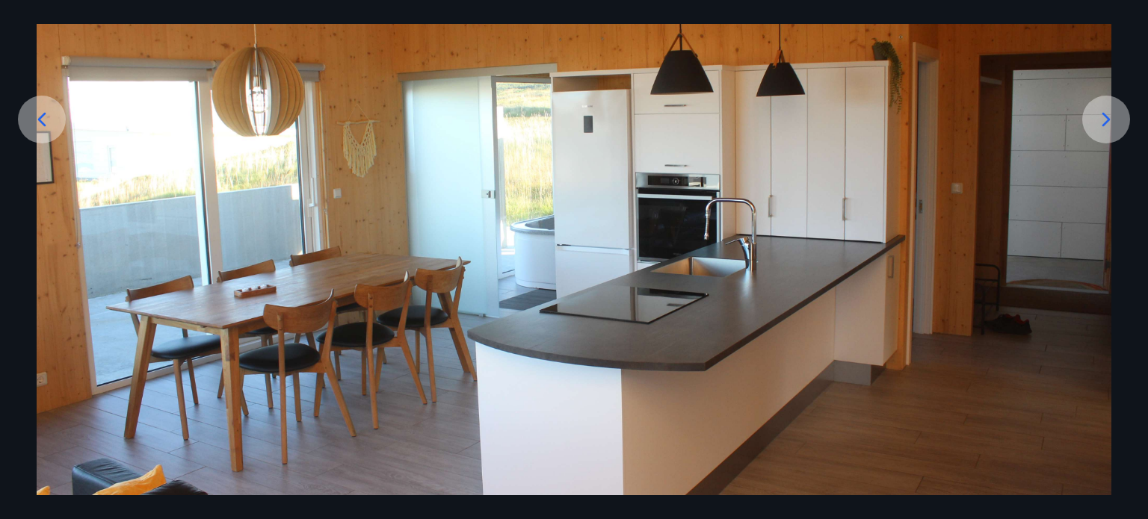
click at [1100, 118] on icon at bounding box center [1106, 120] width 24 height 24
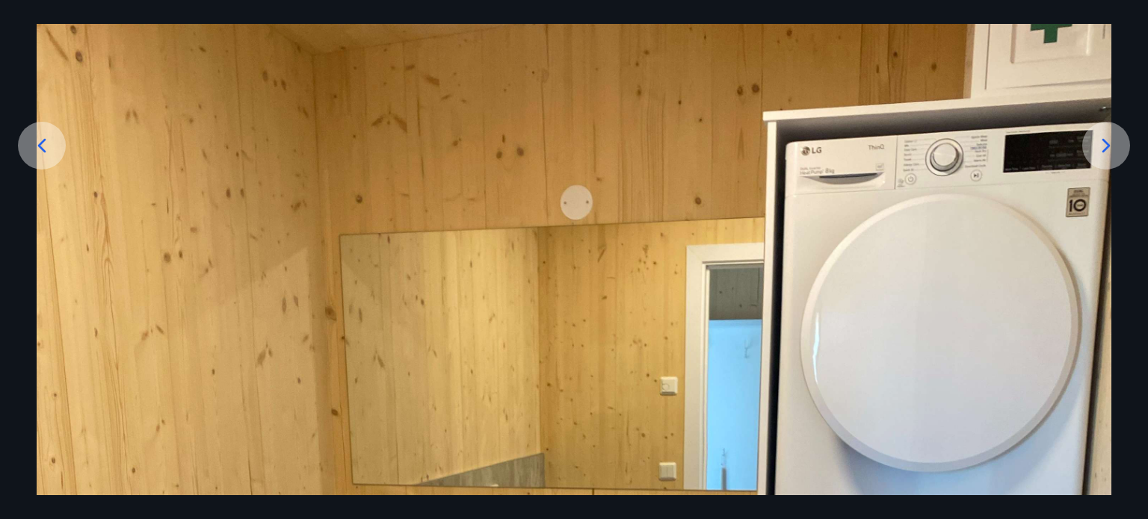
scroll to position [123, 0]
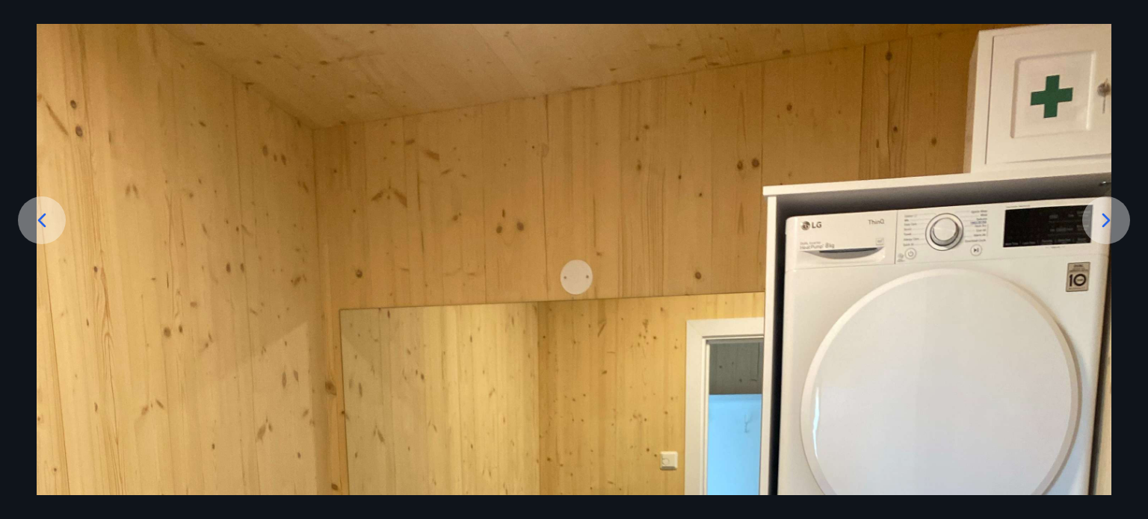
click at [1106, 212] on icon at bounding box center [1106, 220] width 24 height 24
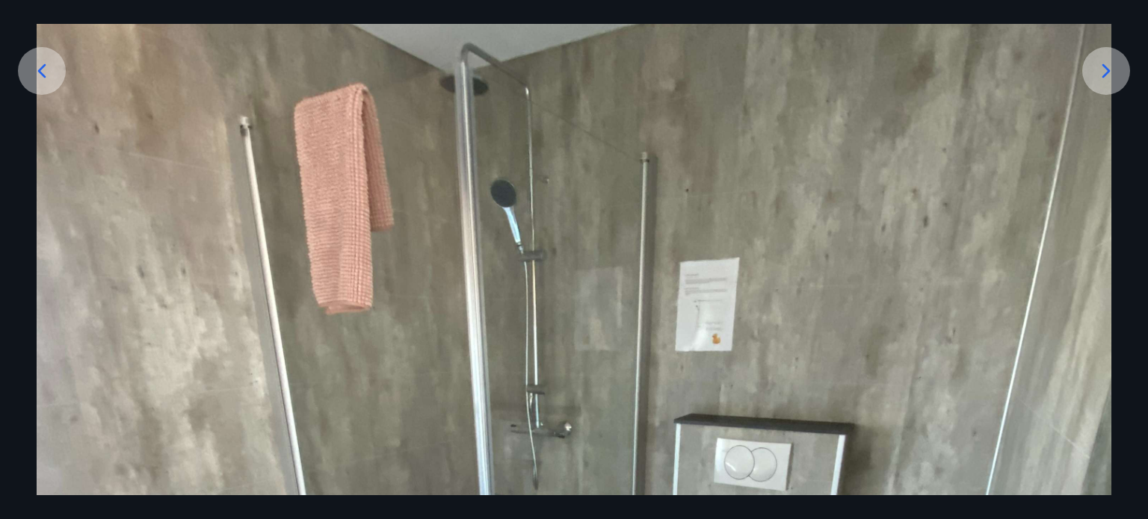
scroll to position [198, 0]
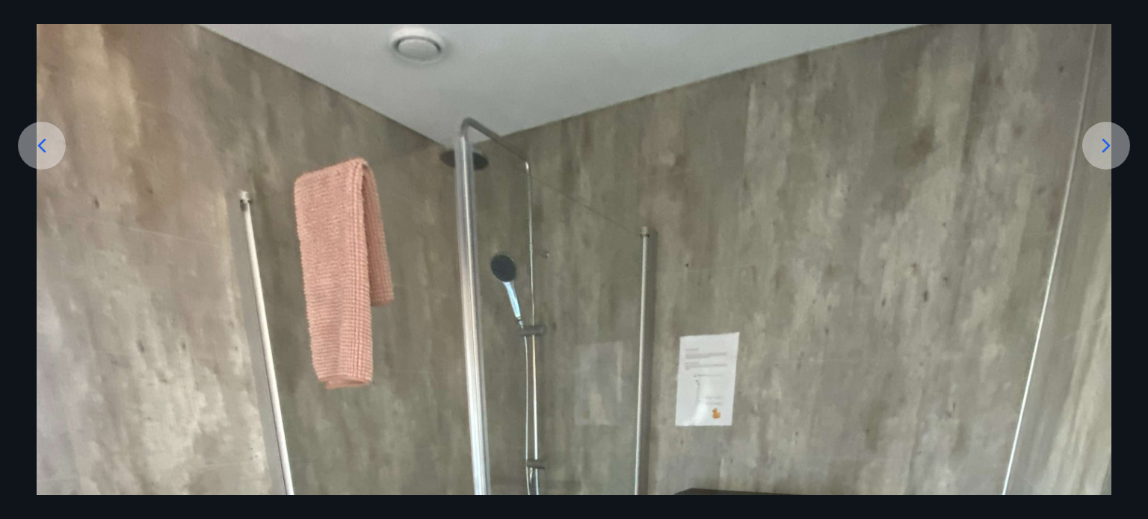
click at [1100, 138] on icon at bounding box center [1106, 146] width 24 height 24
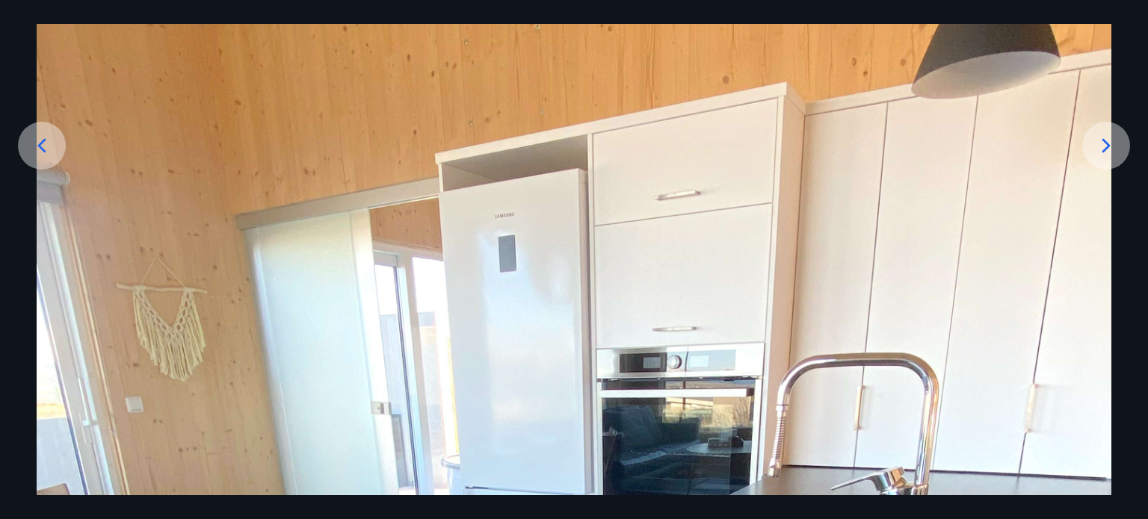
click at [1103, 143] on icon at bounding box center [1106, 146] width 24 height 24
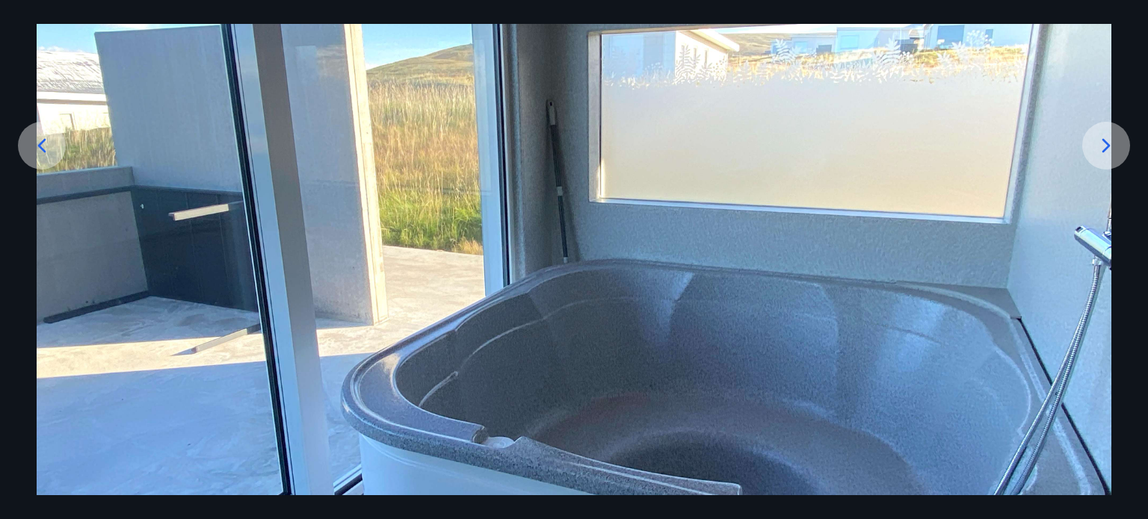
click at [1102, 142] on icon at bounding box center [1106, 146] width 24 height 24
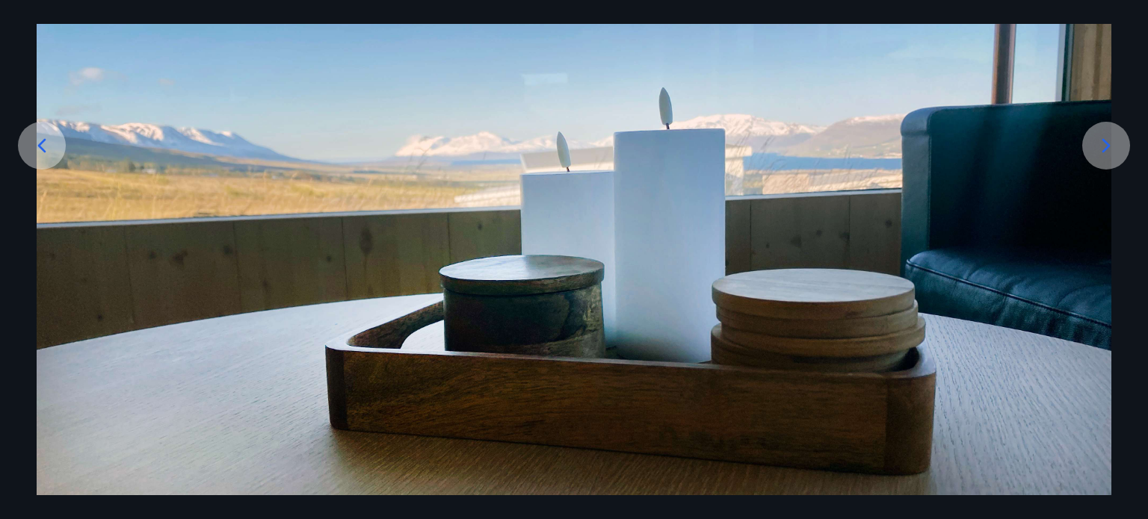
click at [1103, 141] on icon at bounding box center [1106, 146] width 24 height 24
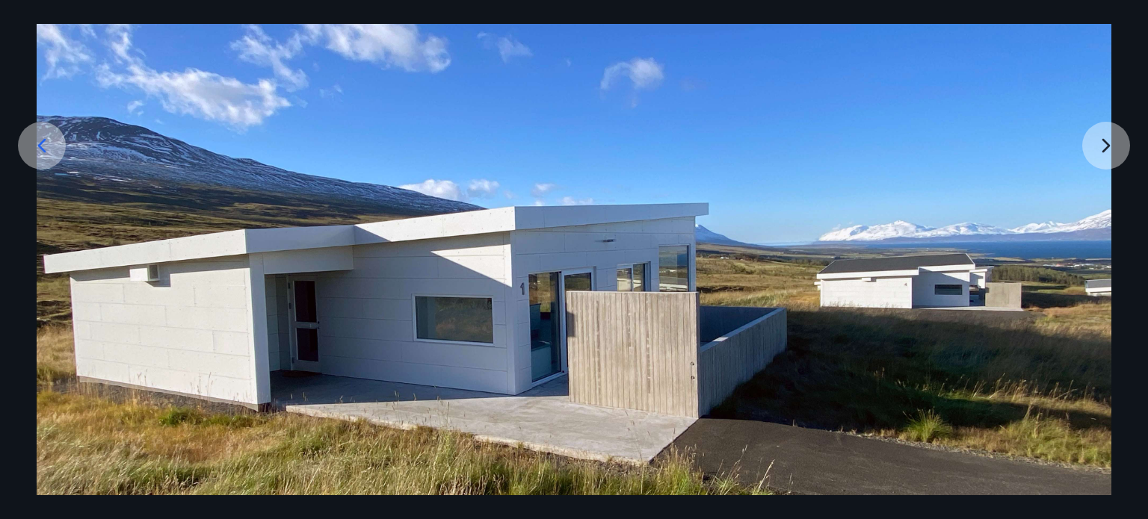
click at [1106, 147] on img at bounding box center [574, 289] width 1074 height 806
click at [1103, 144] on img at bounding box center [574, 289] width 1074 height 806
click at [1103, 144] on img at bounding box center [573, 289] width 1074 height 806
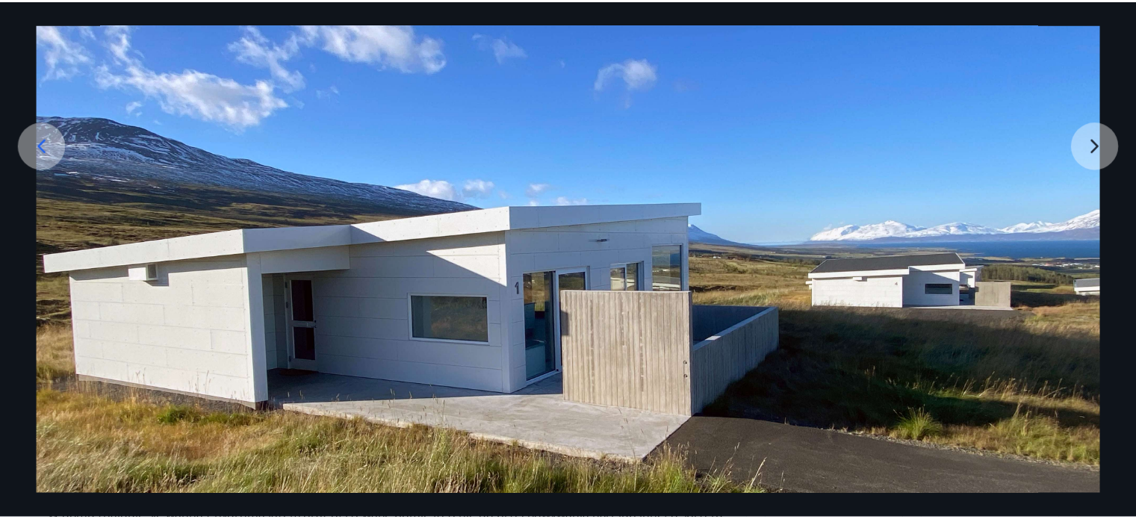
scroll to position [0, 0]
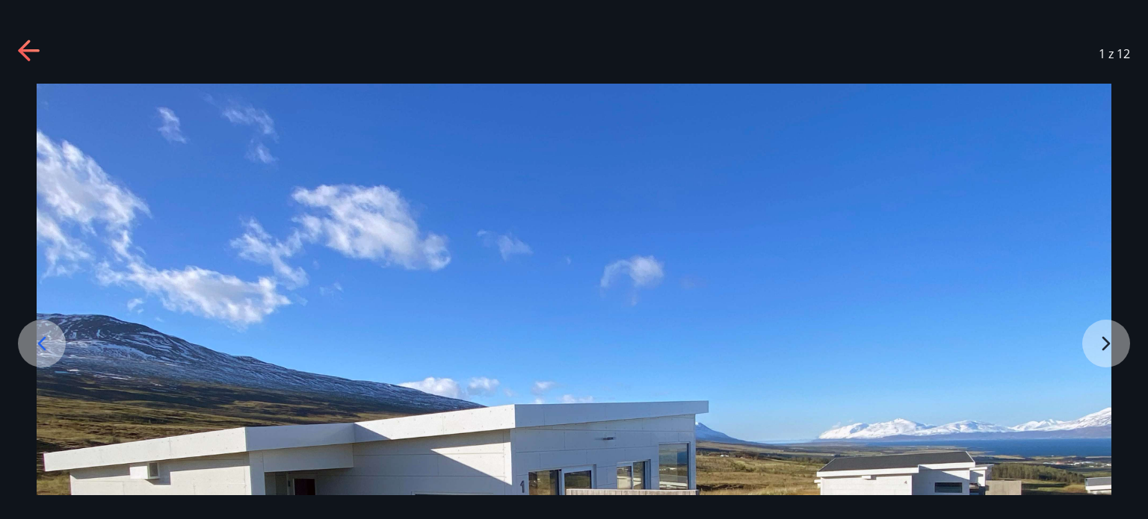
click at [25, 42] on icon at bounding box center [30, 52] width 24 height 24
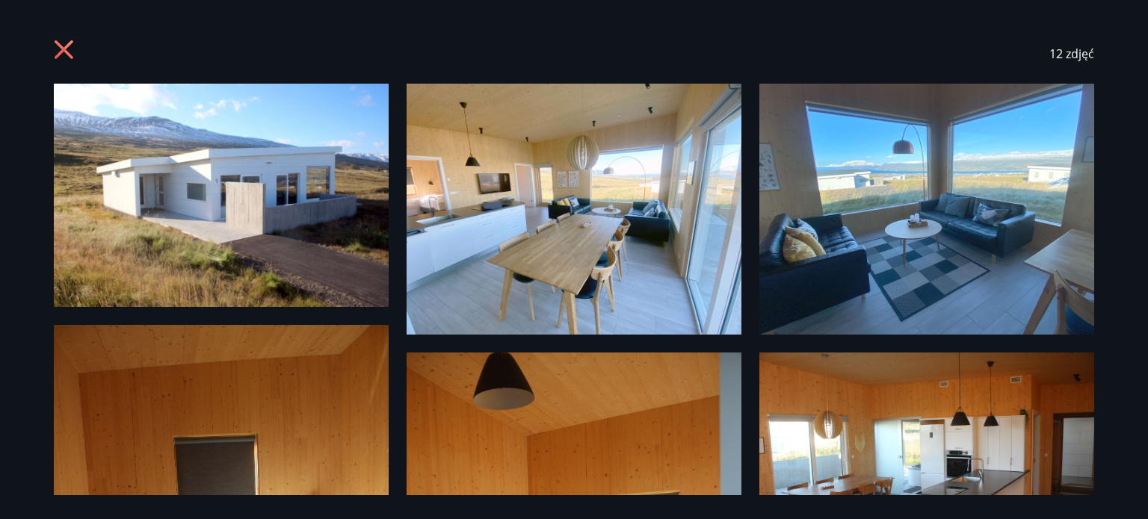
click at [66, 53] on icon at bounding box center [64, 49] width 19 height 19
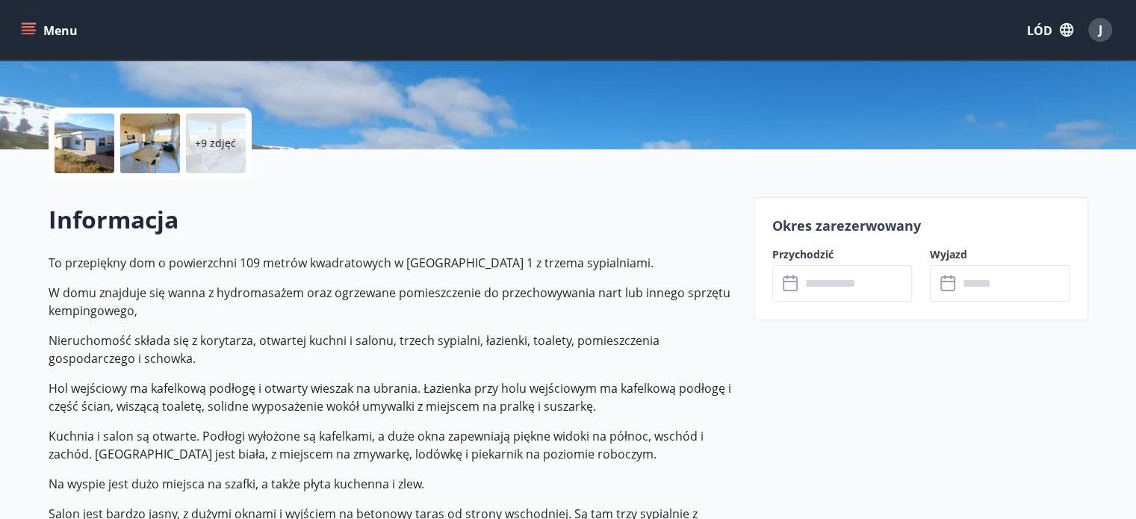
scroll to position [374, 0]
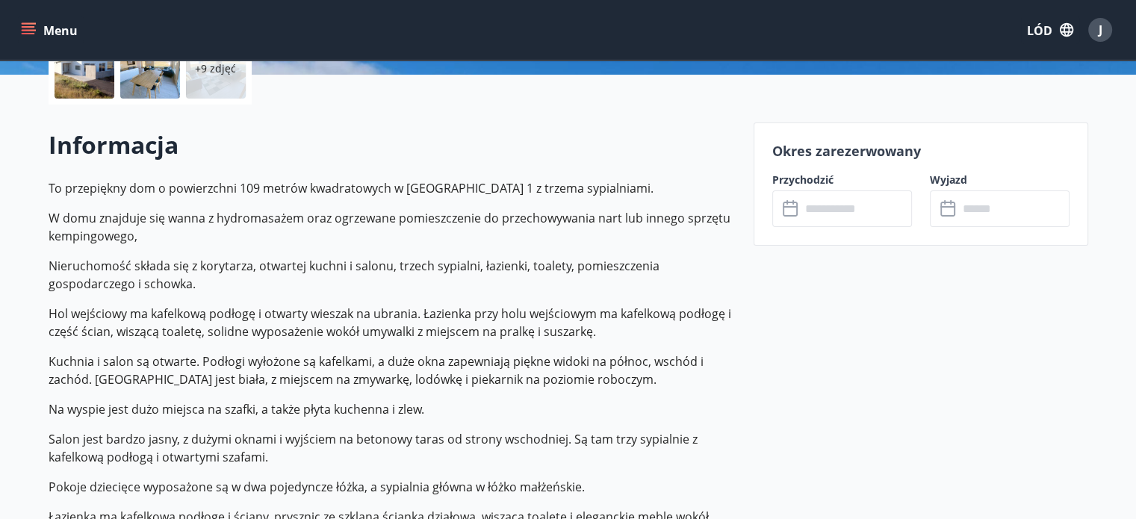
click at [843, 207] on input "text" at bounding box center [856, 209] width 111 height 37
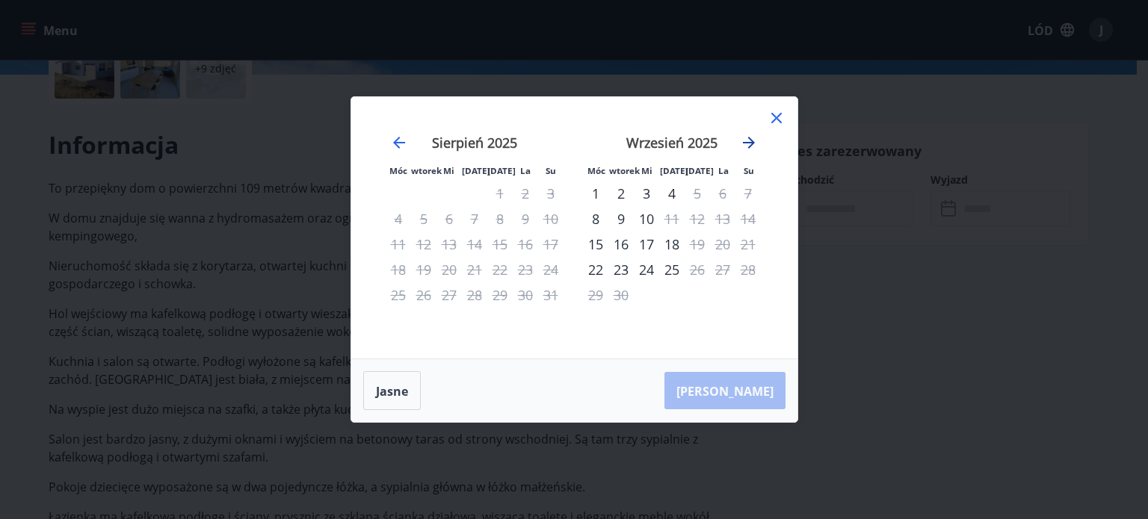
click at [752, 142] on icon "Przejdź dalej, aby przejść do następnego miesiąca." at bounding box center [749, 143] width 12 height 12
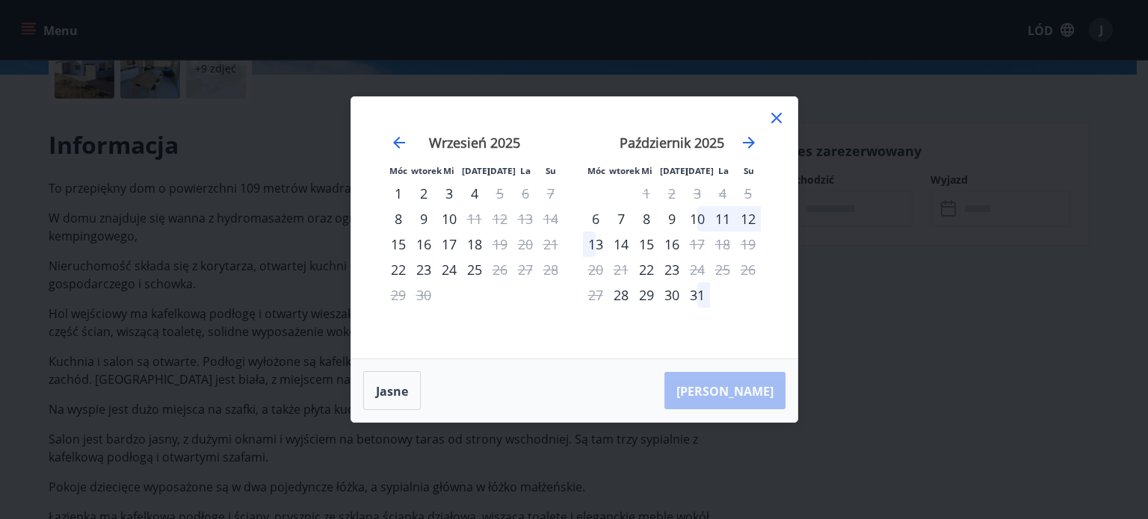
click at [774, 117] on icon at bounding box center [776, 118] width 10 height 10
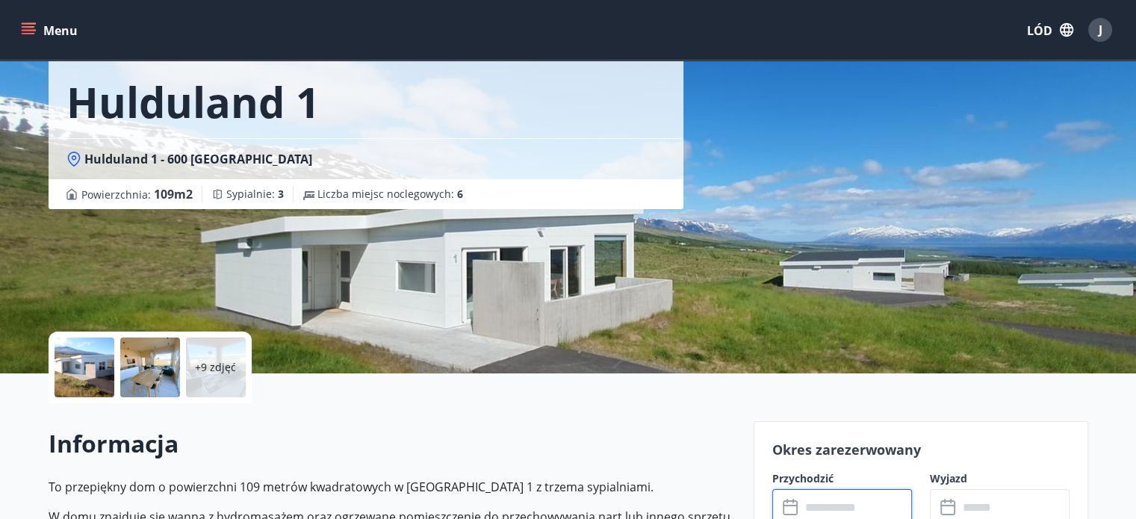
scroll to position [0, 0]
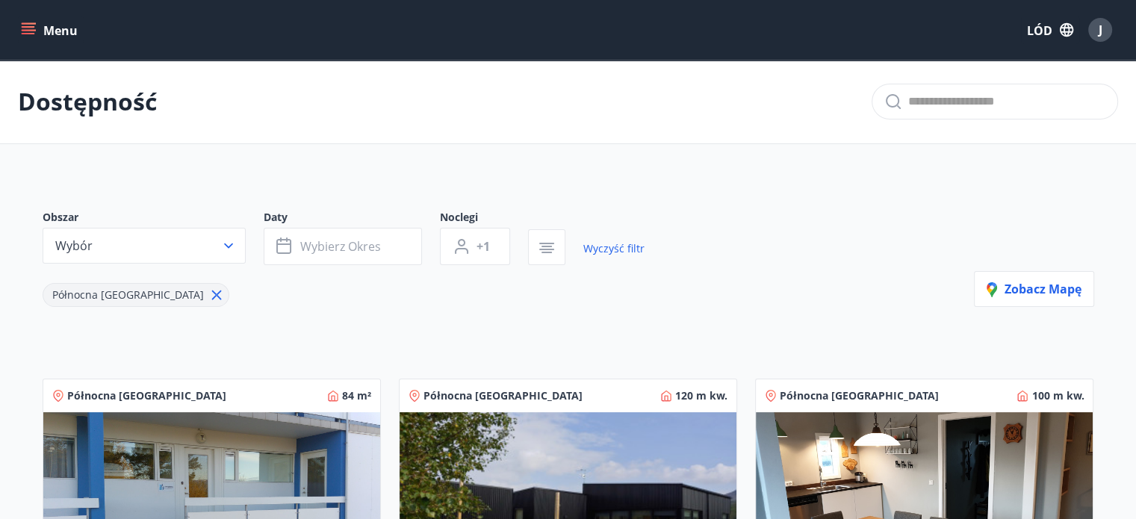
scroll to position [75, 0]
